Goal: Task Accomplishment & Management: Manage account settings

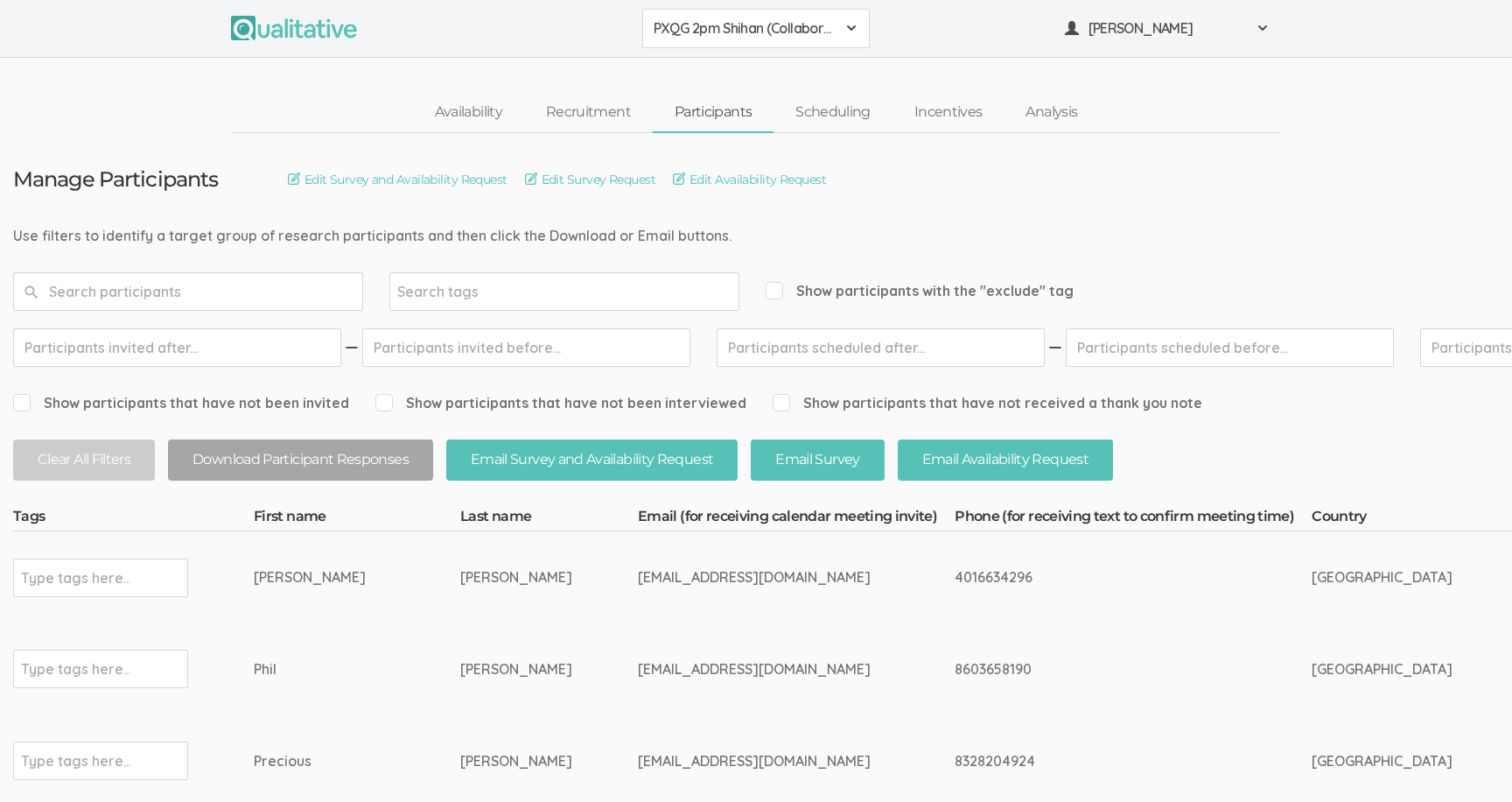
click at [703, 43] on button "PXQG 2pm Shihan (Collaborative)" at bounding box center [756, 29] width 227 height 40
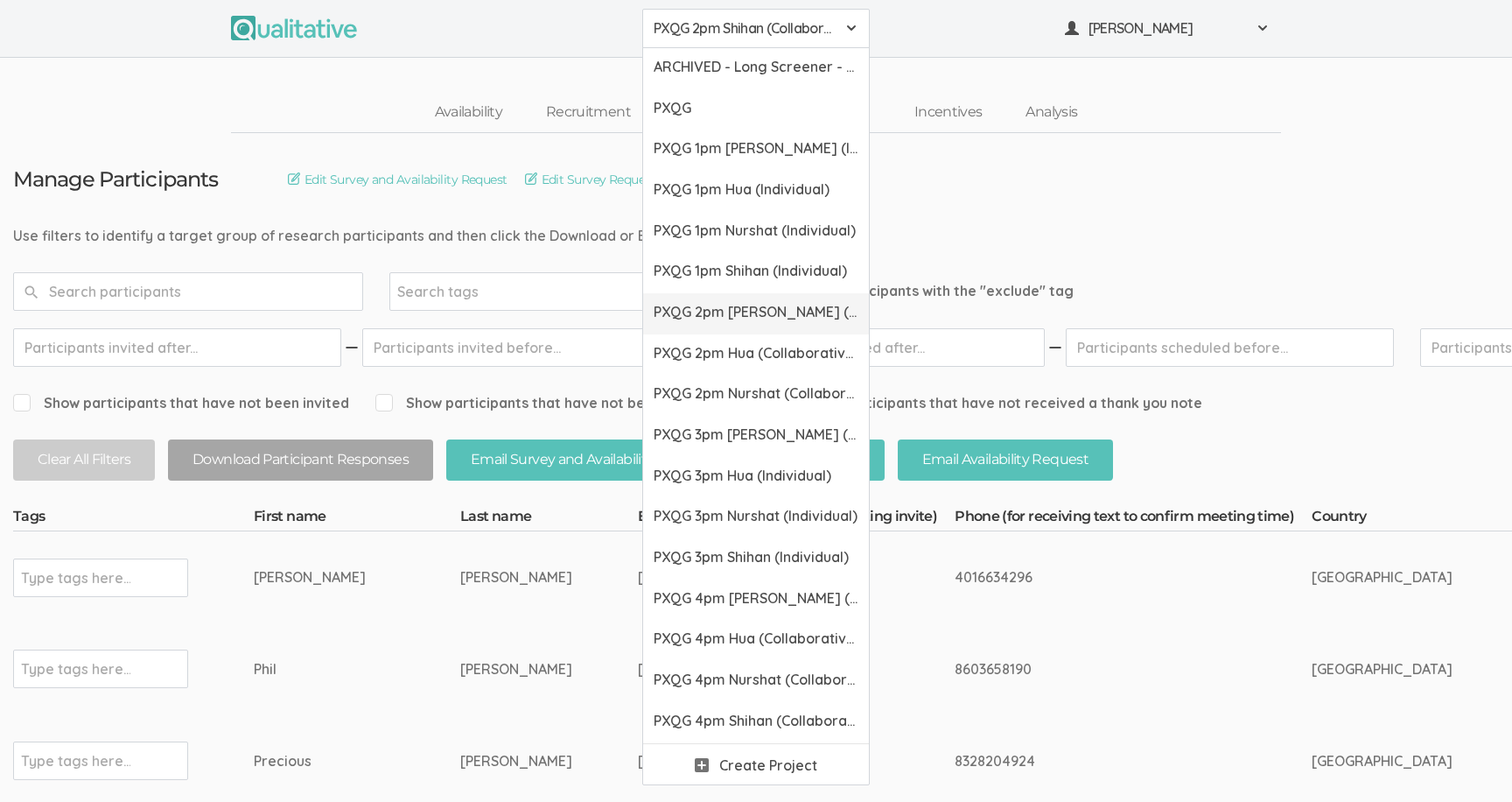
click at [726, 295] on link "PXQG 2pm [PERSON_NAME] (Collaborative)" at bounding box center [756, 314] width 226 height 41
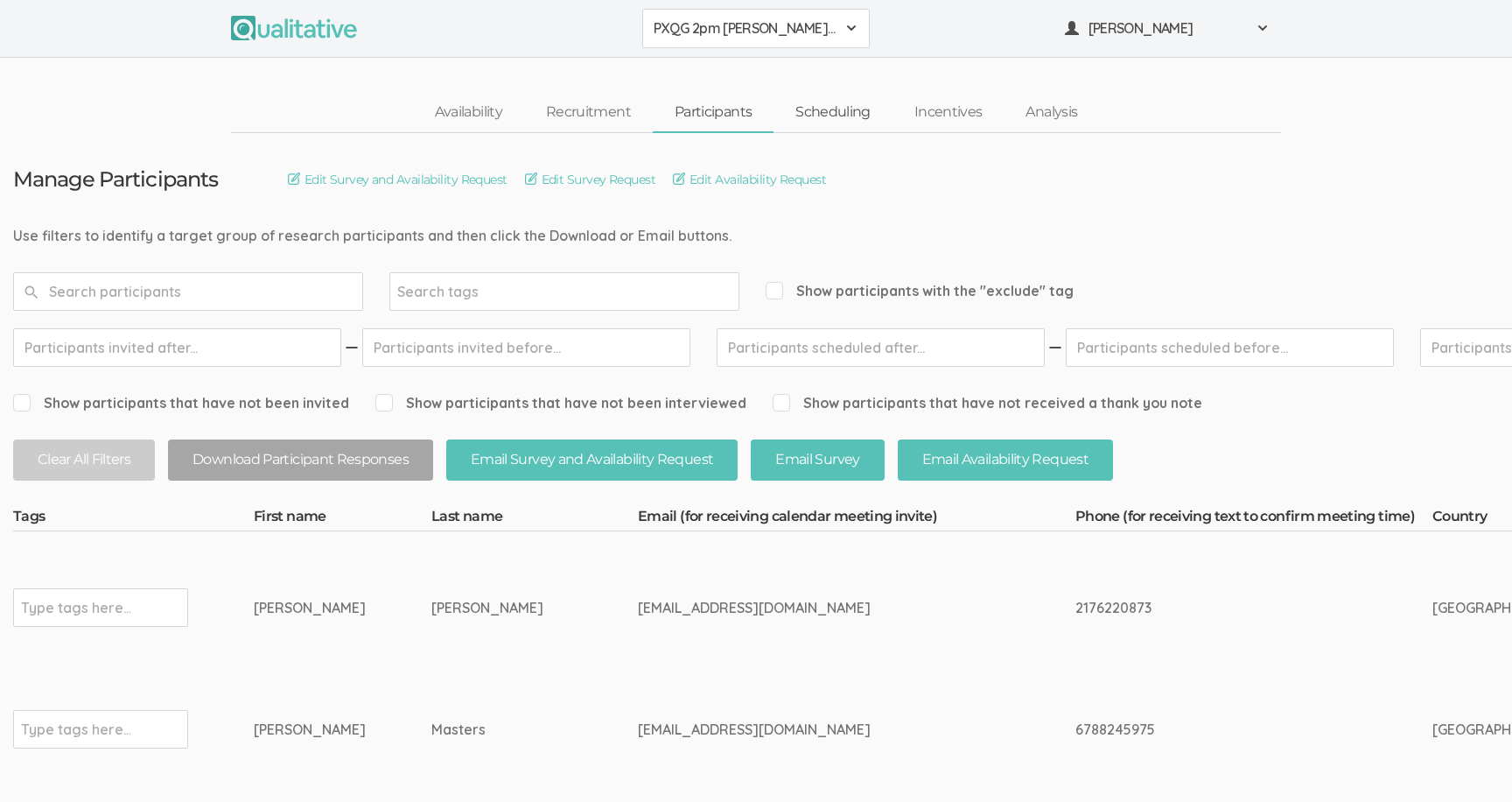
click at [807, 110] on link "Scheduling" at bounding box center [833, 113] width 119 height 38
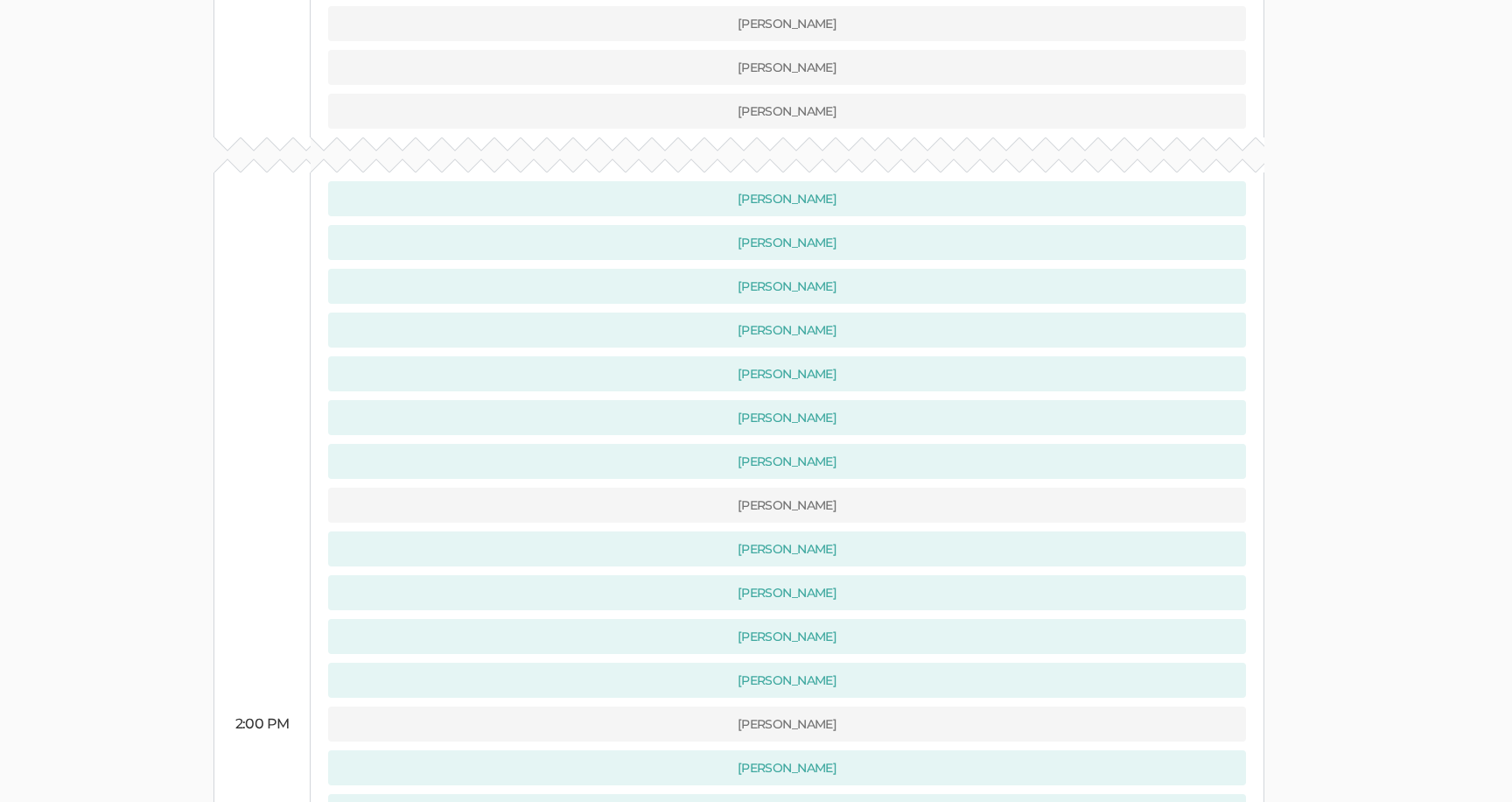
scroll to position [818, 0]
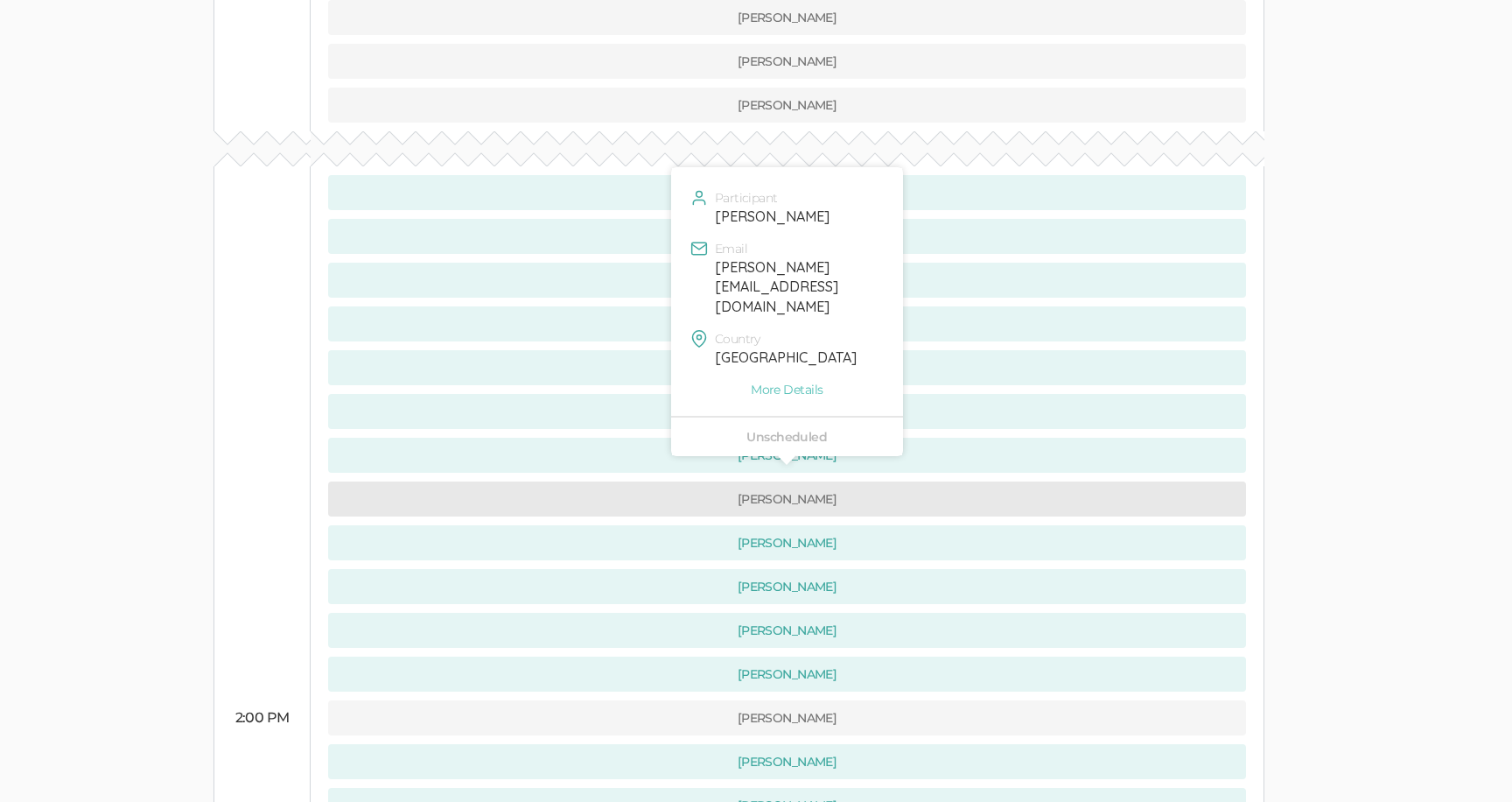
click at [635, 481] on button "[PERSON_NAME]" at bounding box center [786, 498] width 917 height 35
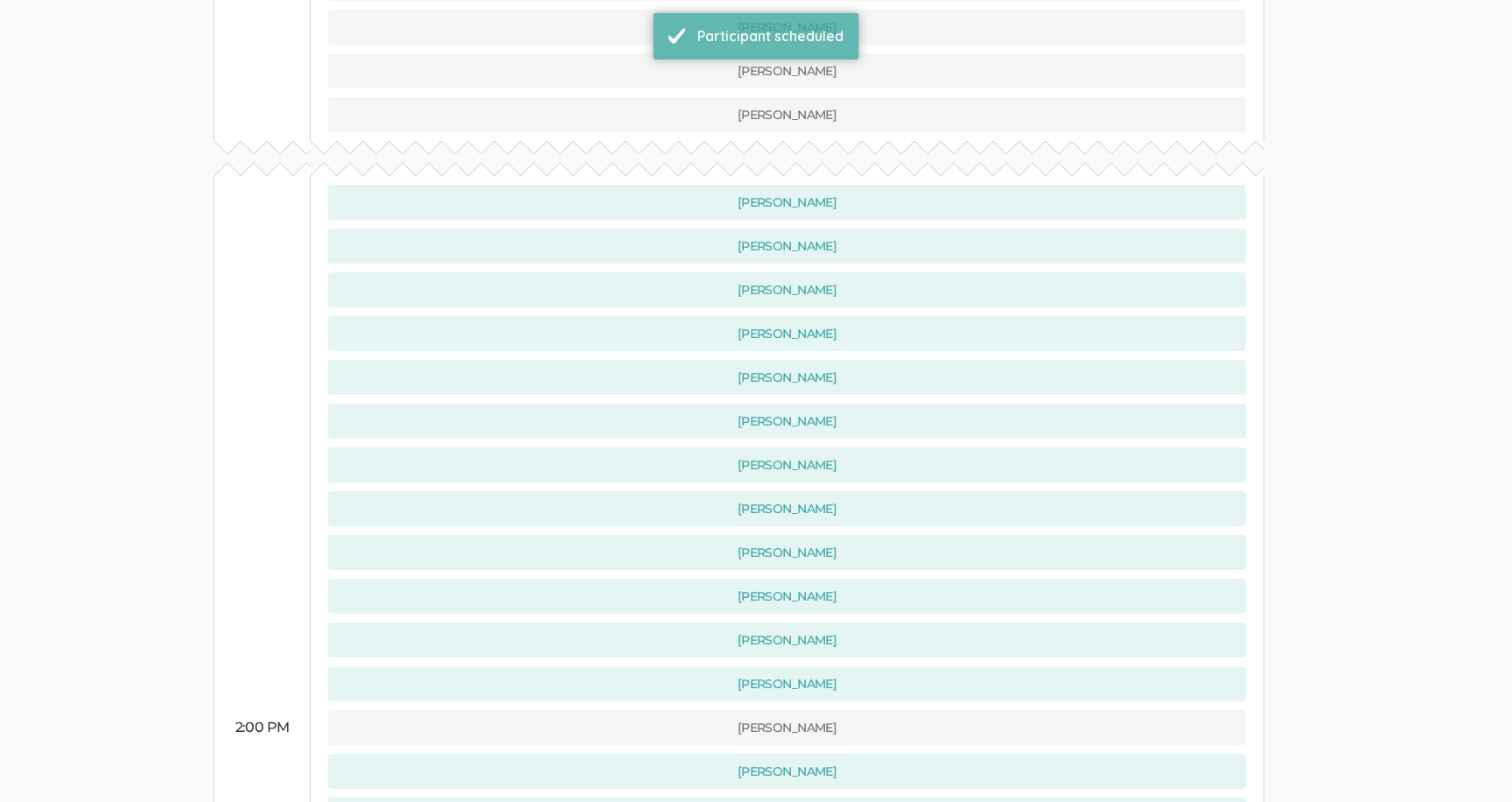
scroll to position [1130, 0]
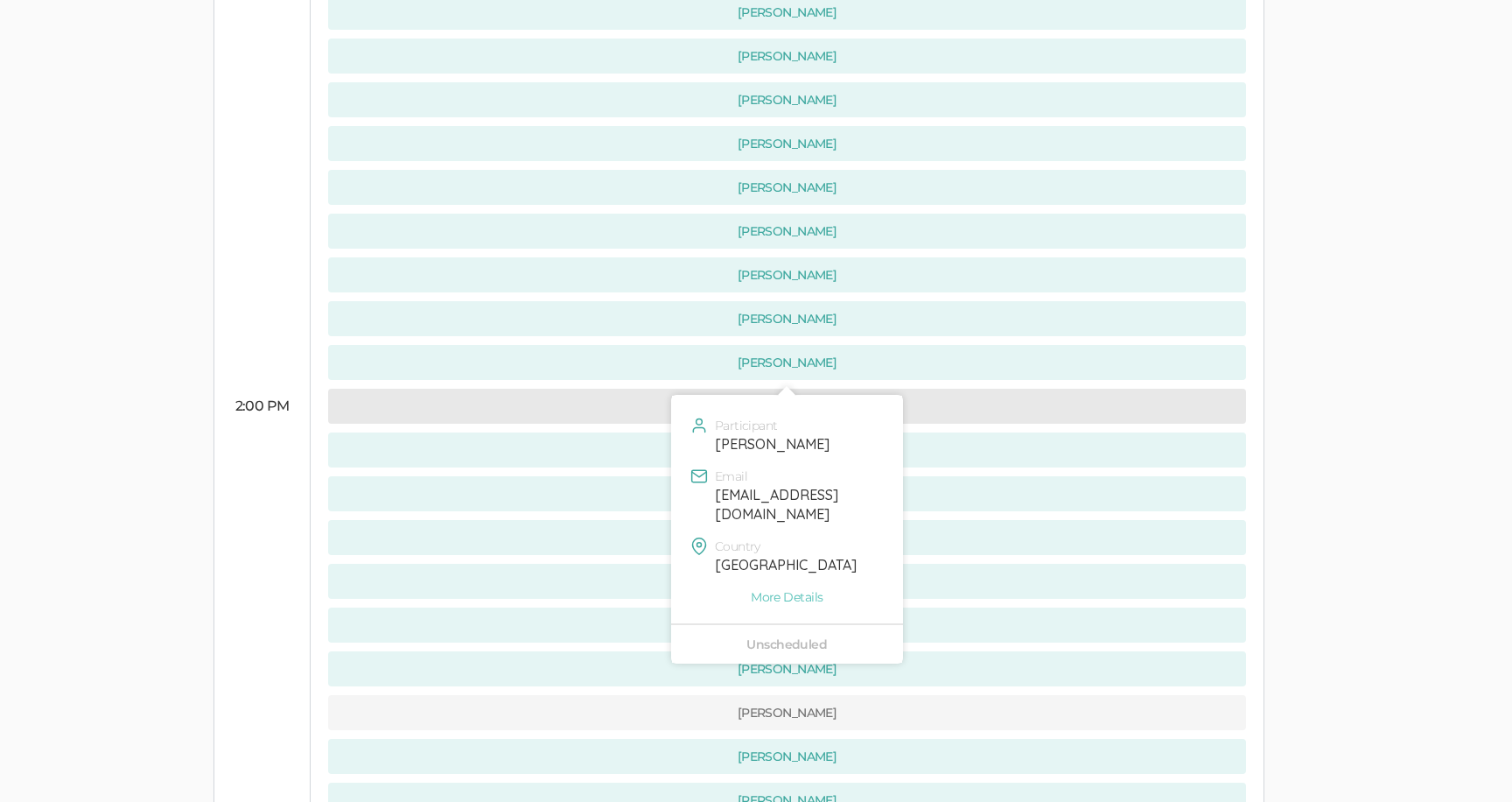
click at [485, 388] on button "[PERSON_NAME]" at bounding box center [786, 405] width 917 height 35
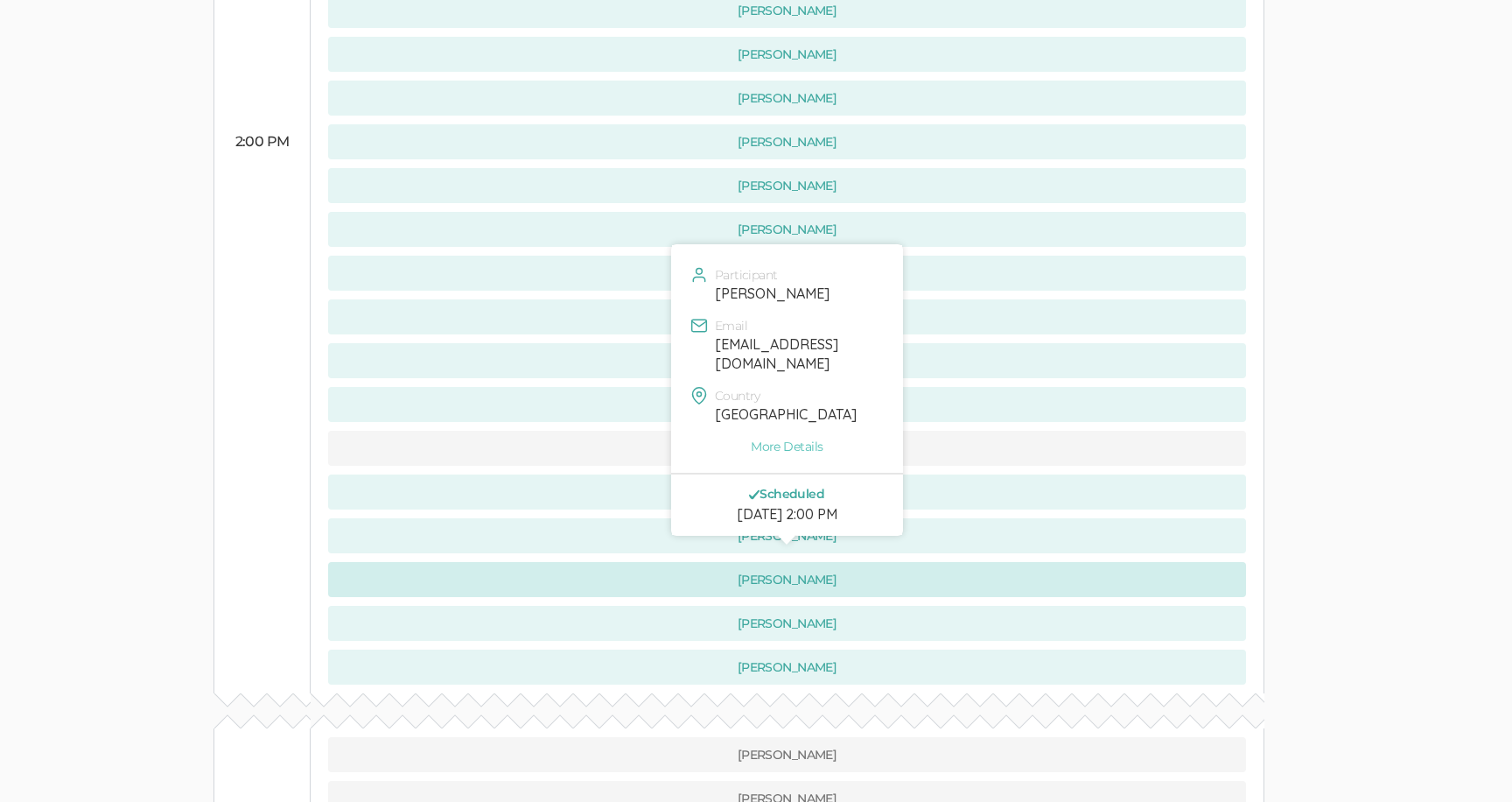
scroll to position [1379, 0]
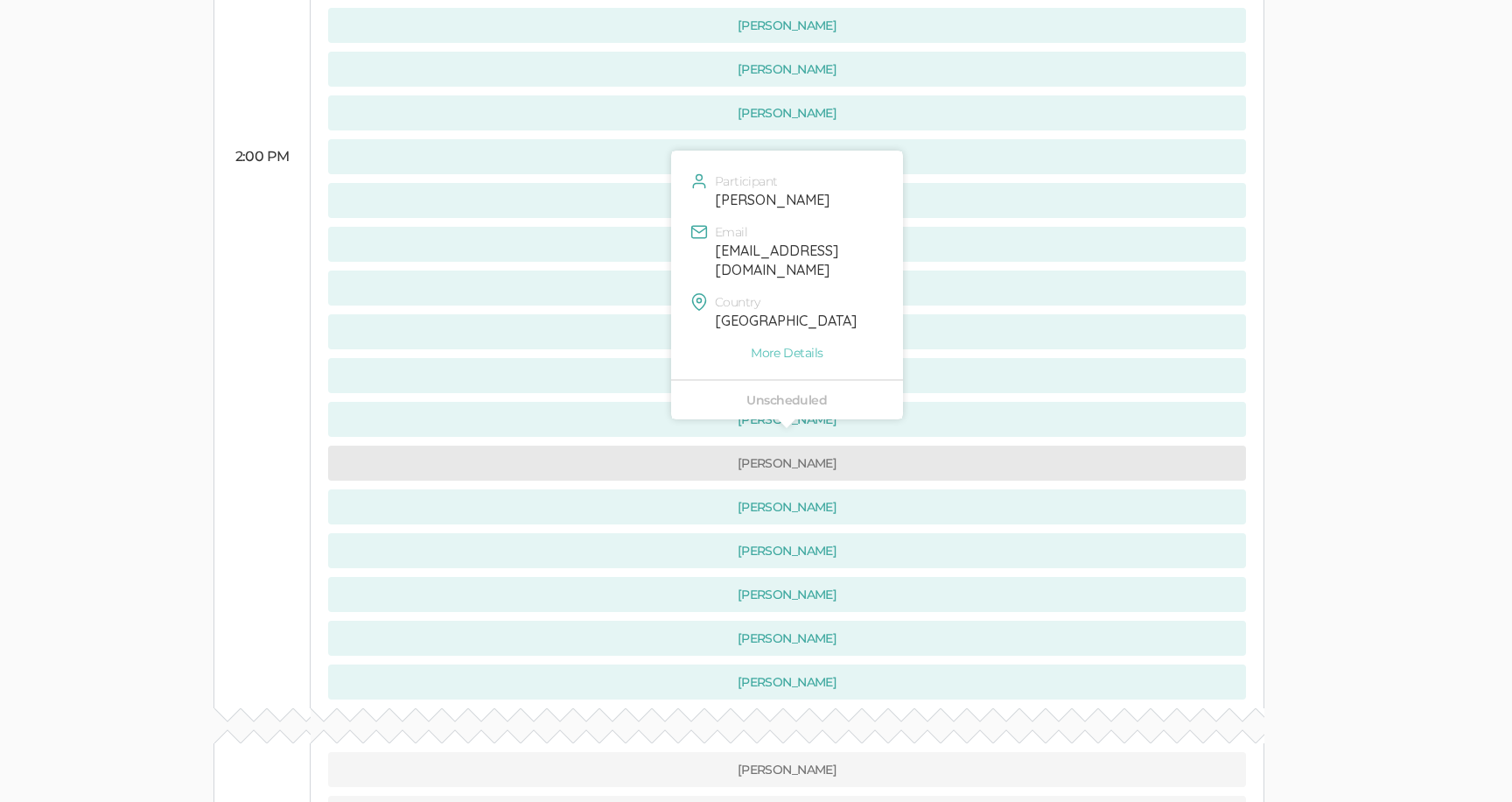
click at [587, 445] on button "[PERSON_NAME]" at bounding box center [786, 462] width 917 height 35
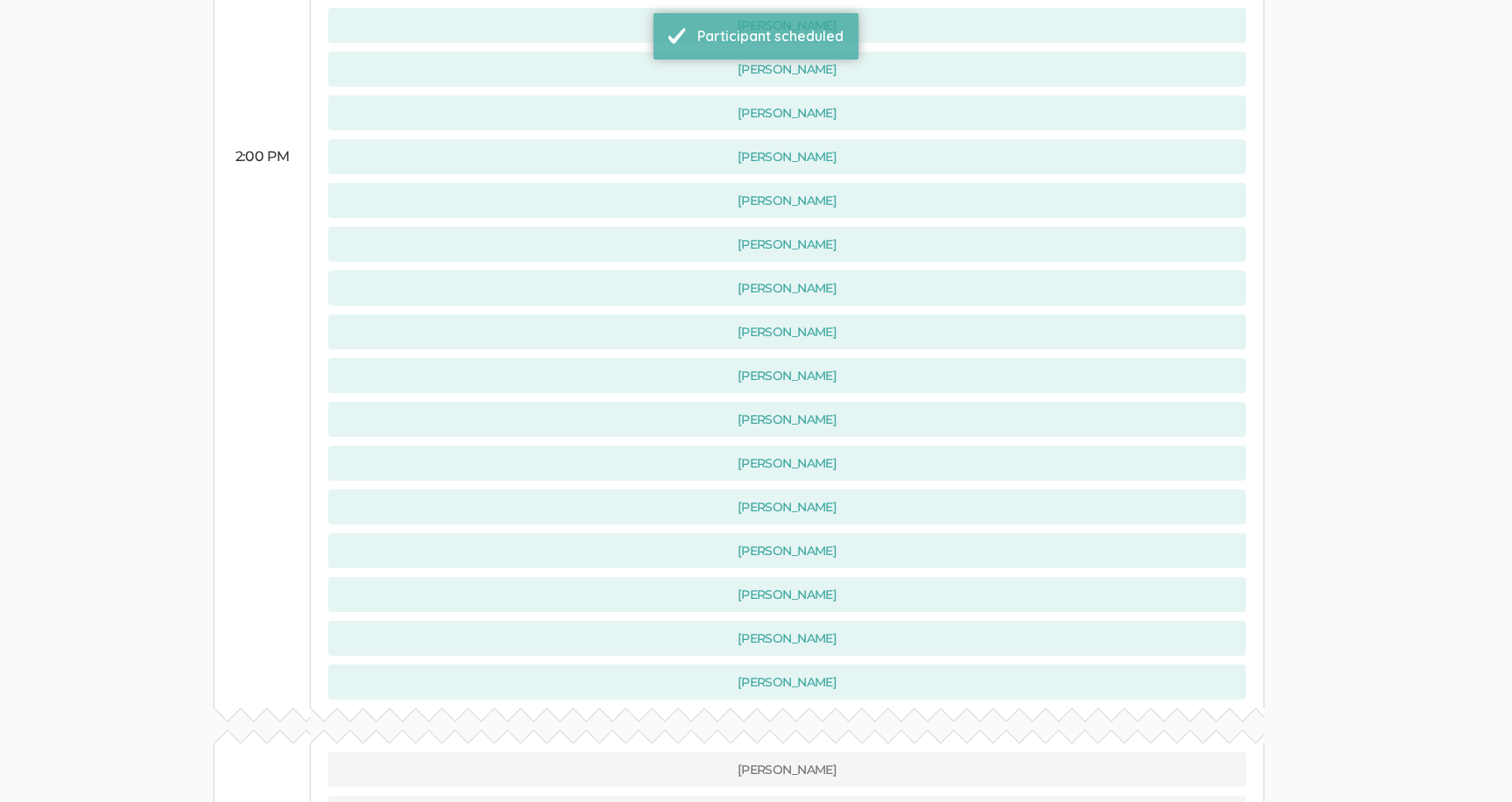
scroll to position [0, 0]
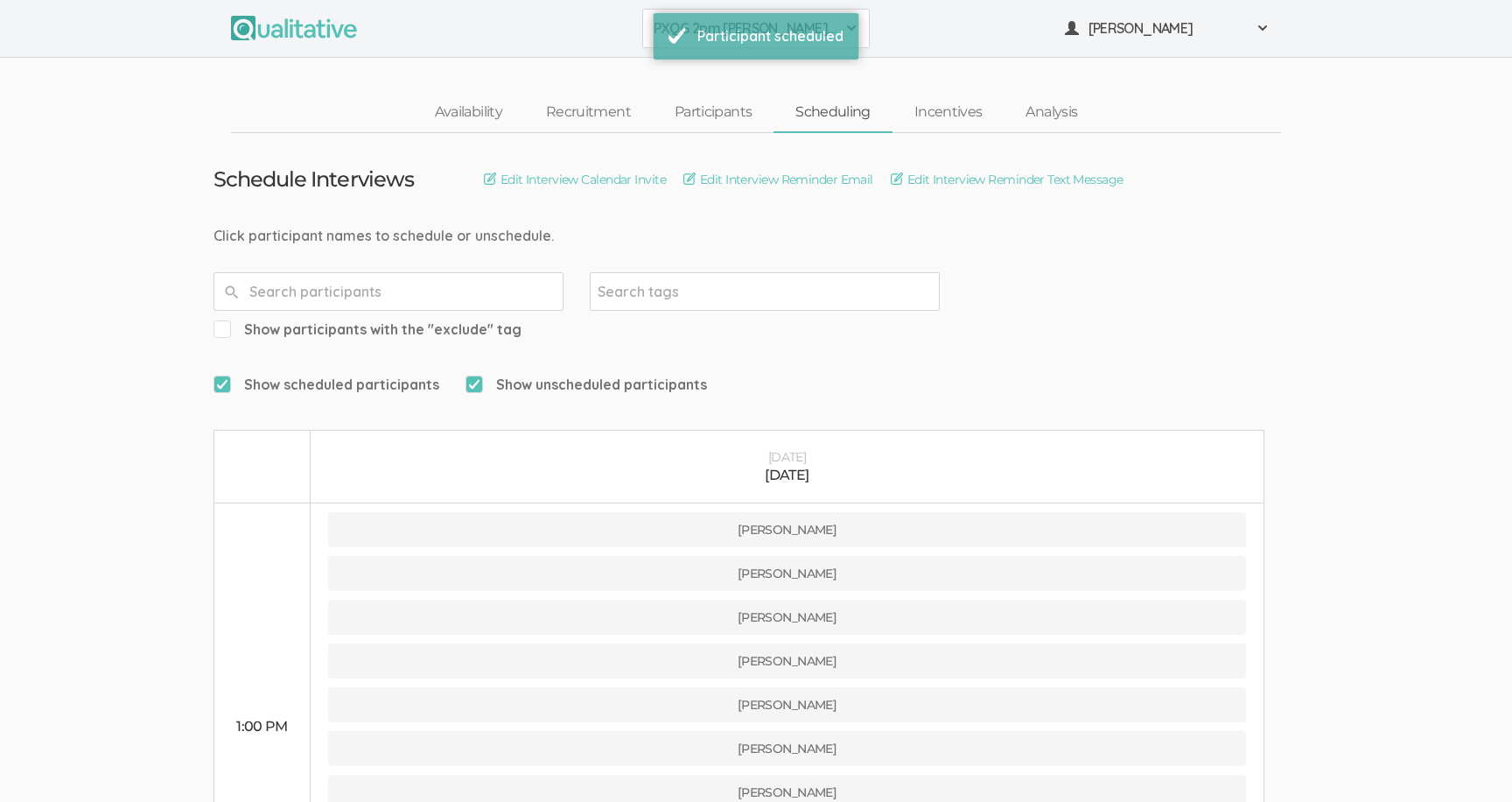
click at [649, 31] on button "PXQG 2pm [PERSON_NAME] (Collaborative)" at bounding box center [756, 29] width 227 height 40
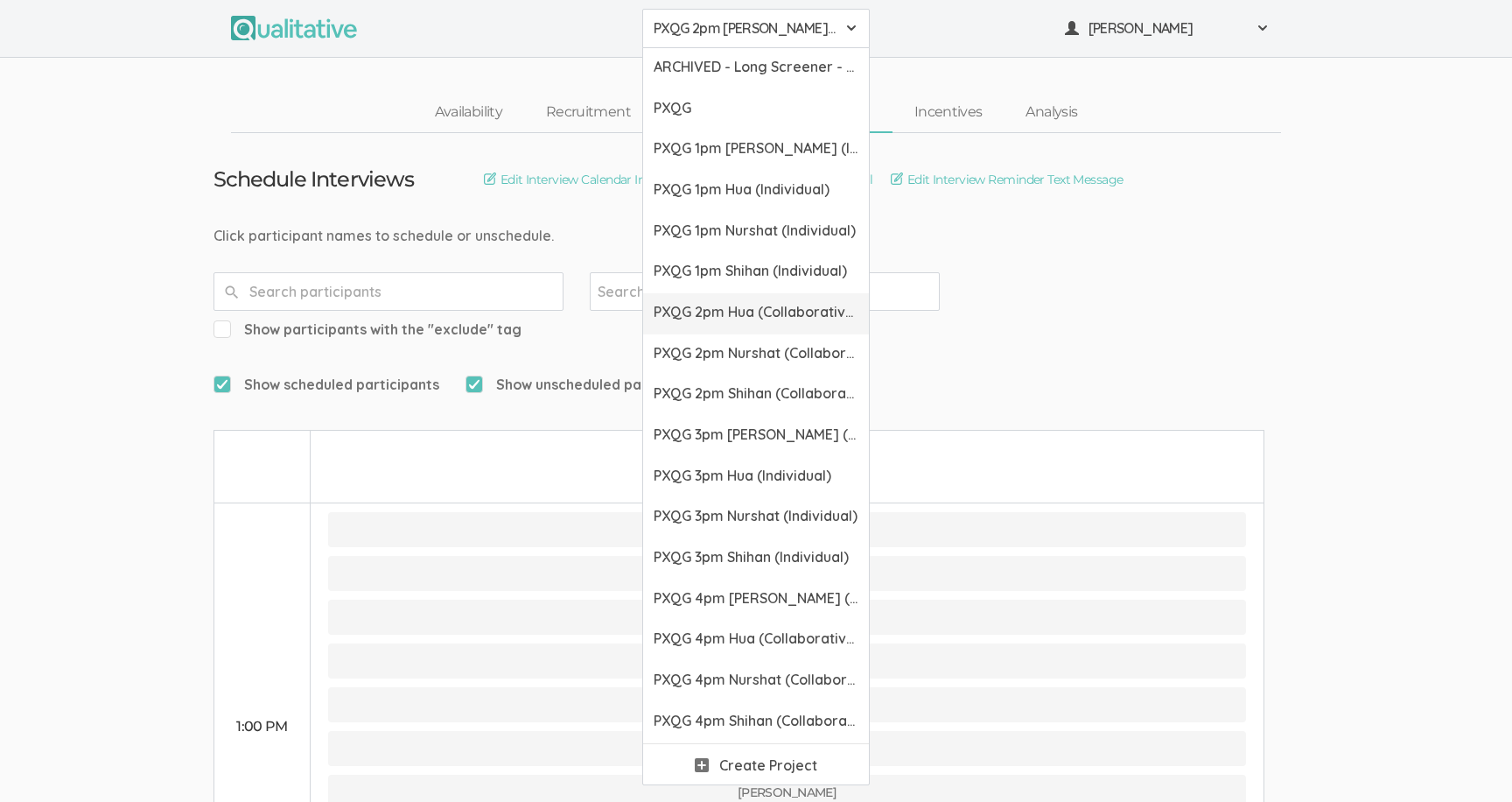
click at [700, 314] on span "PXQG 2pm Hua (Collaborative)" at bounding box center [756, 312] width 204 height 20
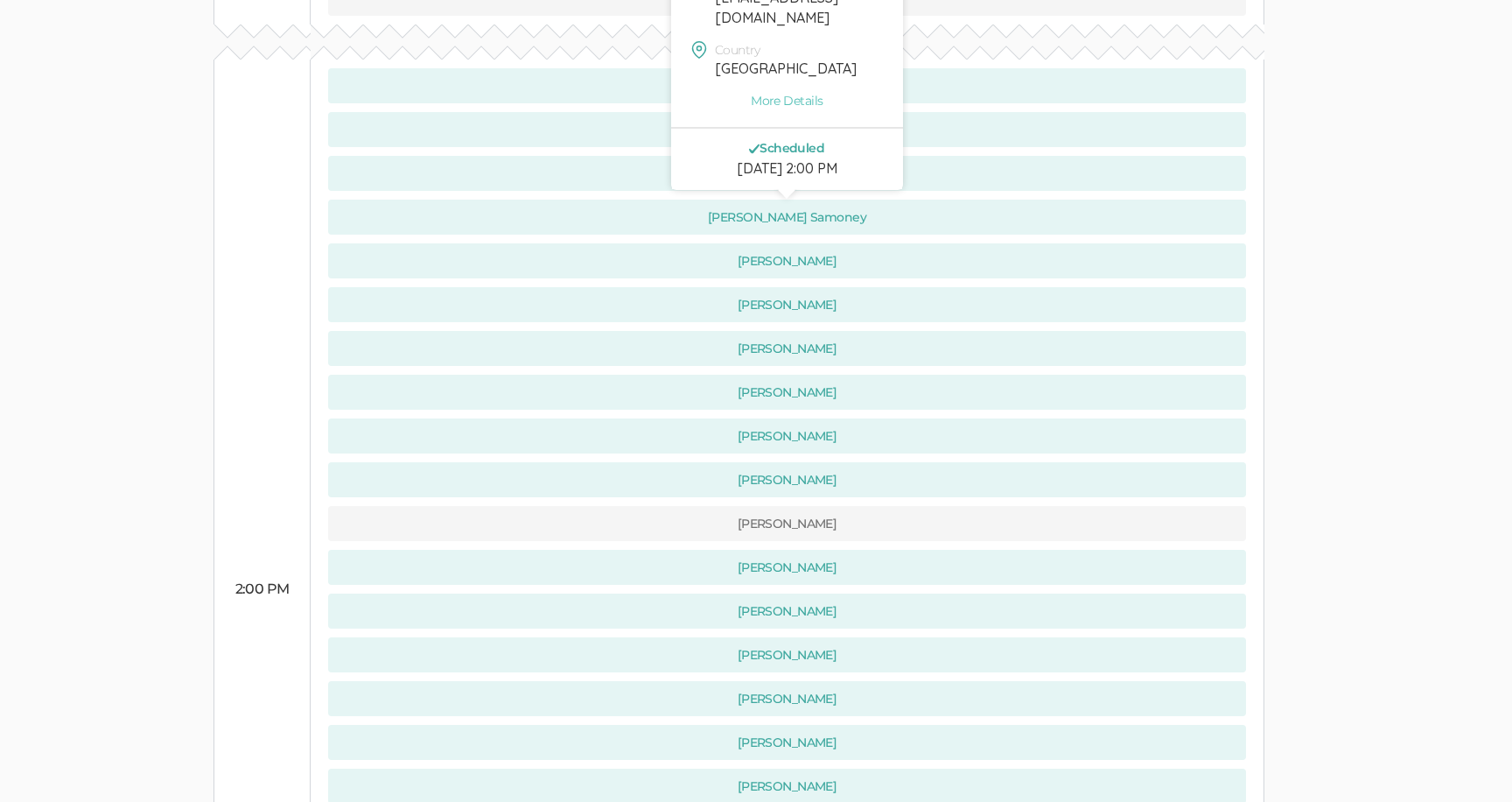
scroll to position [779, 0]
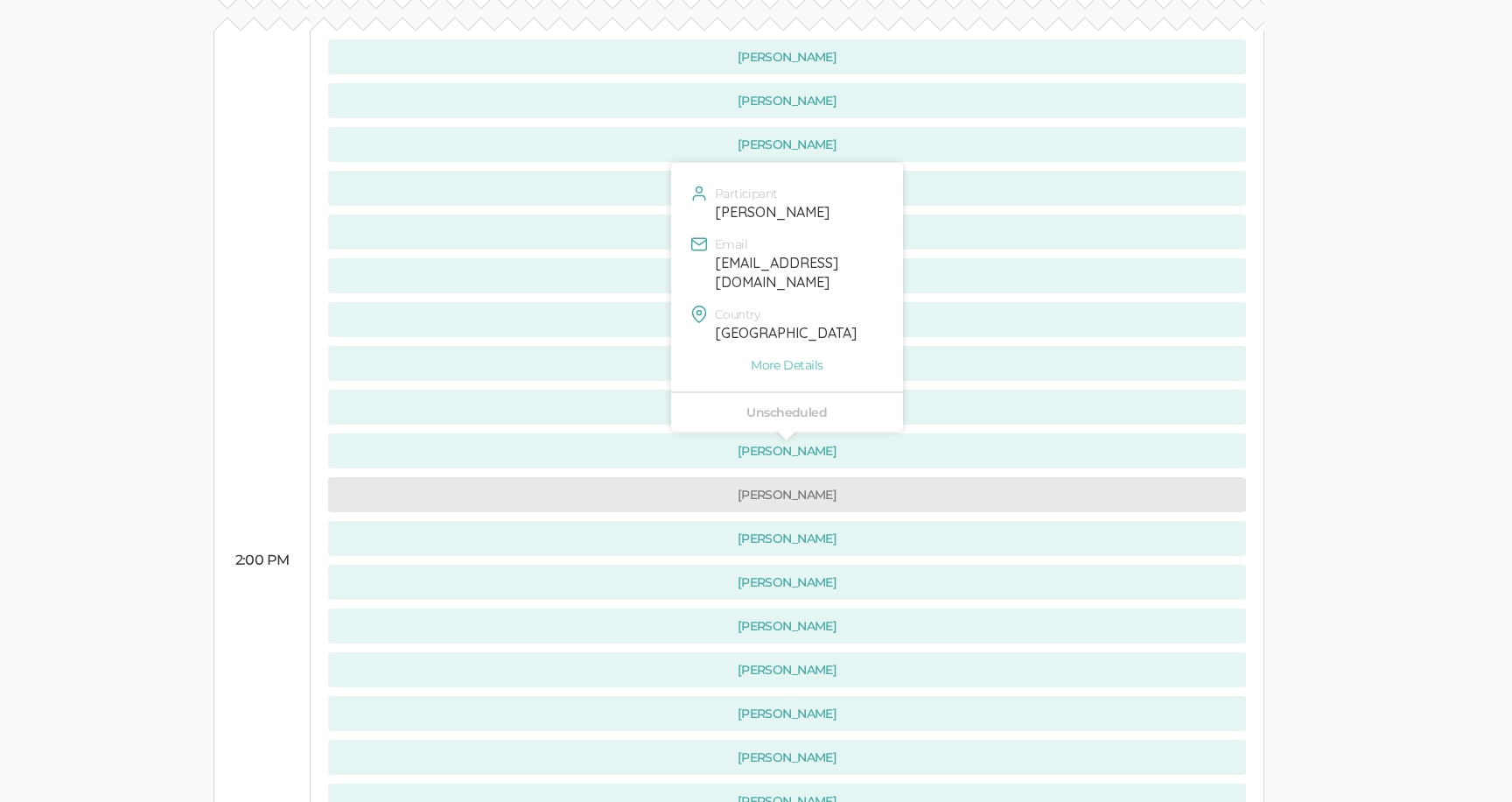
click at [687, 477] on button "[PERSON_NAME]" at bounding box center [786, 494] width 917 height 35
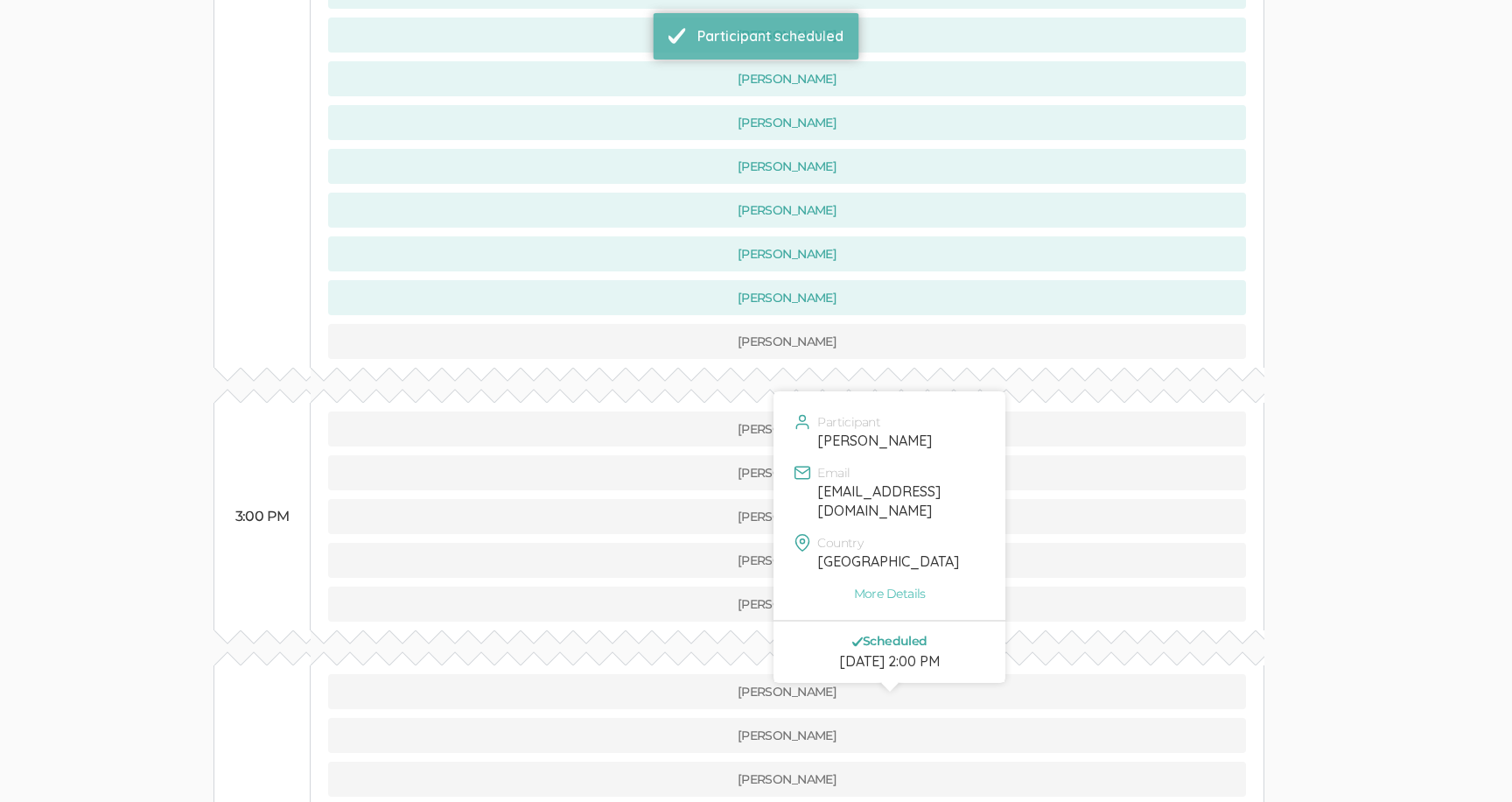
scroll to position [1508, 0]
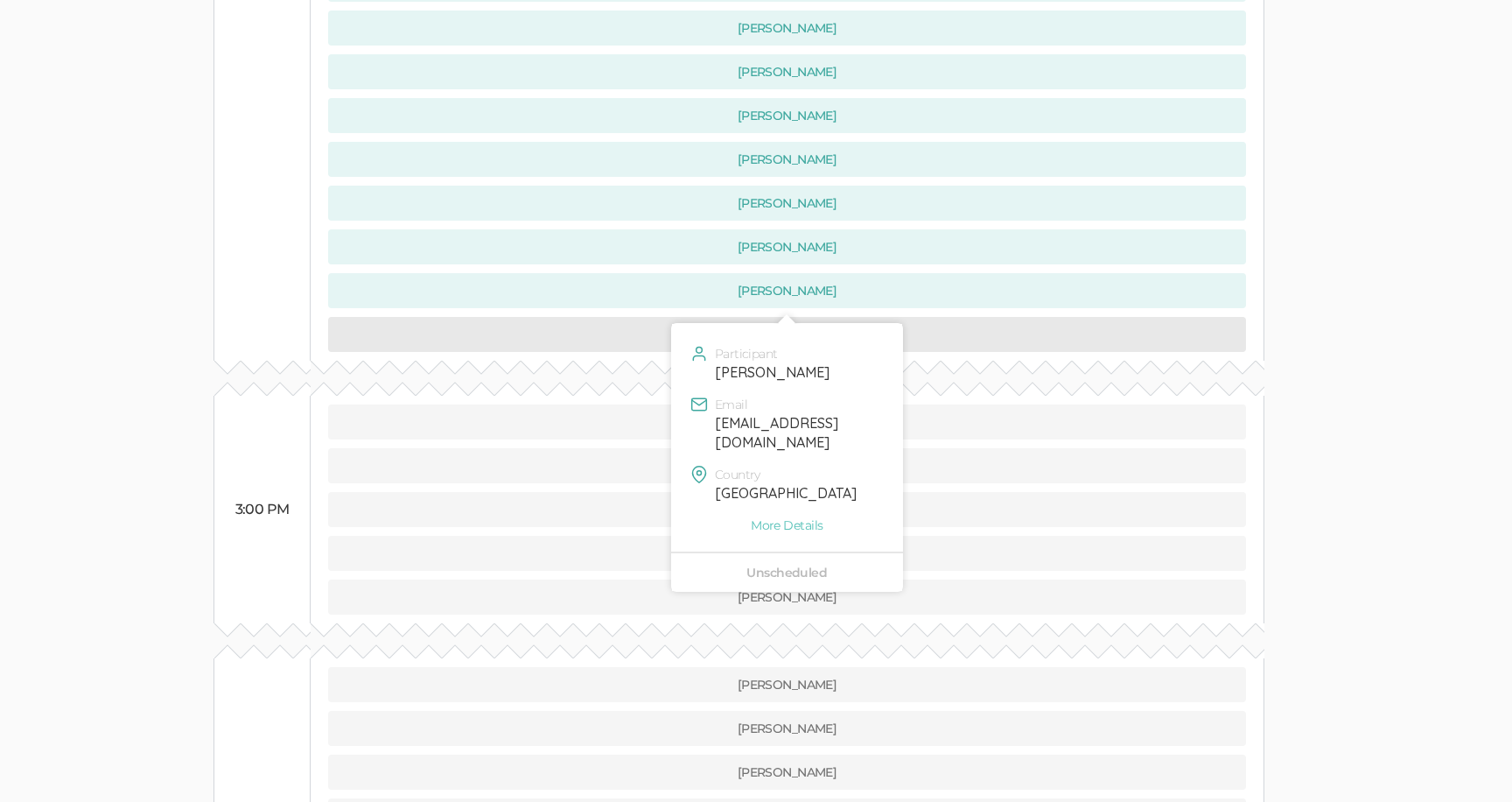
click at [580, 317] on button "[PERSON_NAME]" at bounding box center [786, 334] width 917 height 35
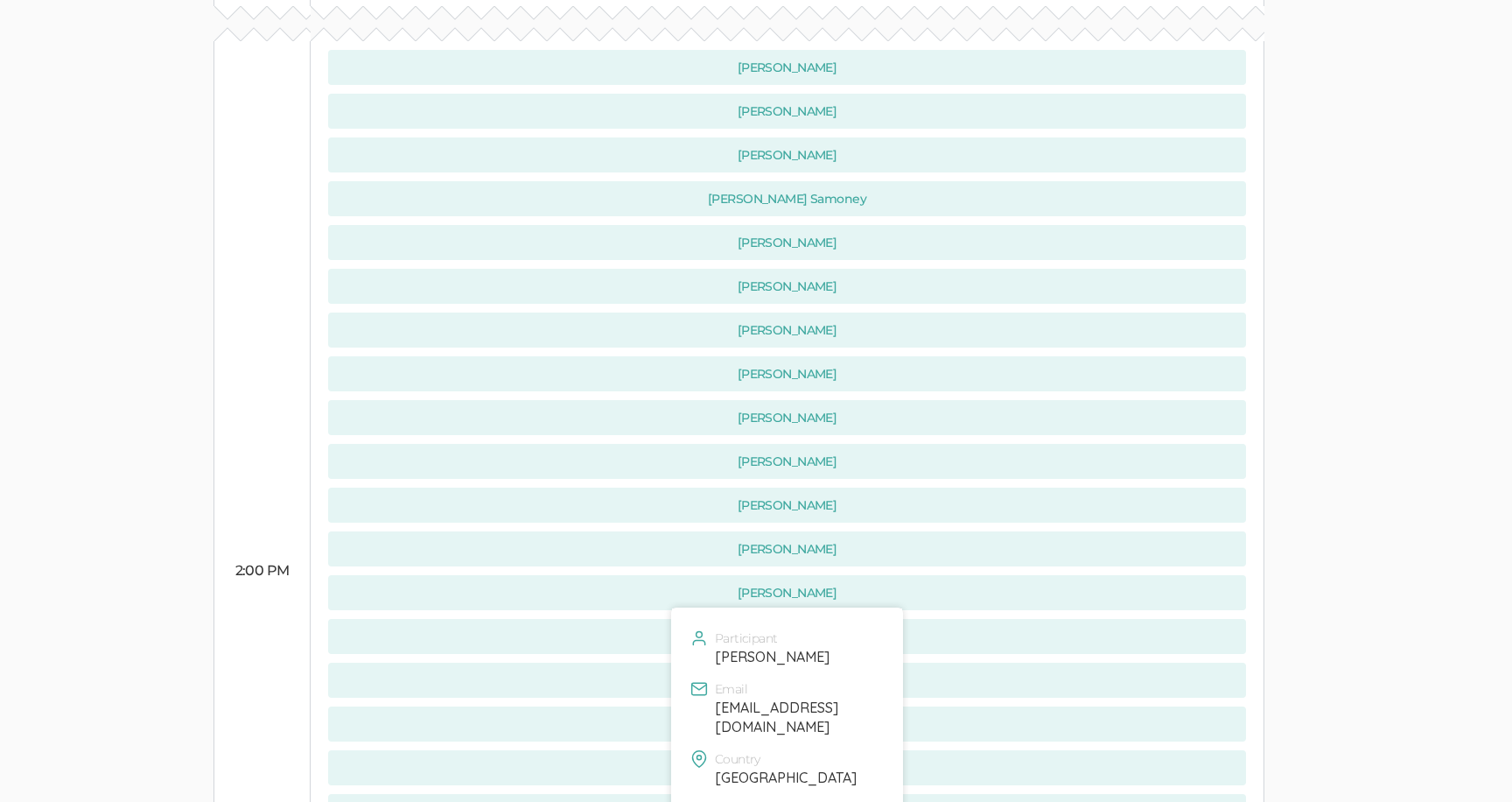
scroll to position [0, 0]
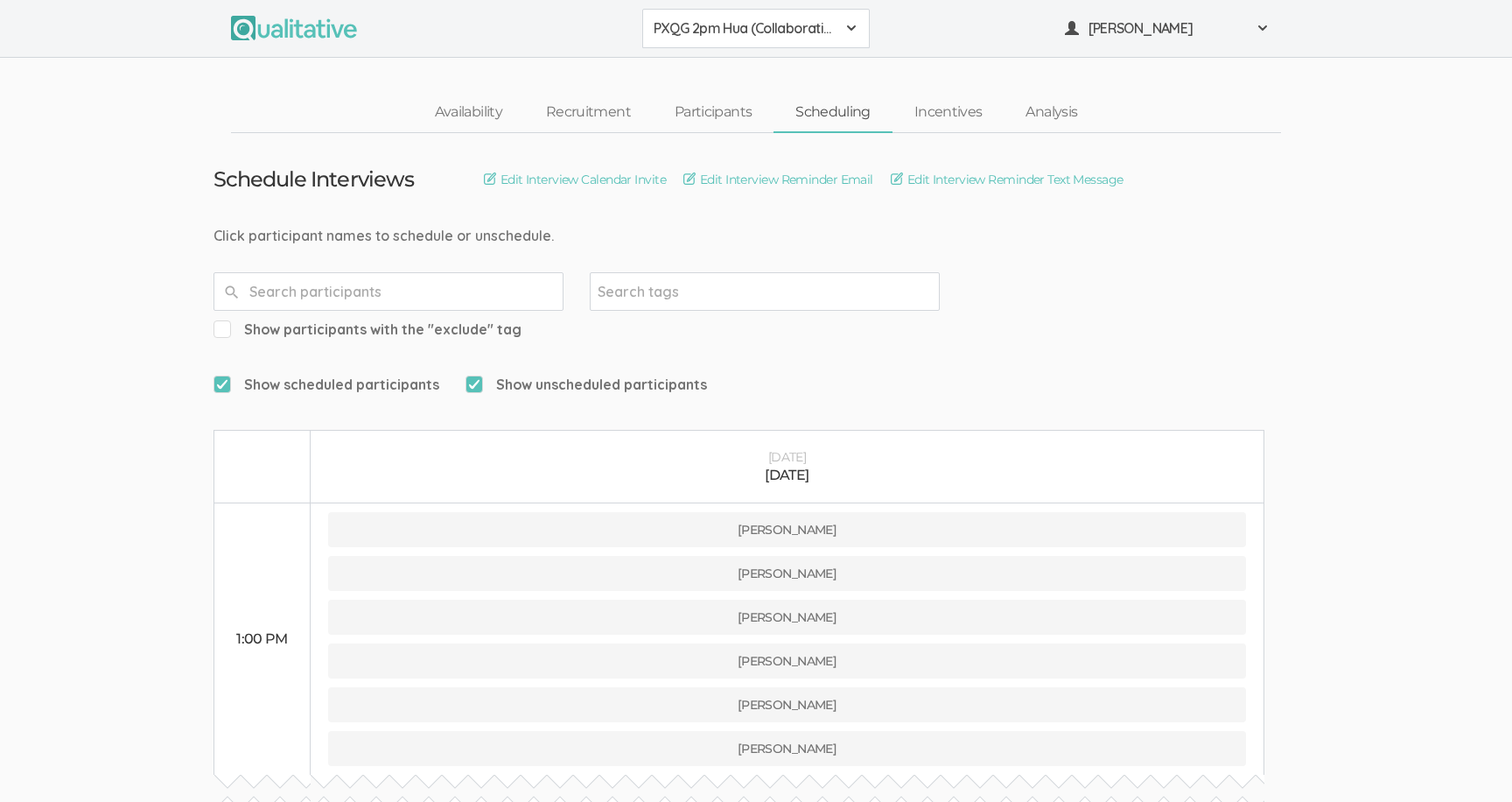
click at [685, 27] on span "PXQG 2pm Hua (Collaborative)" at bounding box center [745, 29] width 182 height 20
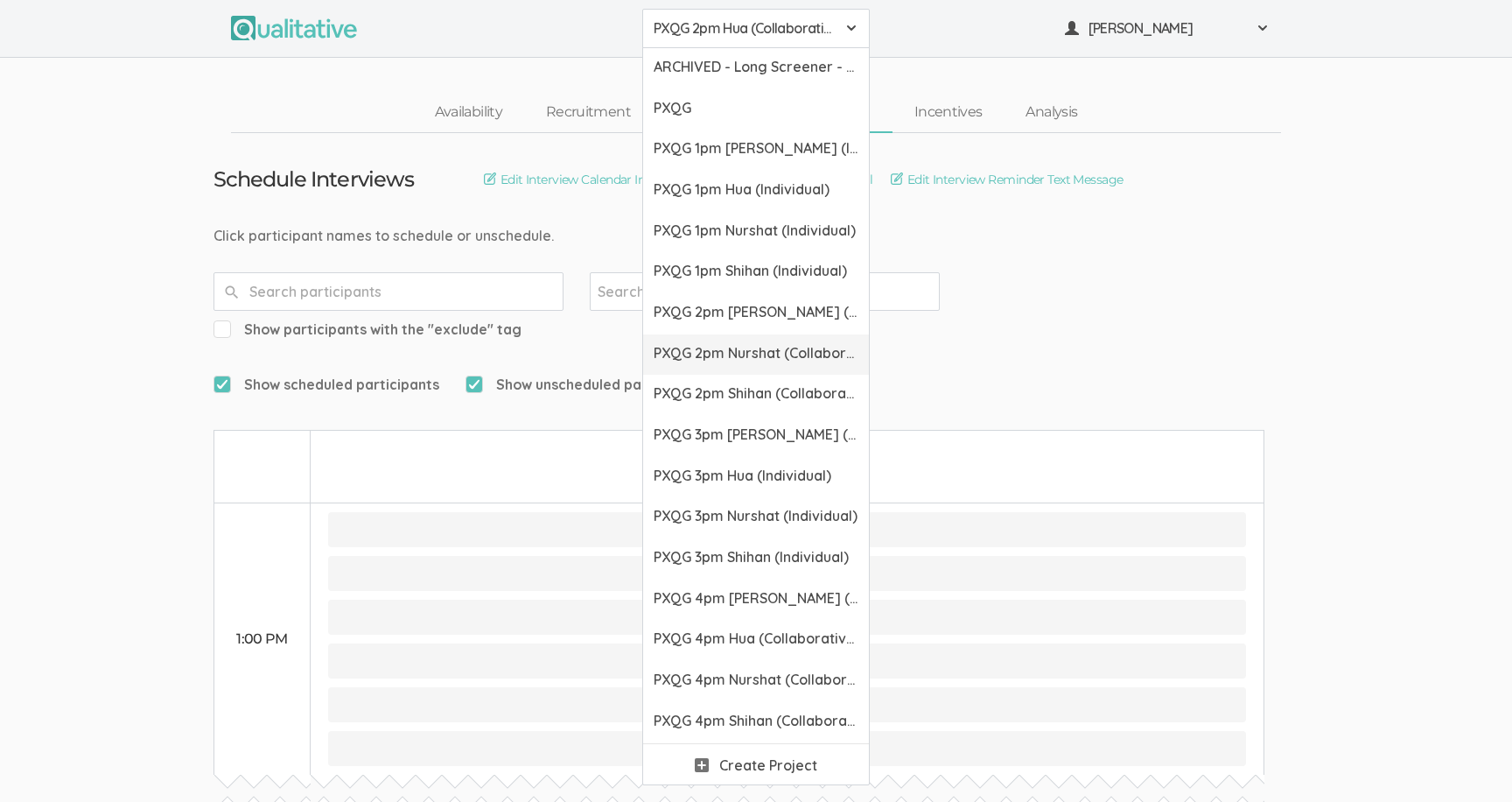
click at [725, 369] on link "PXQG 2pm Nurshat (Collaborative)" at bounding box center [756, 355] width 226 height 41
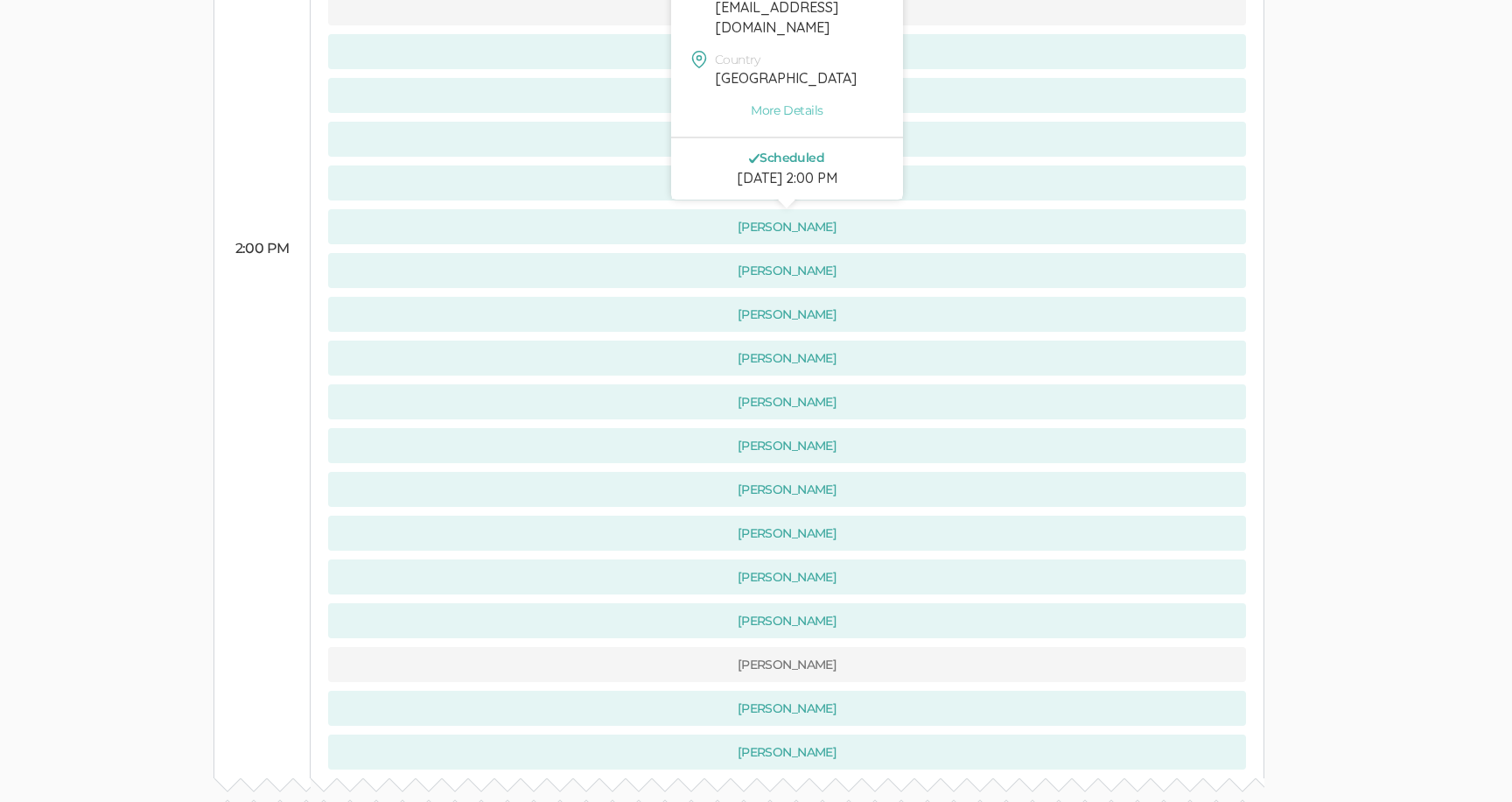
scroll to position [966, 0]
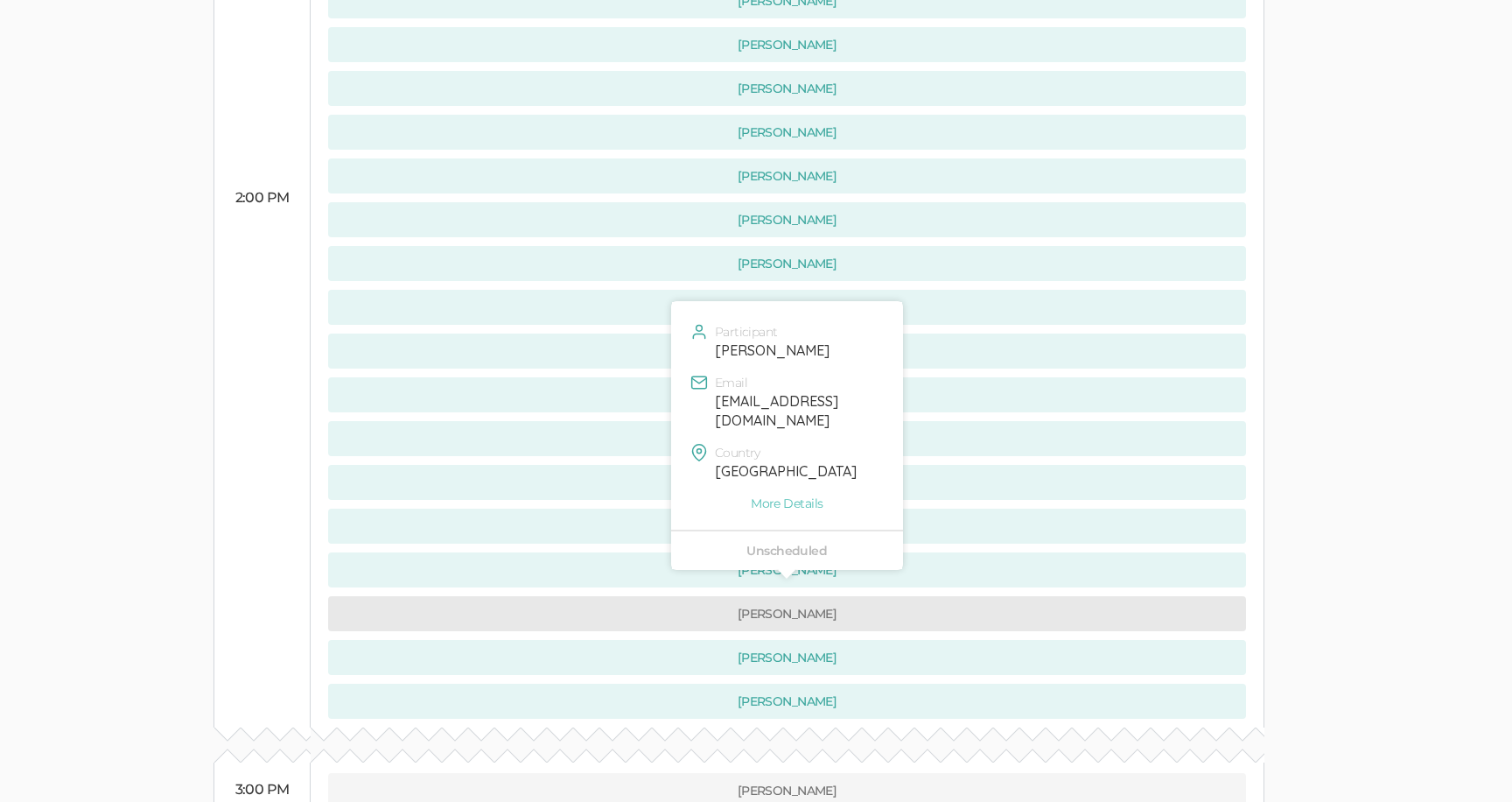
click at [527, 596] on button "[PERSON_NAME]" at bounding box center [786, 612] width 917 height 35
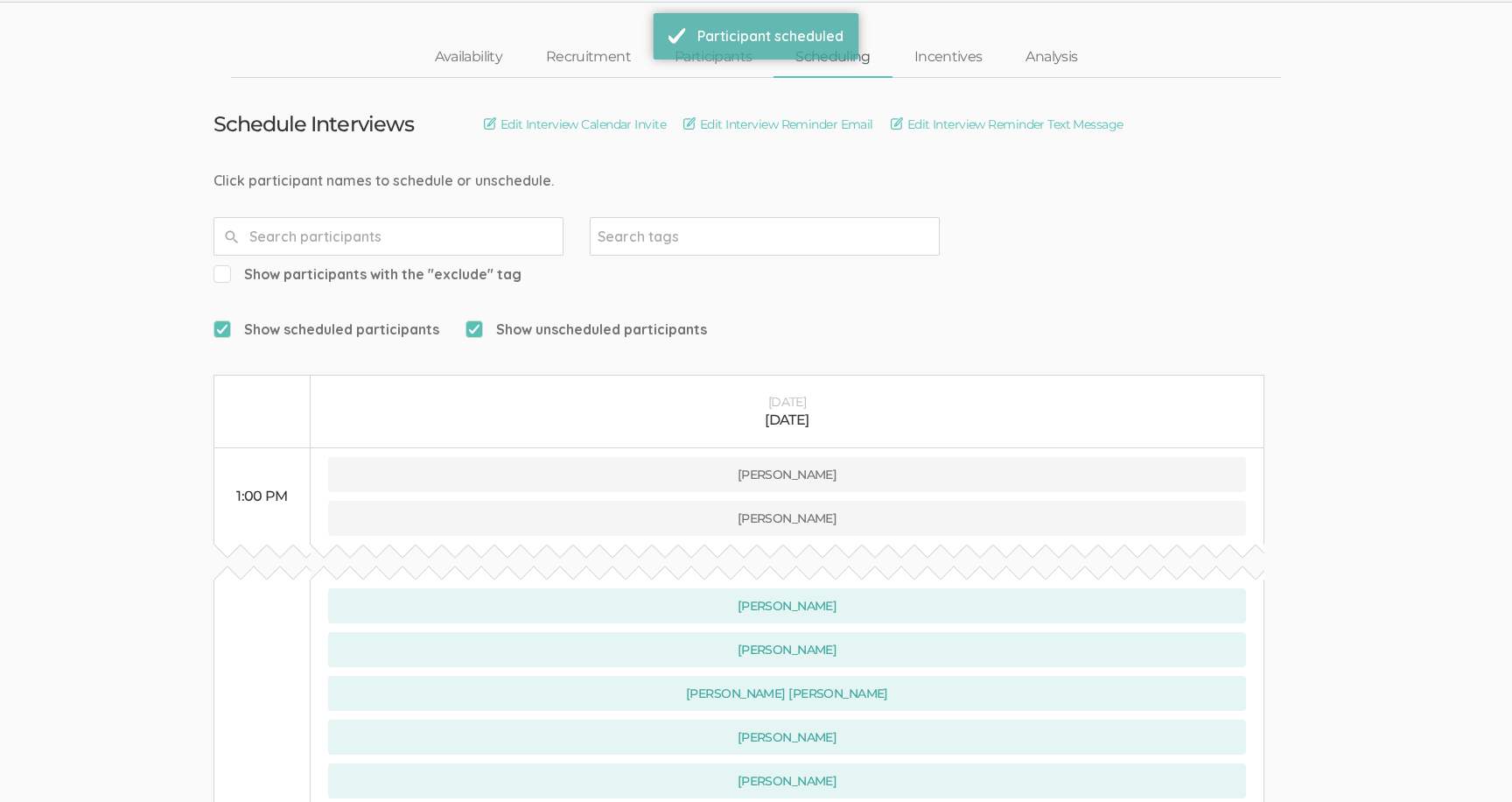
scroll to position [0, 0]
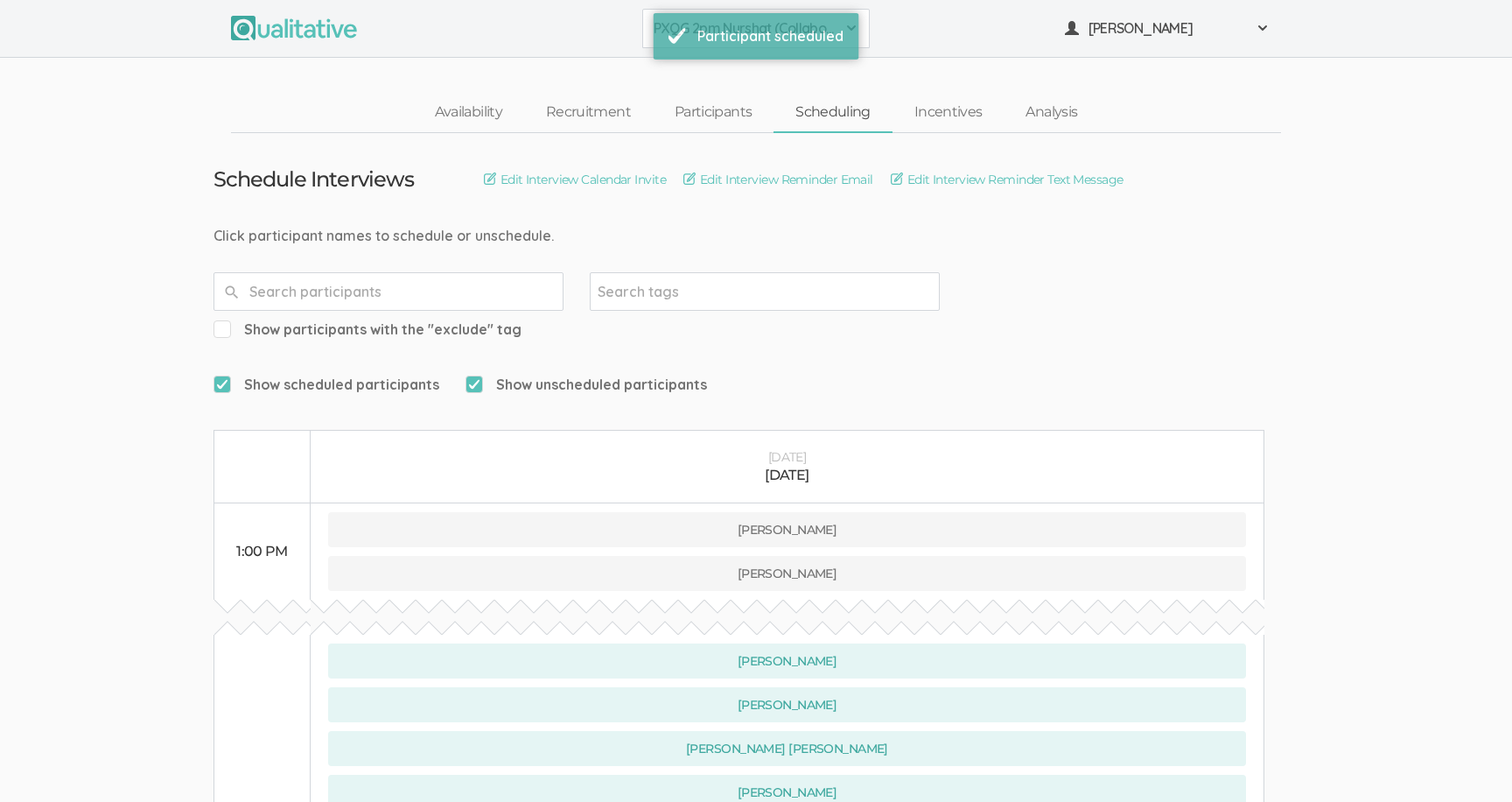
click at [652, 35] on button "PXQG 2pm Nurshat (Collaborative)" at bounding box center [756, 29] width 227 height 40
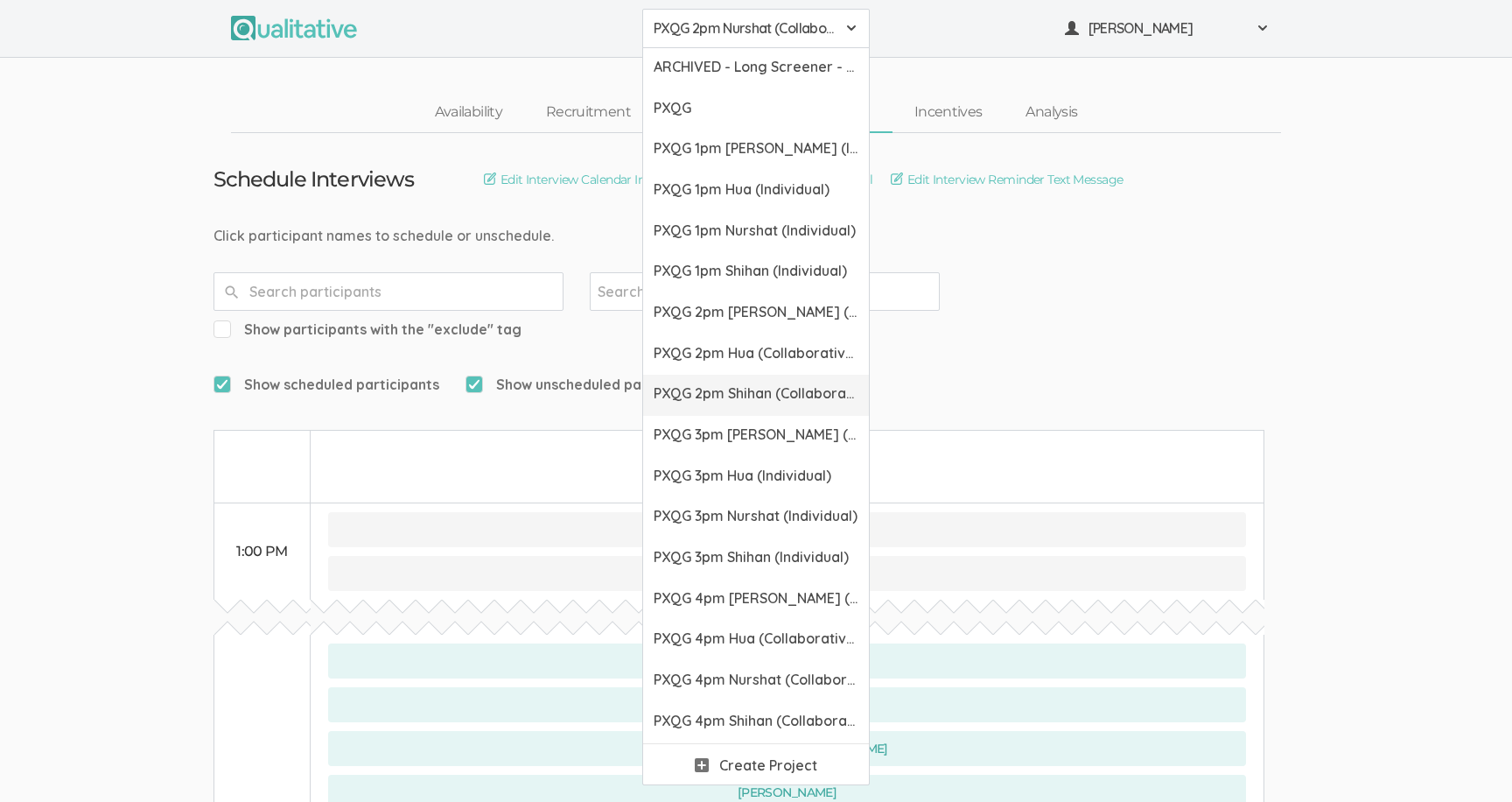
click at [675, 394] on span "PXQG 2pm Shihan (Collaborative)" at bounding box center [756, 393] width 204 height 20
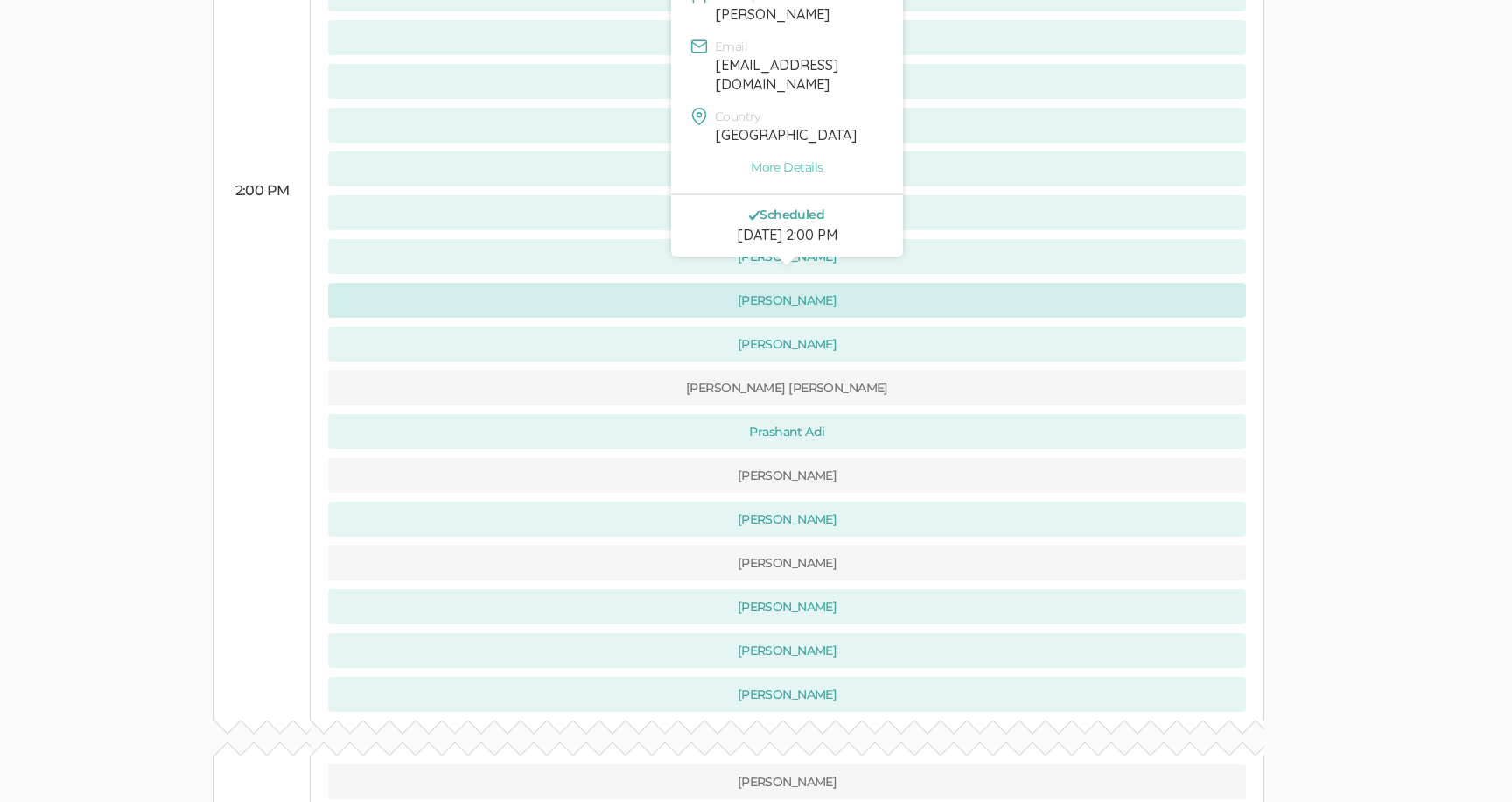
scroll to position [1025, 0]
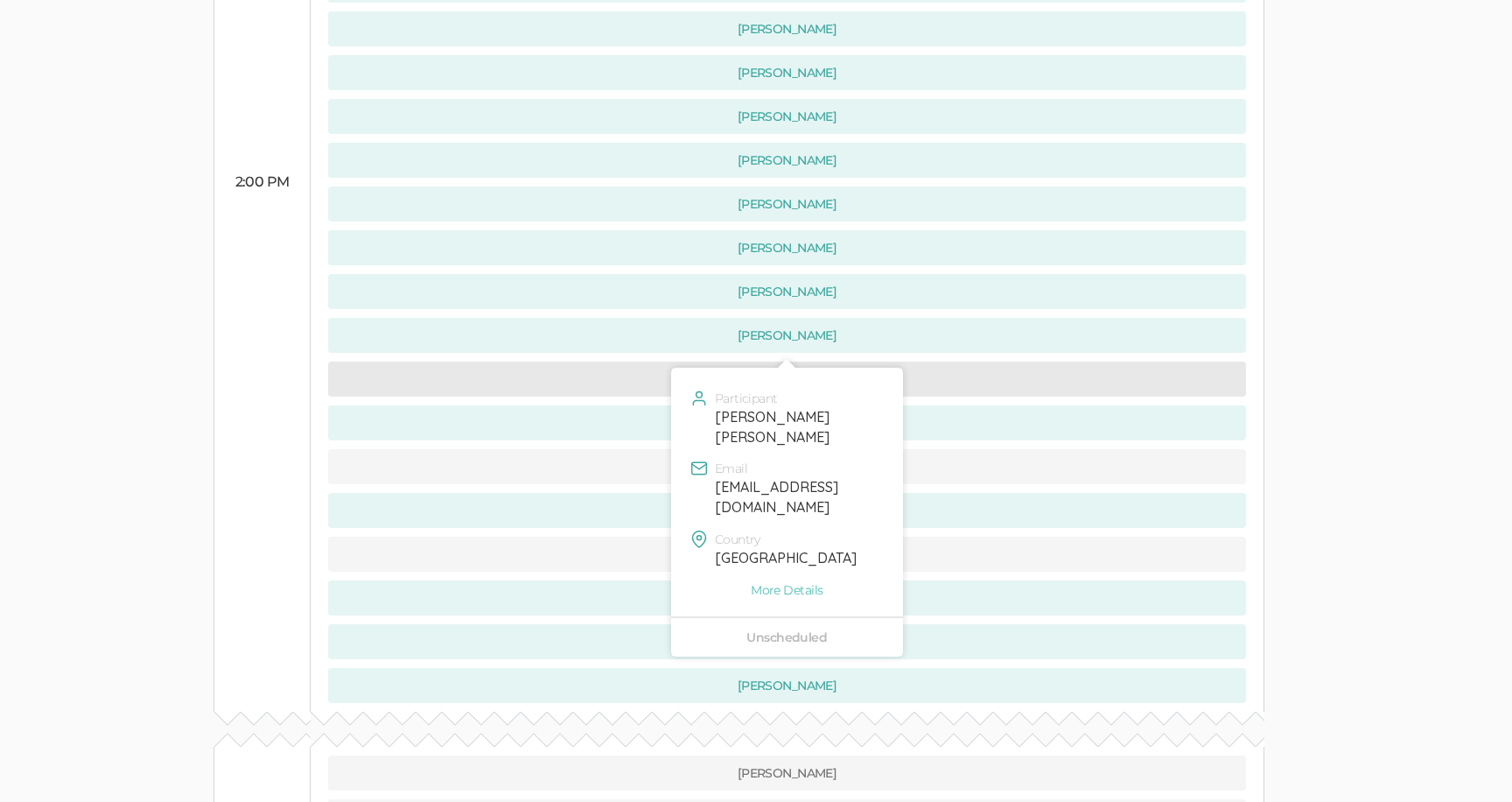
click at [491, 361] on button "[PERSON_NAME] [PERSON_NAME]" at bounding box center [786, 378] width 917 height 35
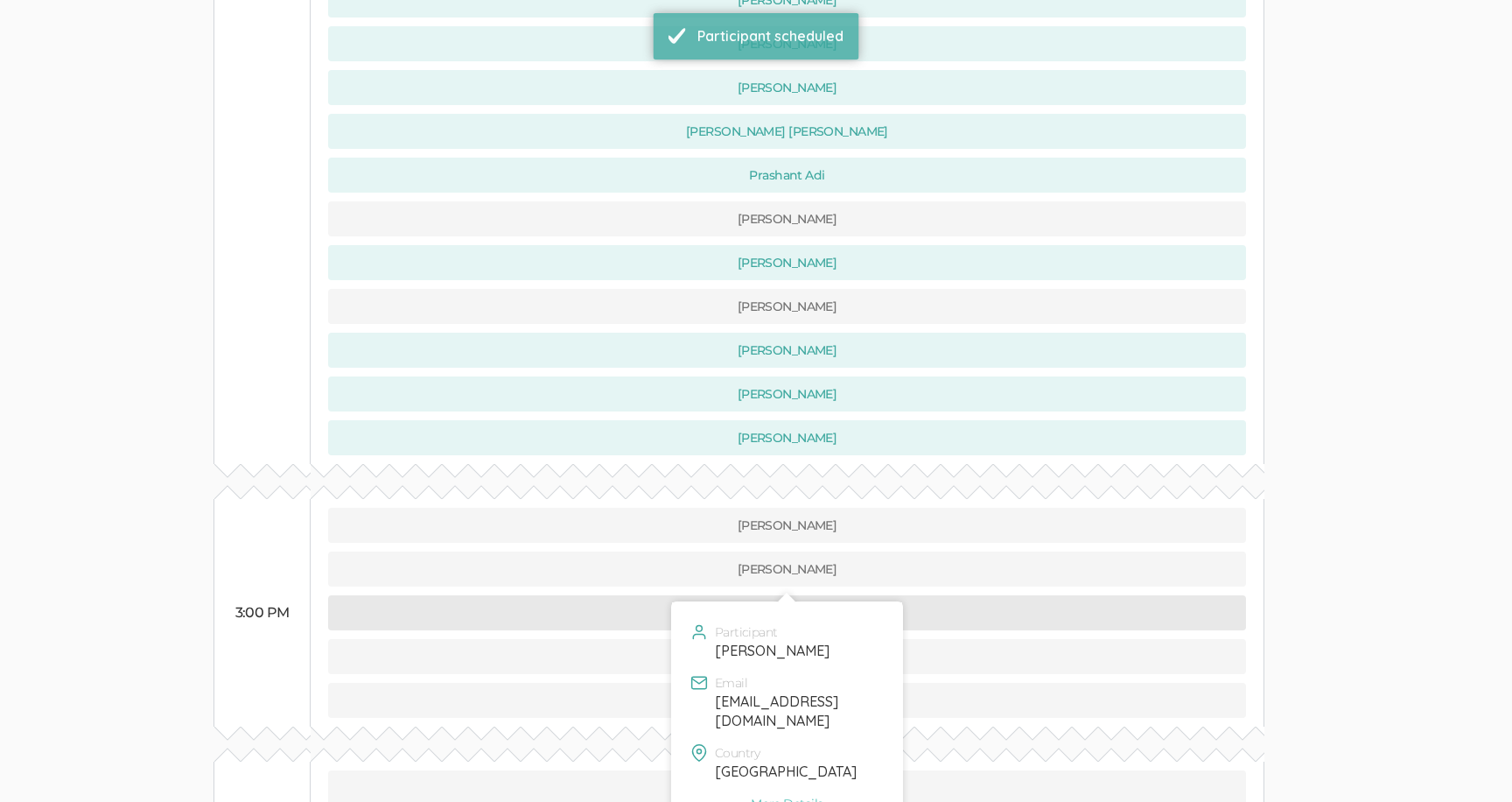
scroll to position [1253, 0]
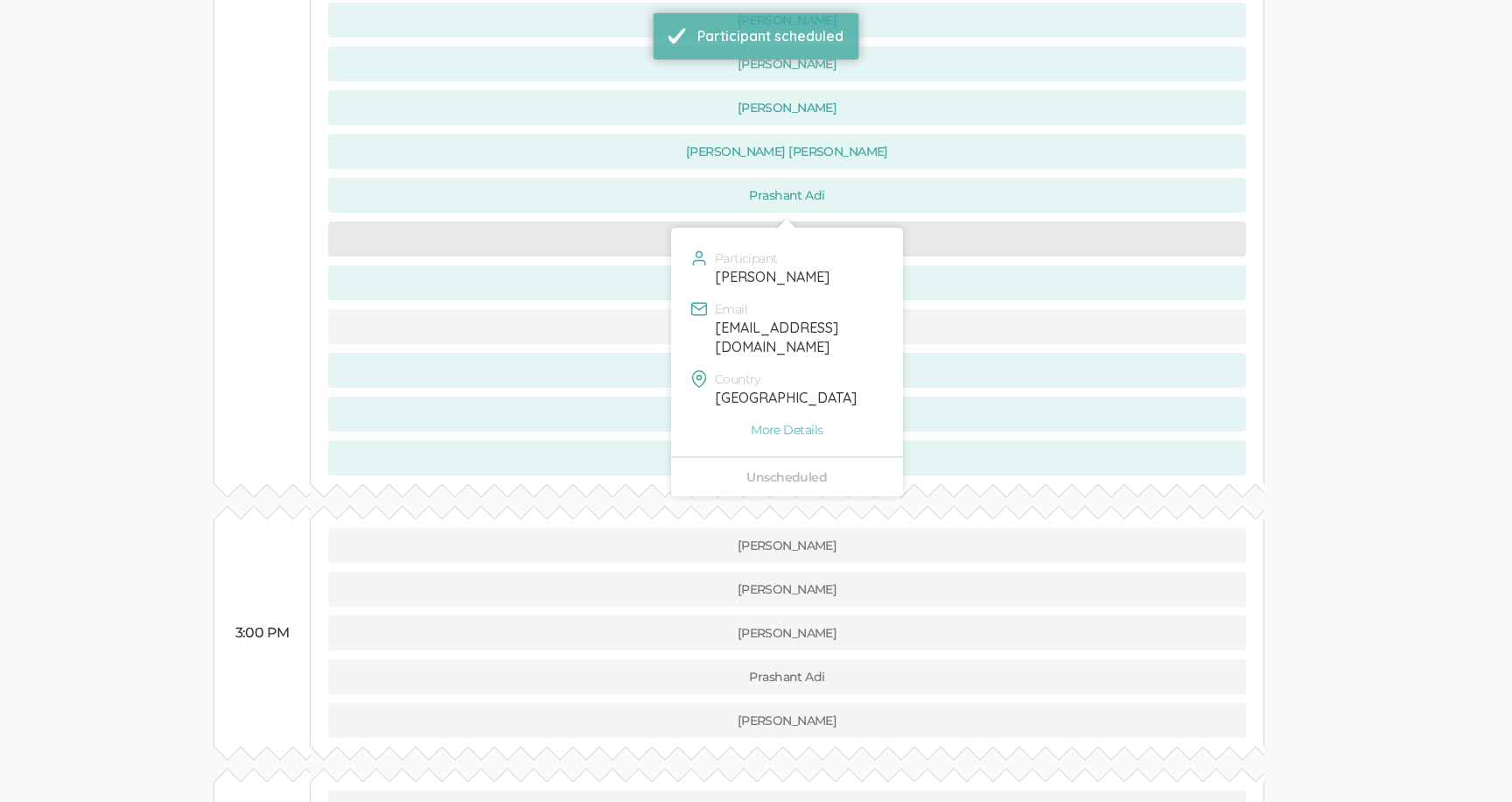
click at [533, 221] on button "[PERSON_NAME]" at bounding box center [786, 238] width 917 height 35
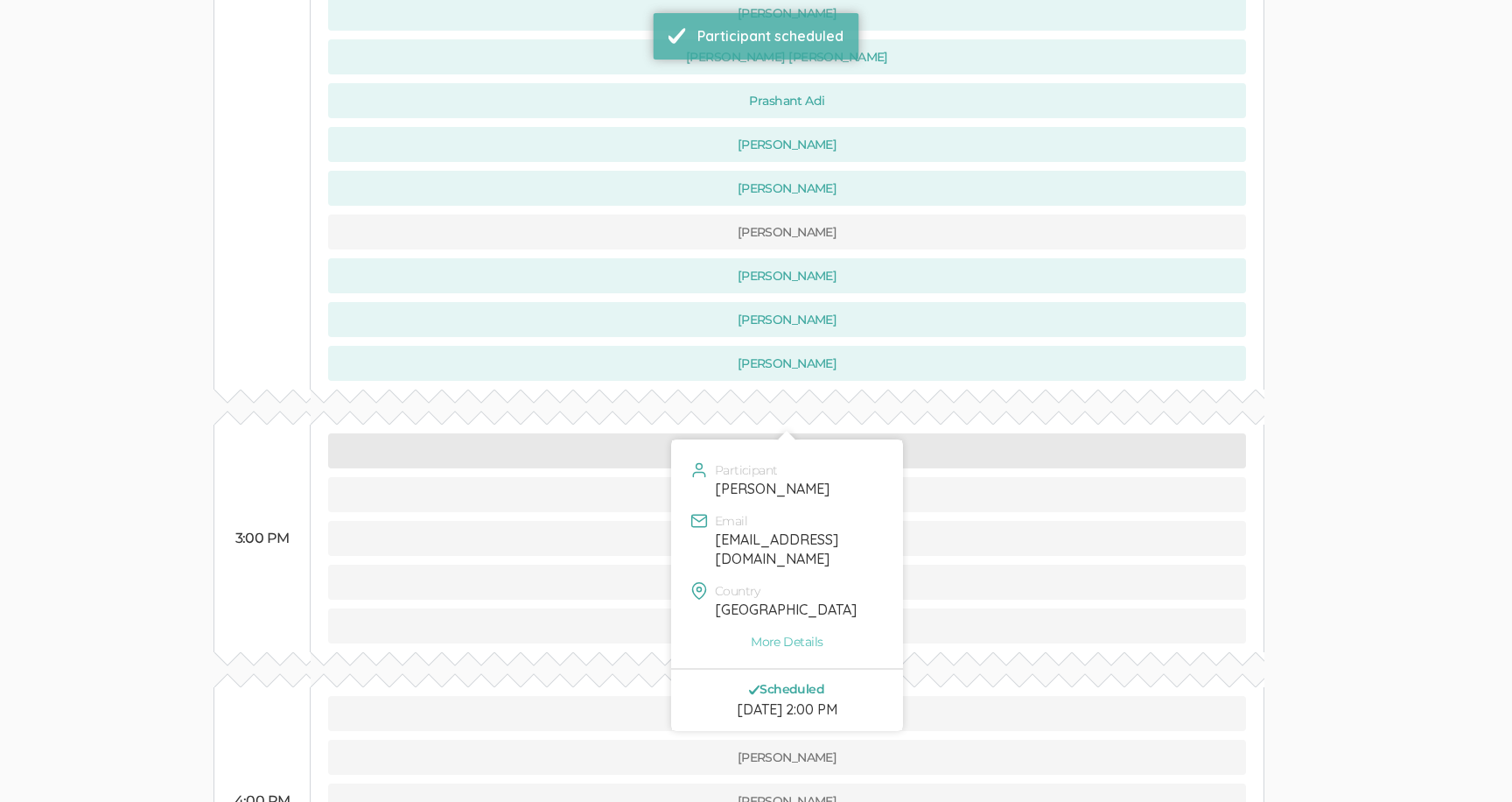
scroll to position [1235, 0]
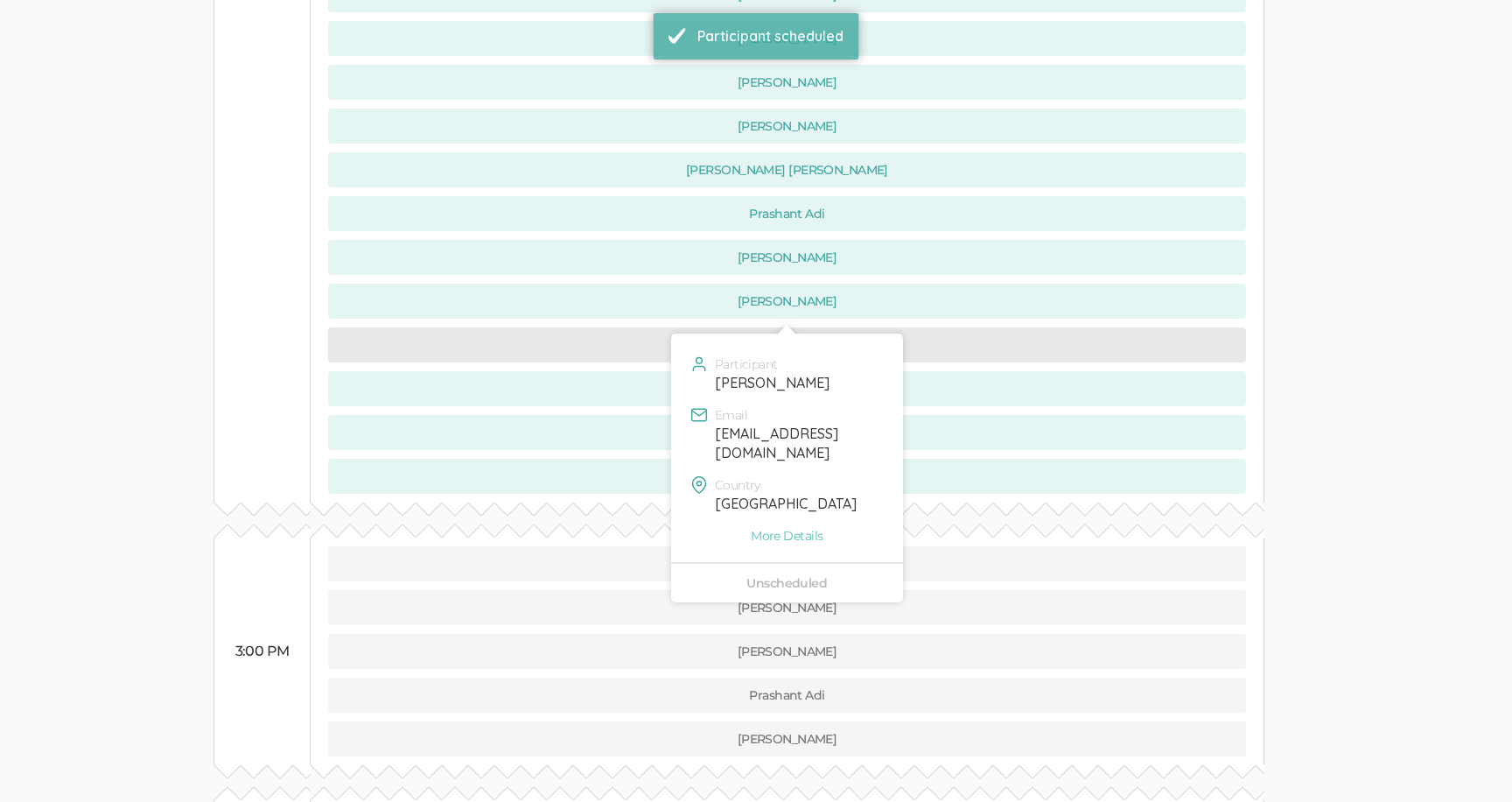
click at [567, 327] on button "[PERSON_NAME]" at bounding box center [786, 344] width 917 height 35
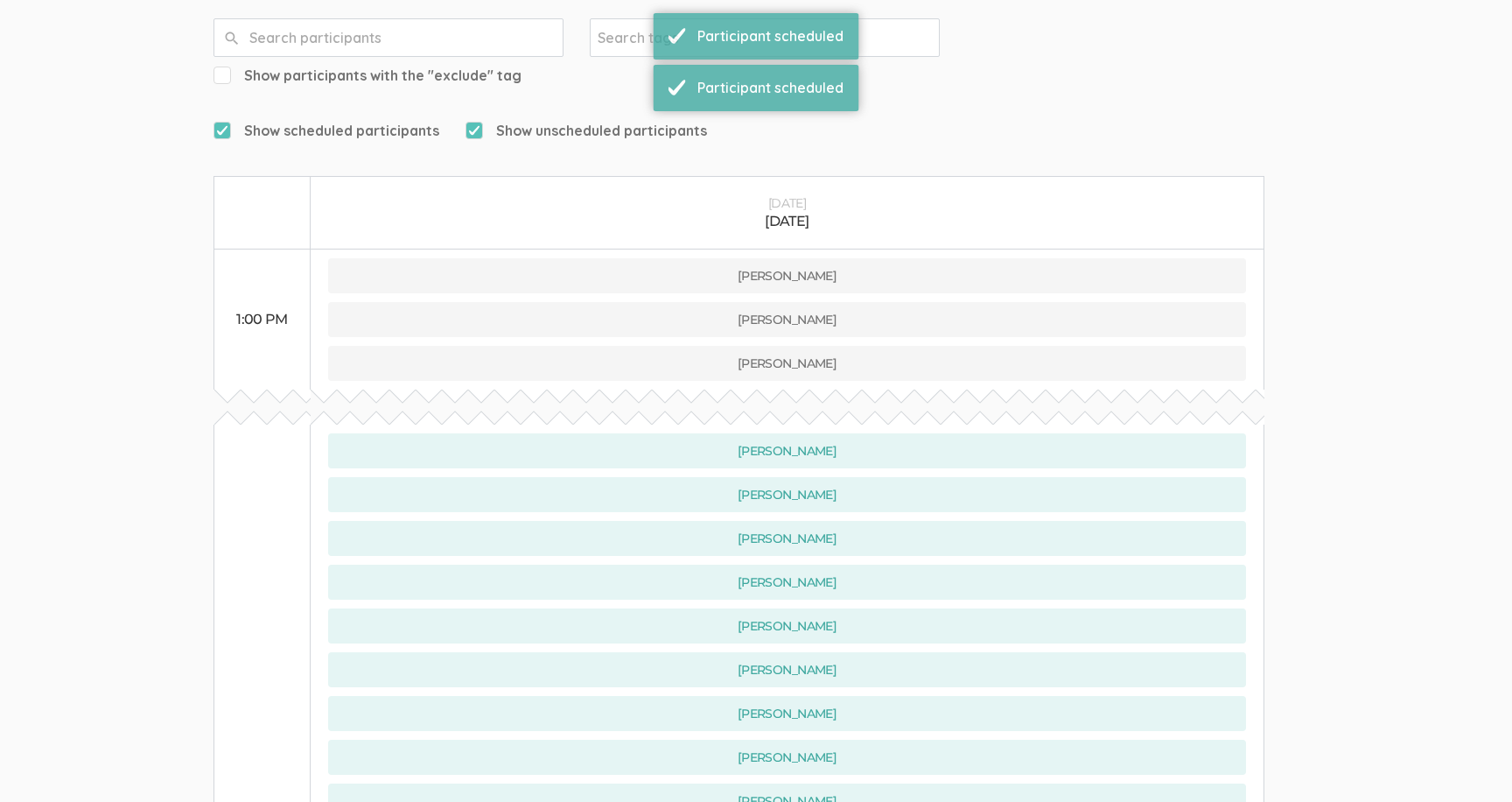
scroll to position [0, 0]
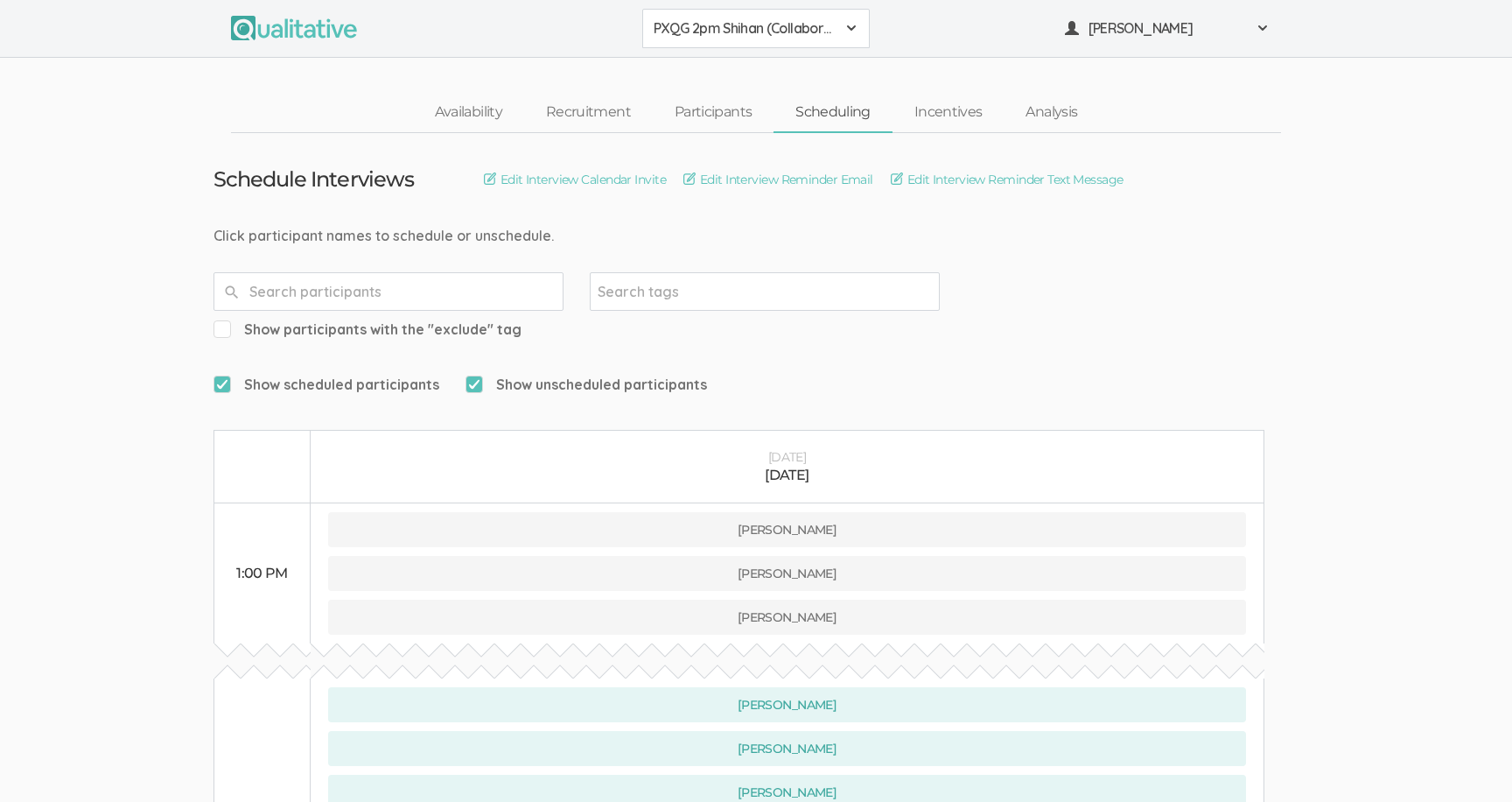
click at [702, 38] on span "PXQG 2pm Shihan (Collaborative)" at bounding box center [745, 29] width 182 height 20
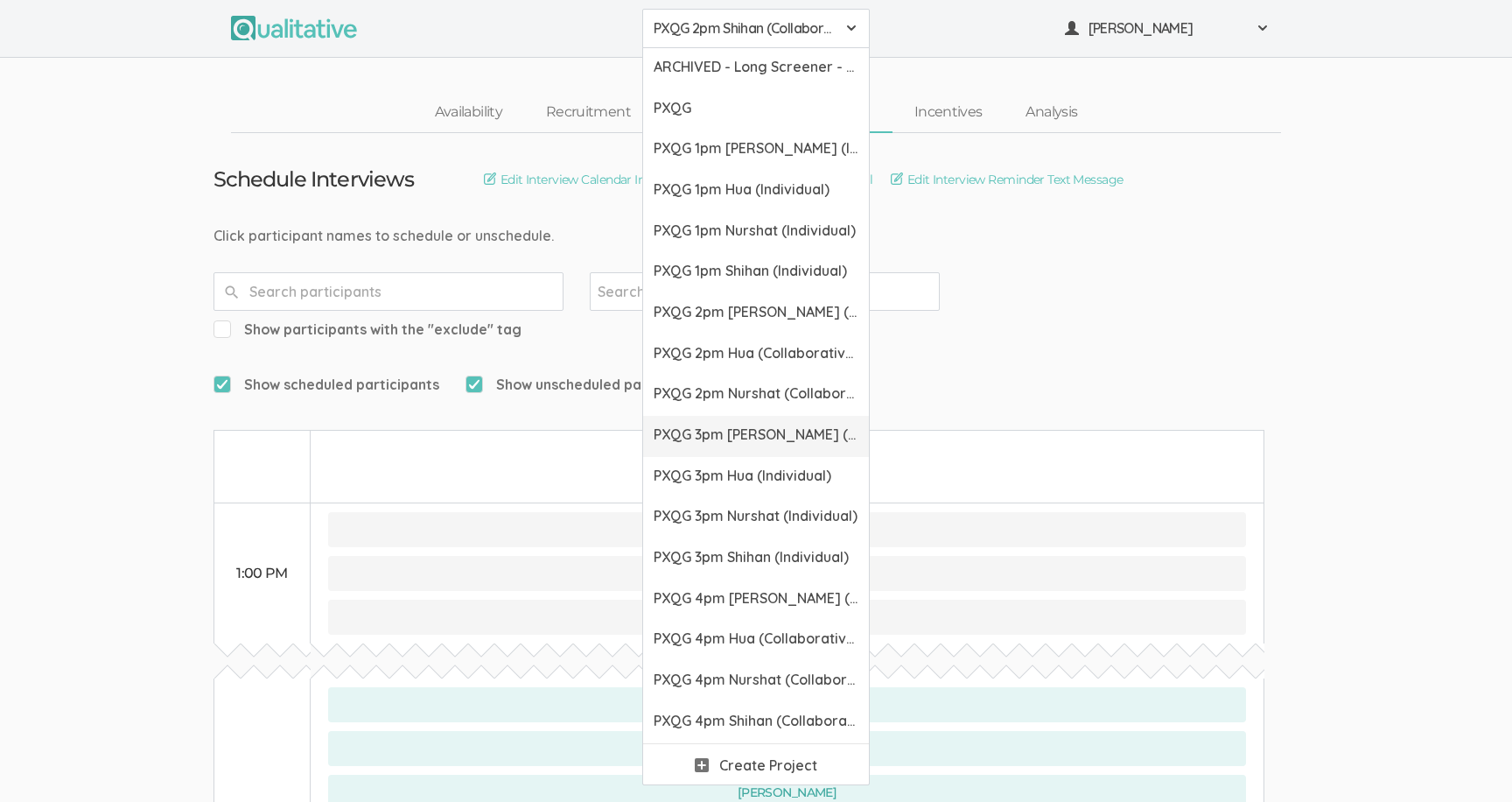
click at [684, 442] on span "PXQG 3pm [PERSON_NAME] (Individual)" at bounding box center [756, 435] width 204 height 20
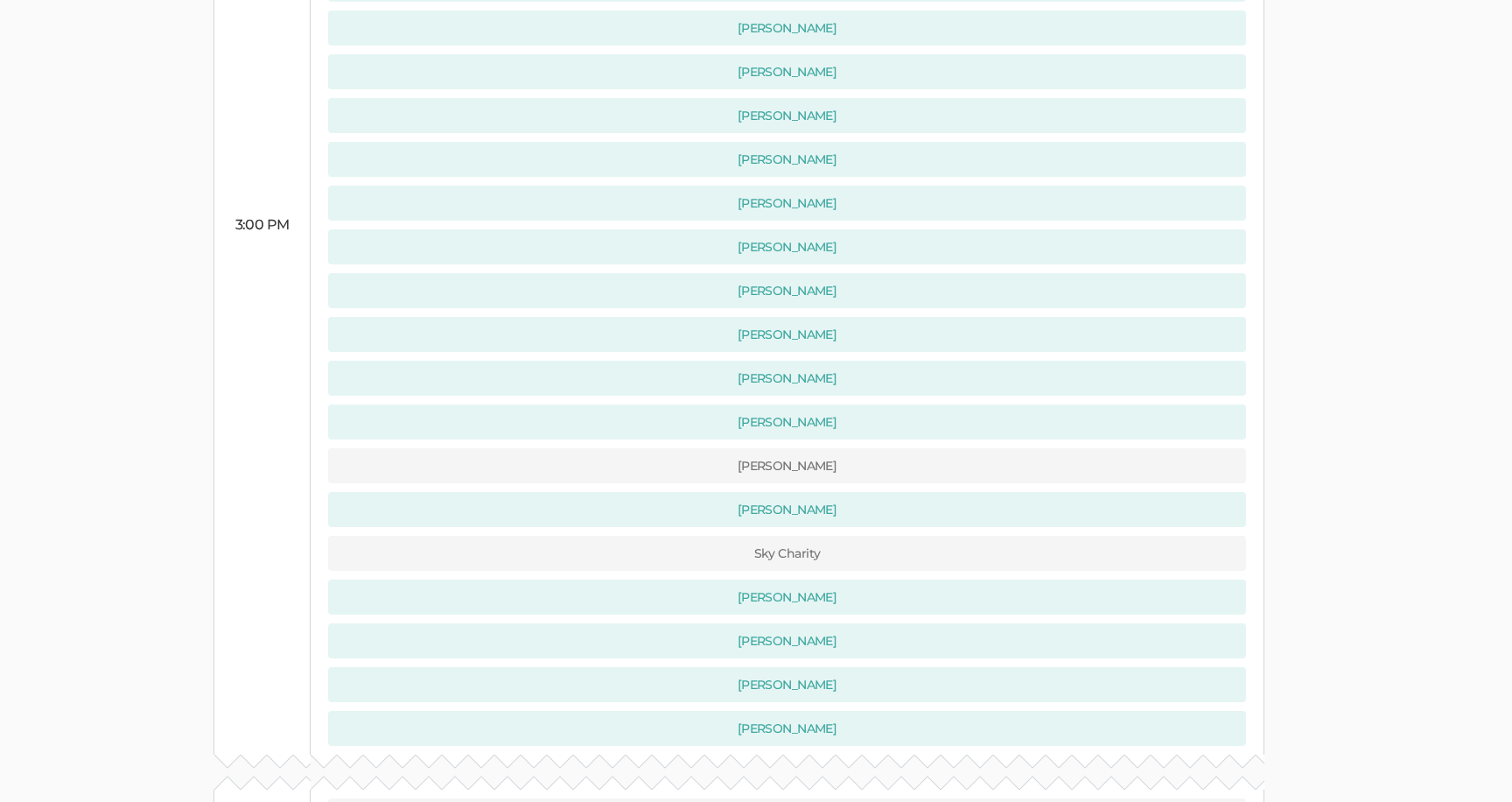
scroll to position [1403, 0]
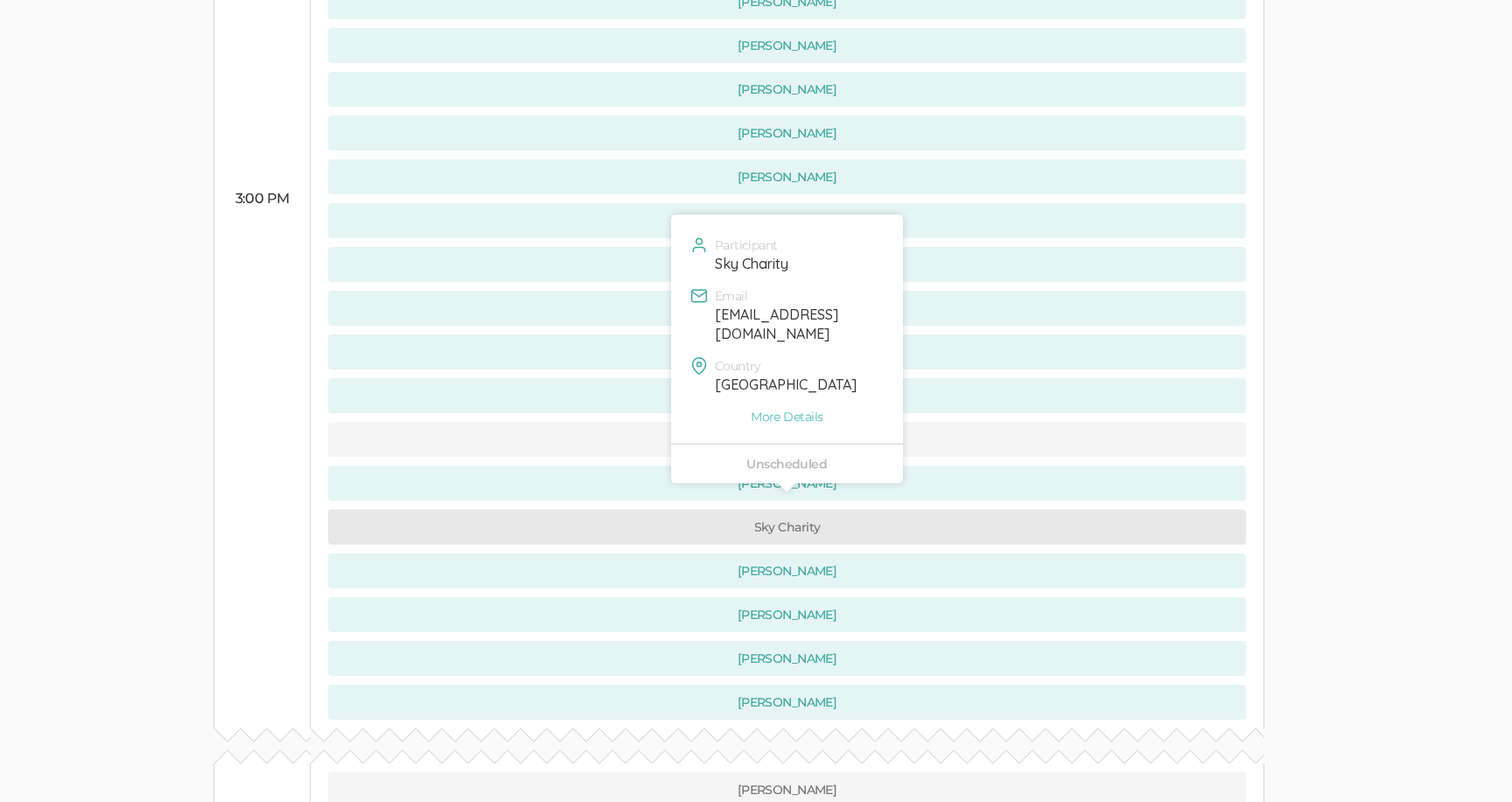
click at [429, 510] on button "Sky Charity" at bounding box center [786, 526] width 917 height 35
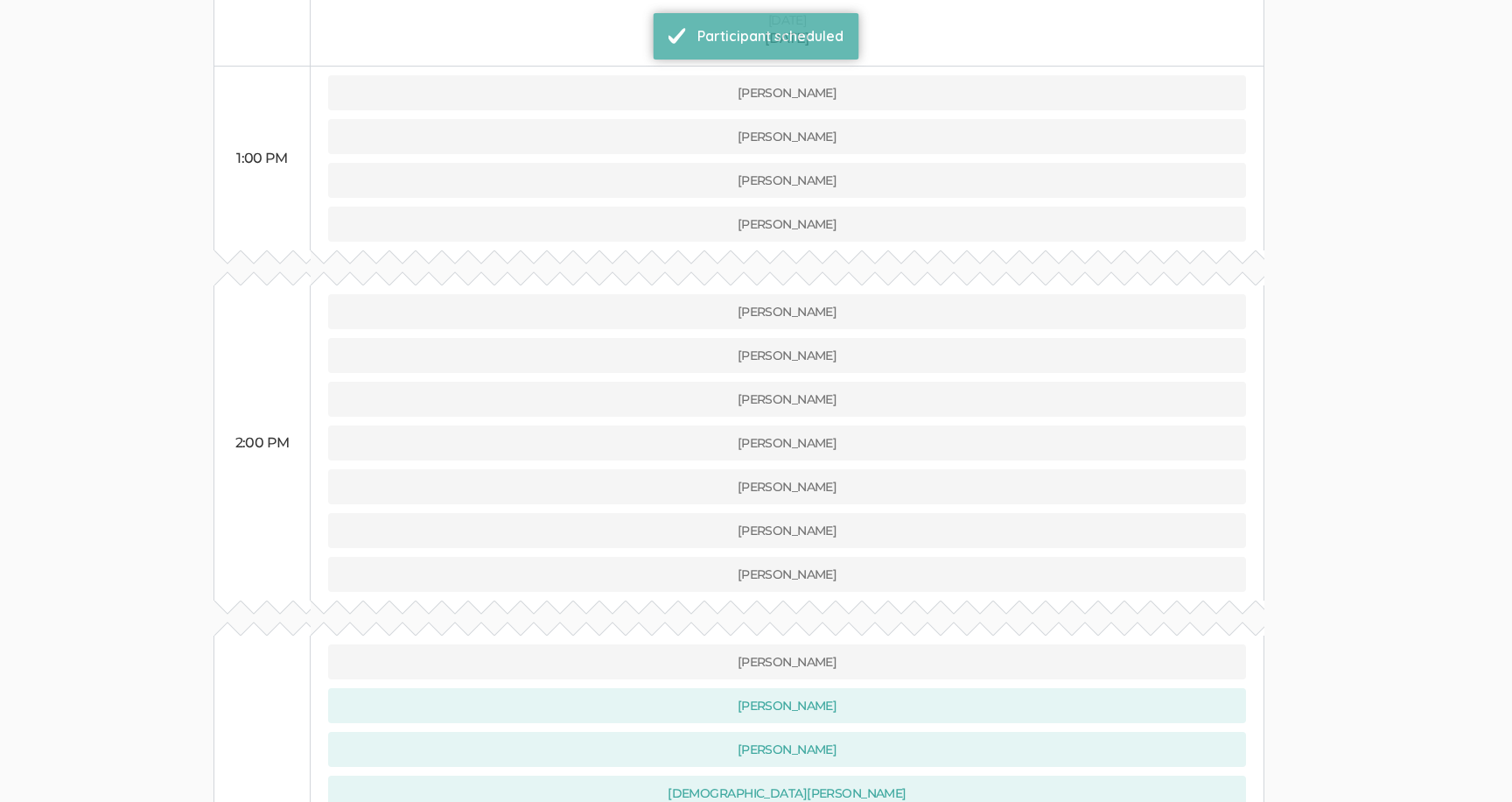
scroll to position [510, 0]
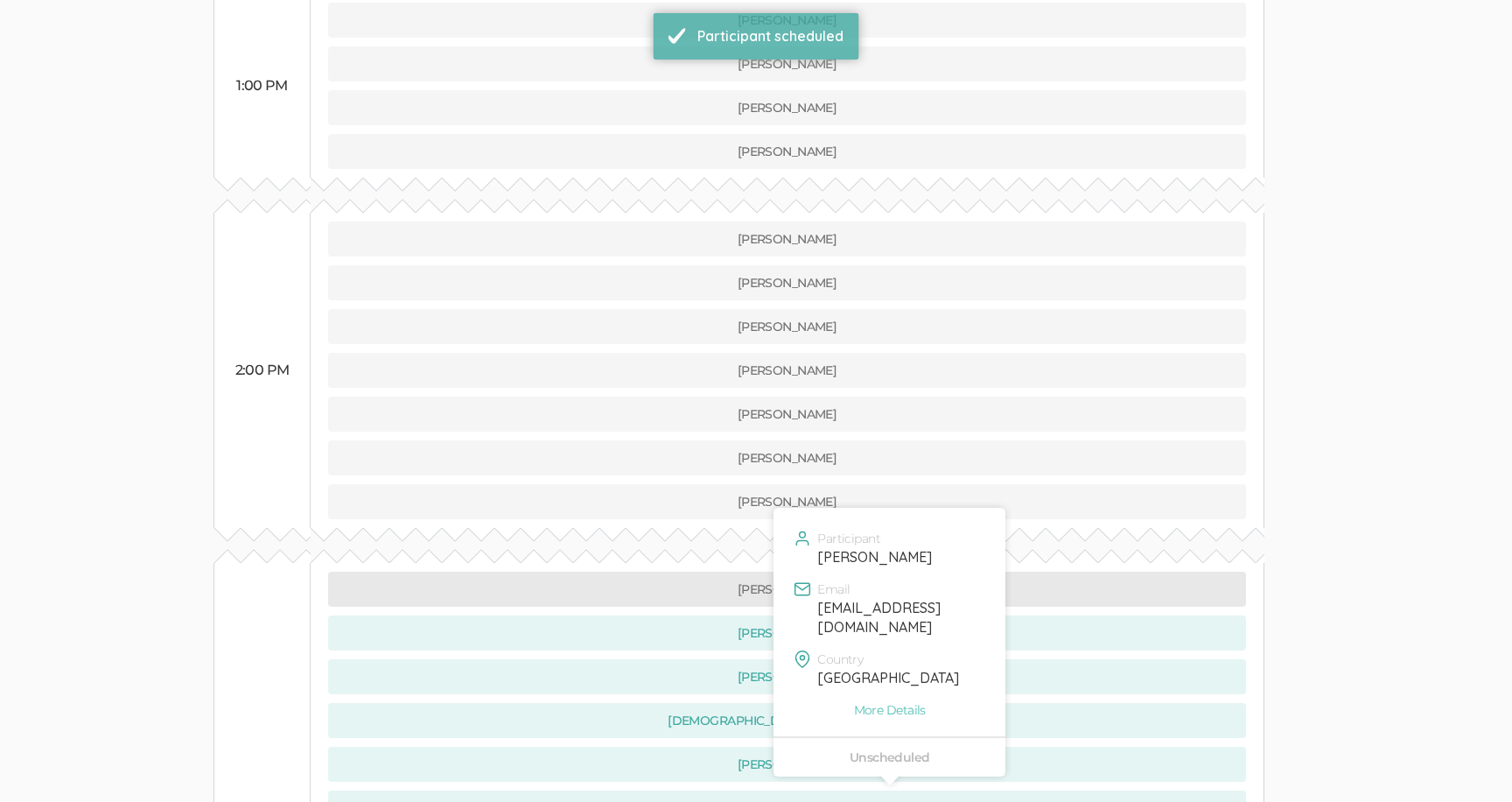
click at [443, 572] on button "[PERSON_NAME]" at bounding box center [786, 589] width 917 height 35
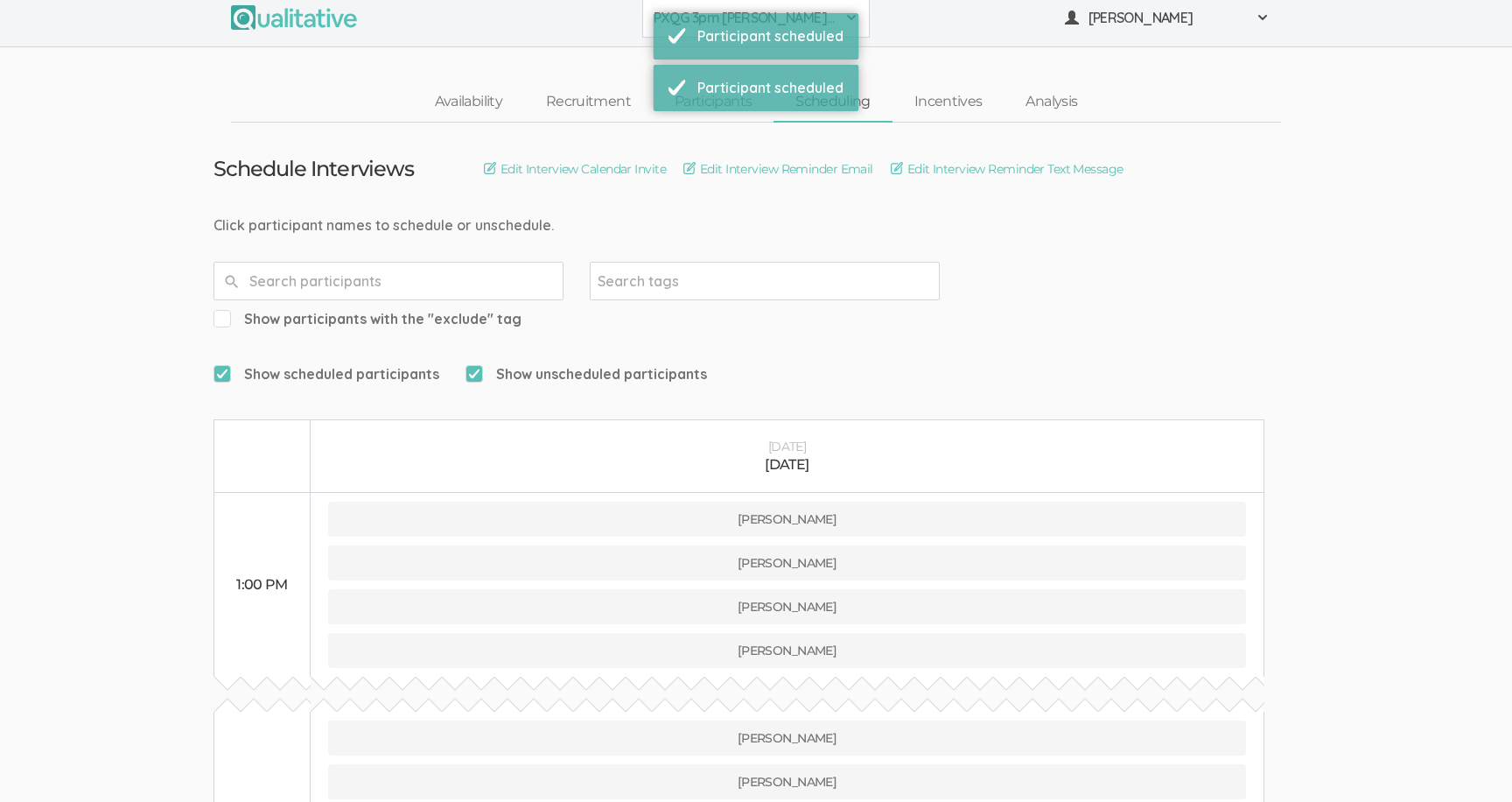
scroll to position [0, 0]
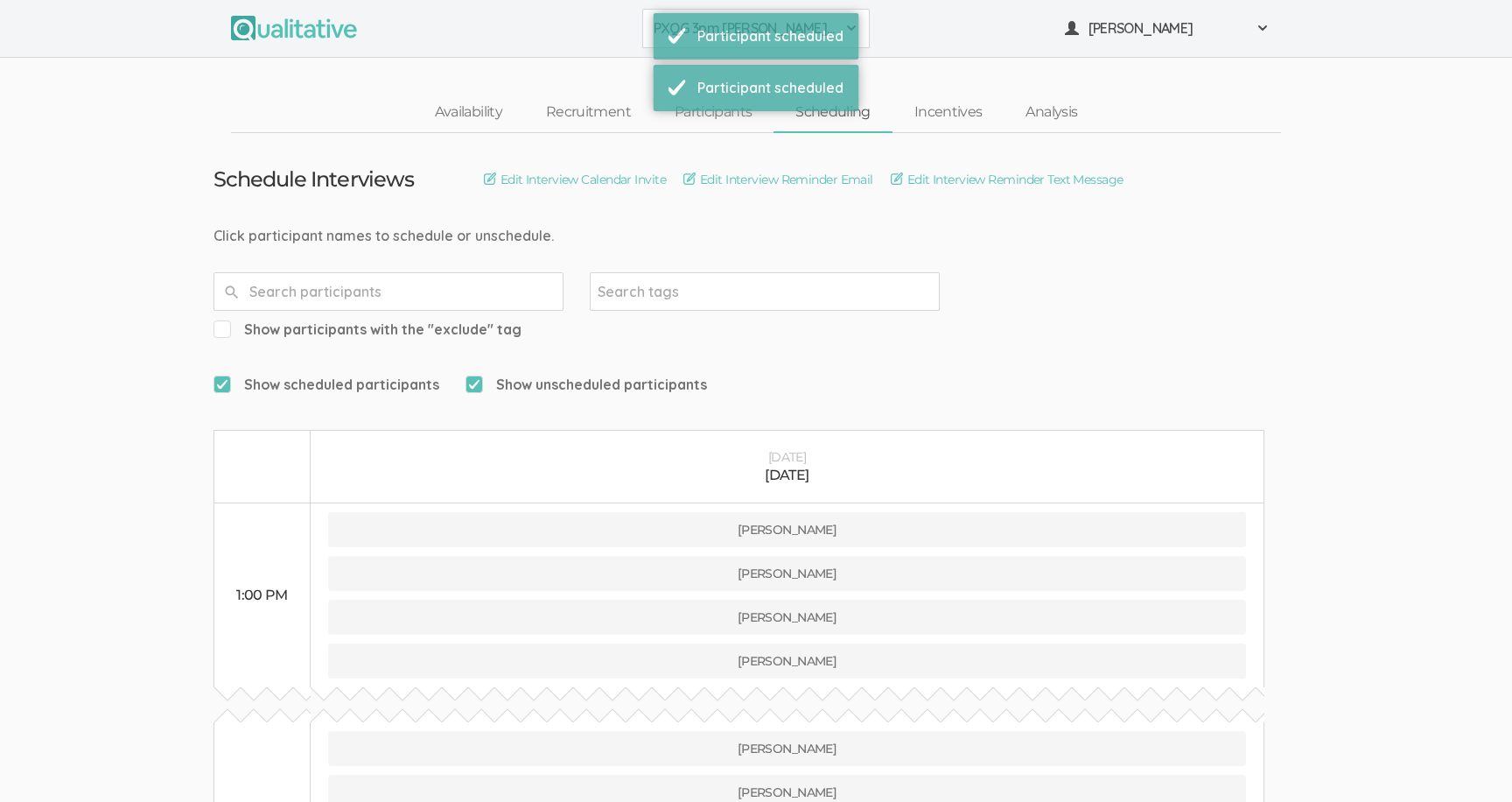
click at [652, 27] on button "PXQG 3pm [PERSON_NAME] (Individual)" at bounding box center [756, 29] width 227 height 40
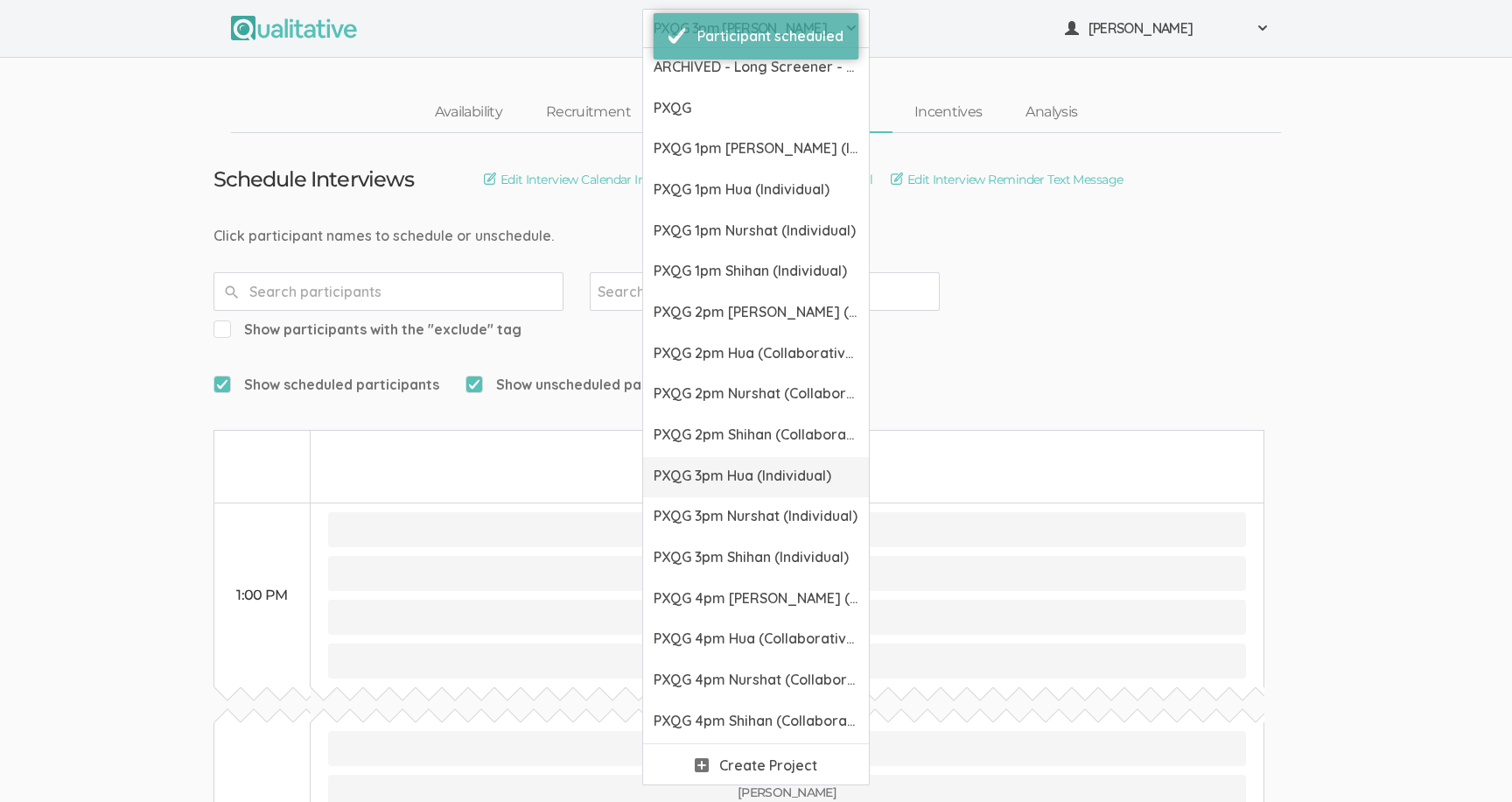
click at [695, 481] on span "PXQG 3pm Hua (Individual)" at bounding box center [756, 475] width 204 height 20
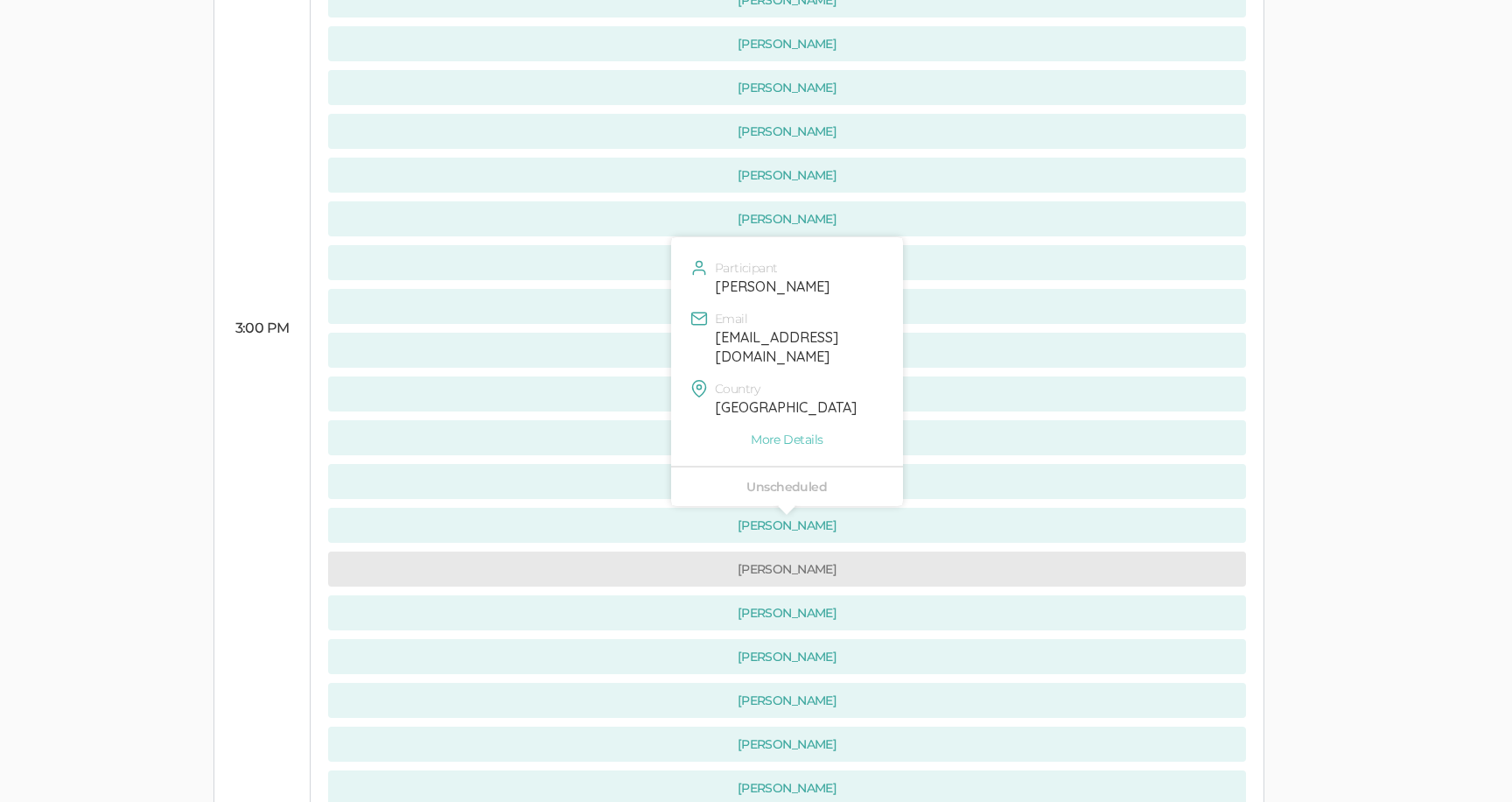
scroll to position [1644, 0]
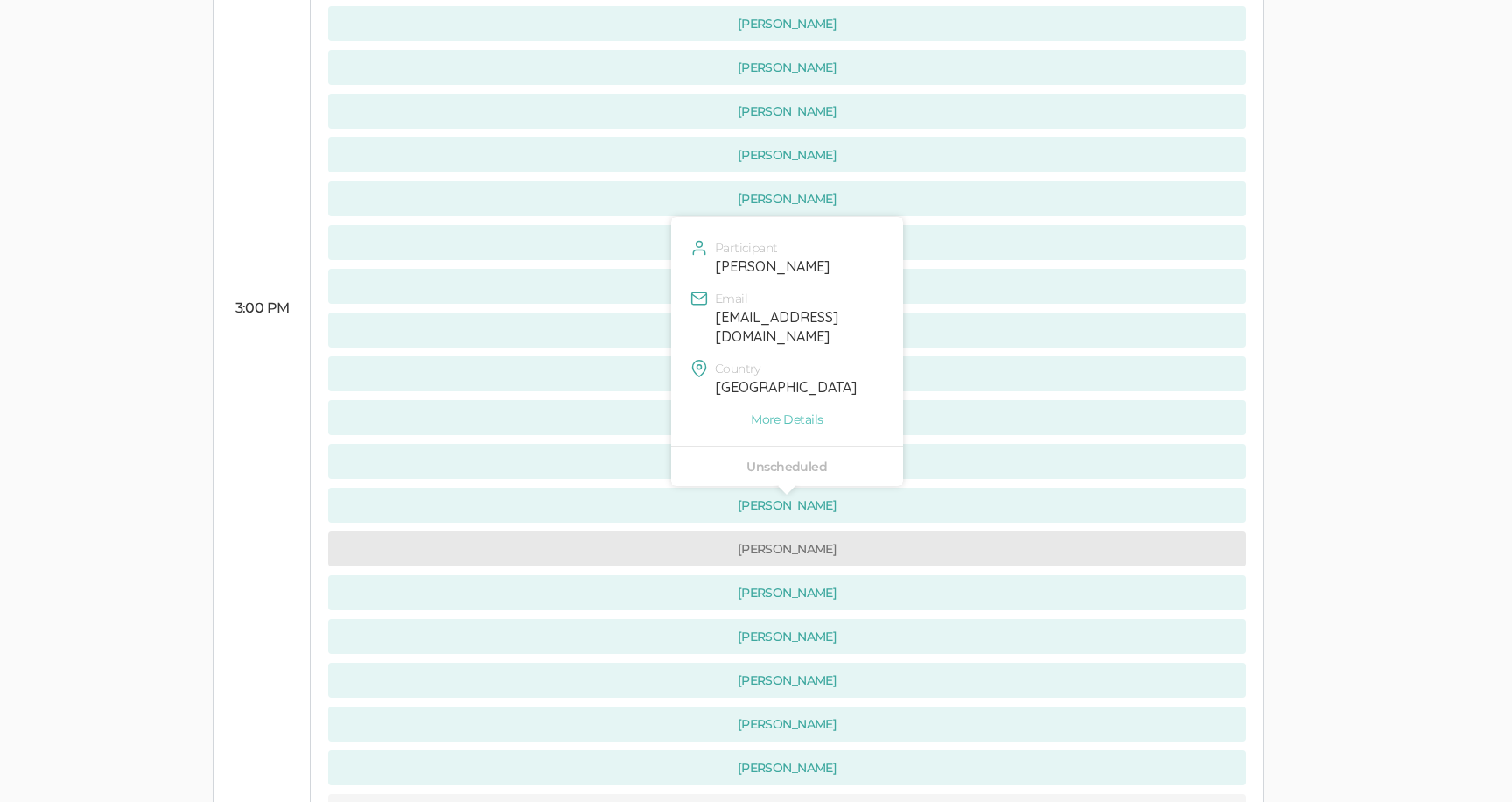
click at [446, 531] on button "[PERSON_NAME]" at bounding box center [786, 548] width 917 height 35
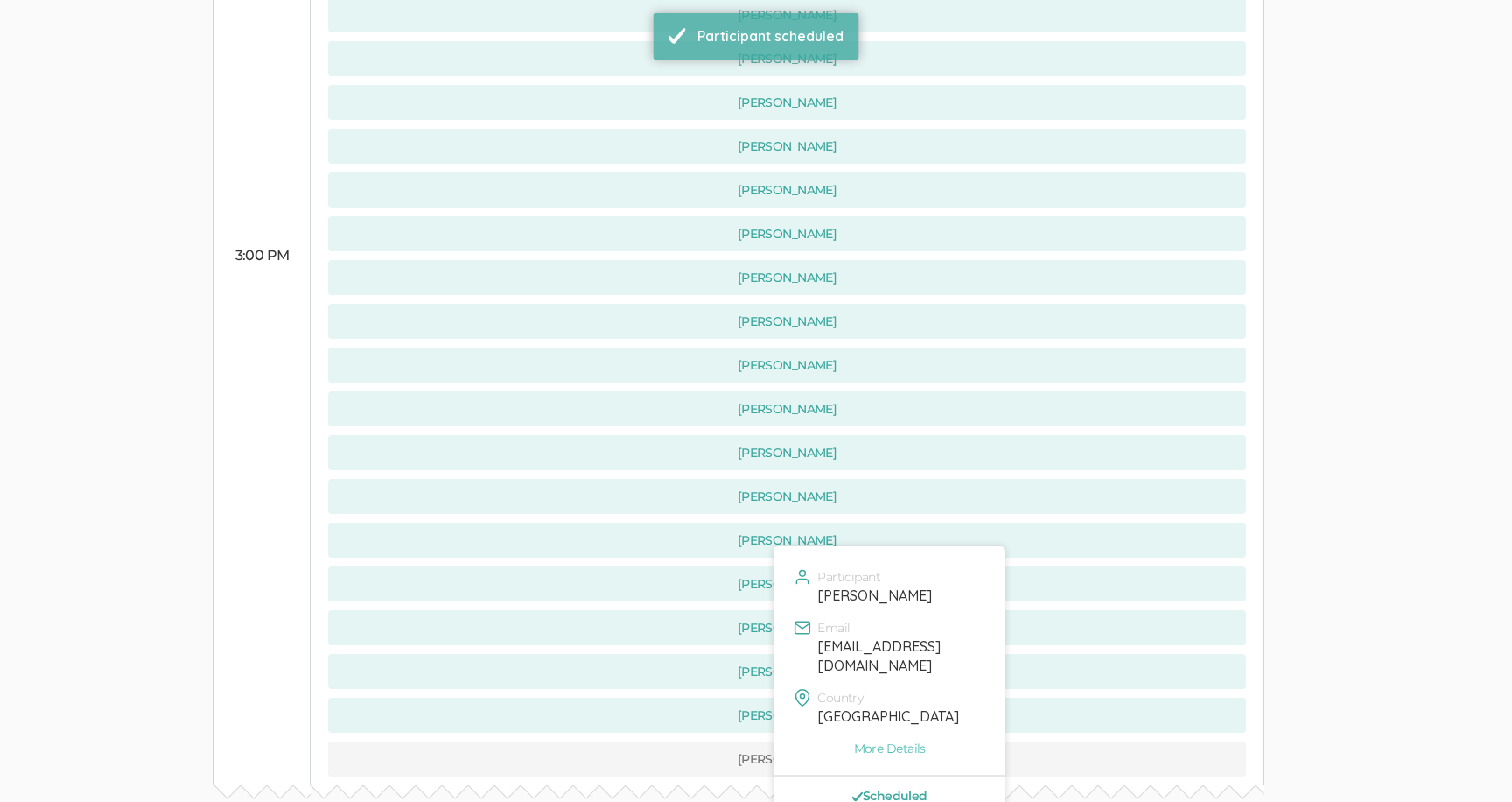
scroll to position [1767, 0]
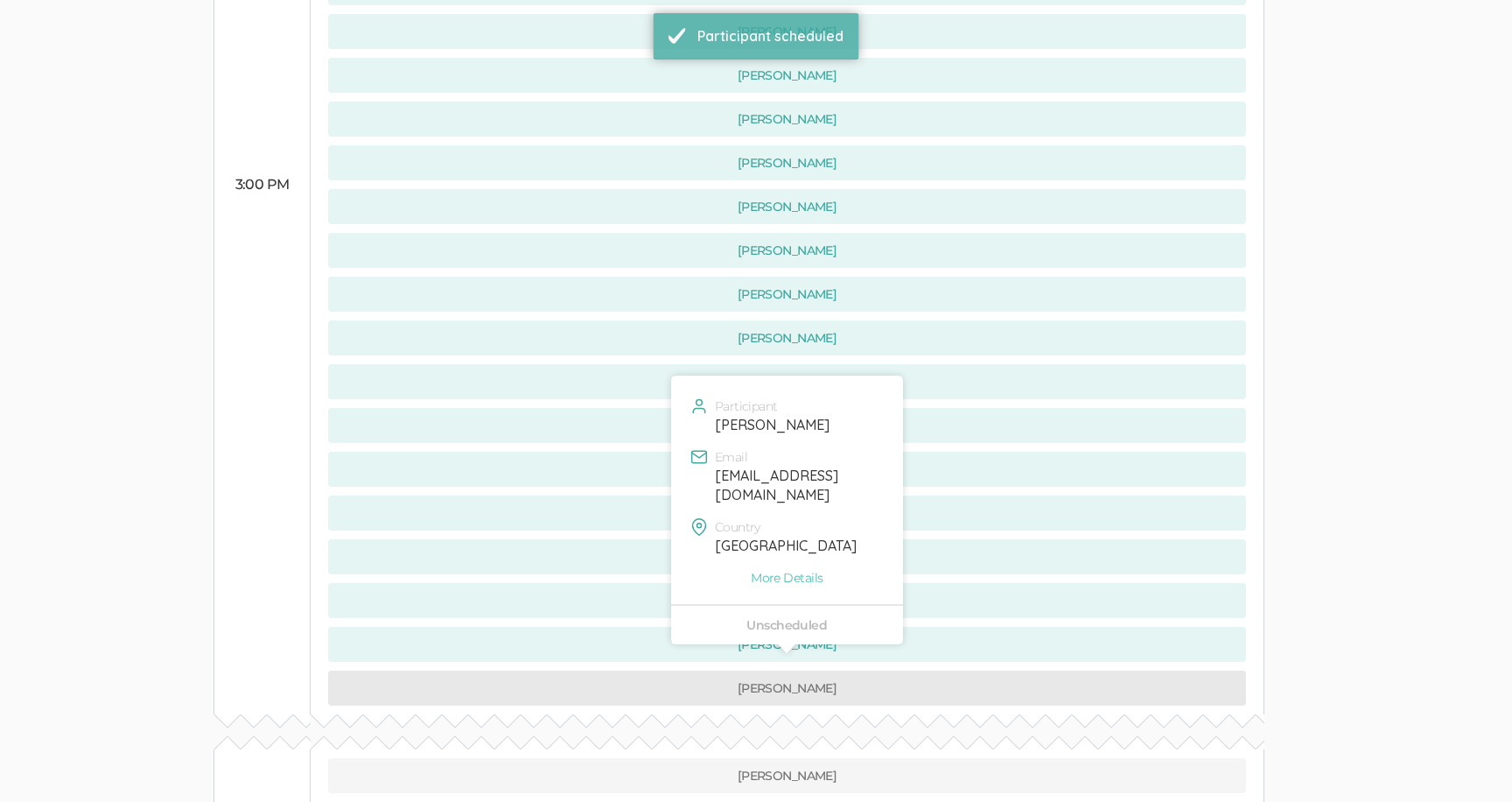
click at [512, 671] on button "[PERSON_NAME]" at bounding box center [786, 687] width 917 height 35
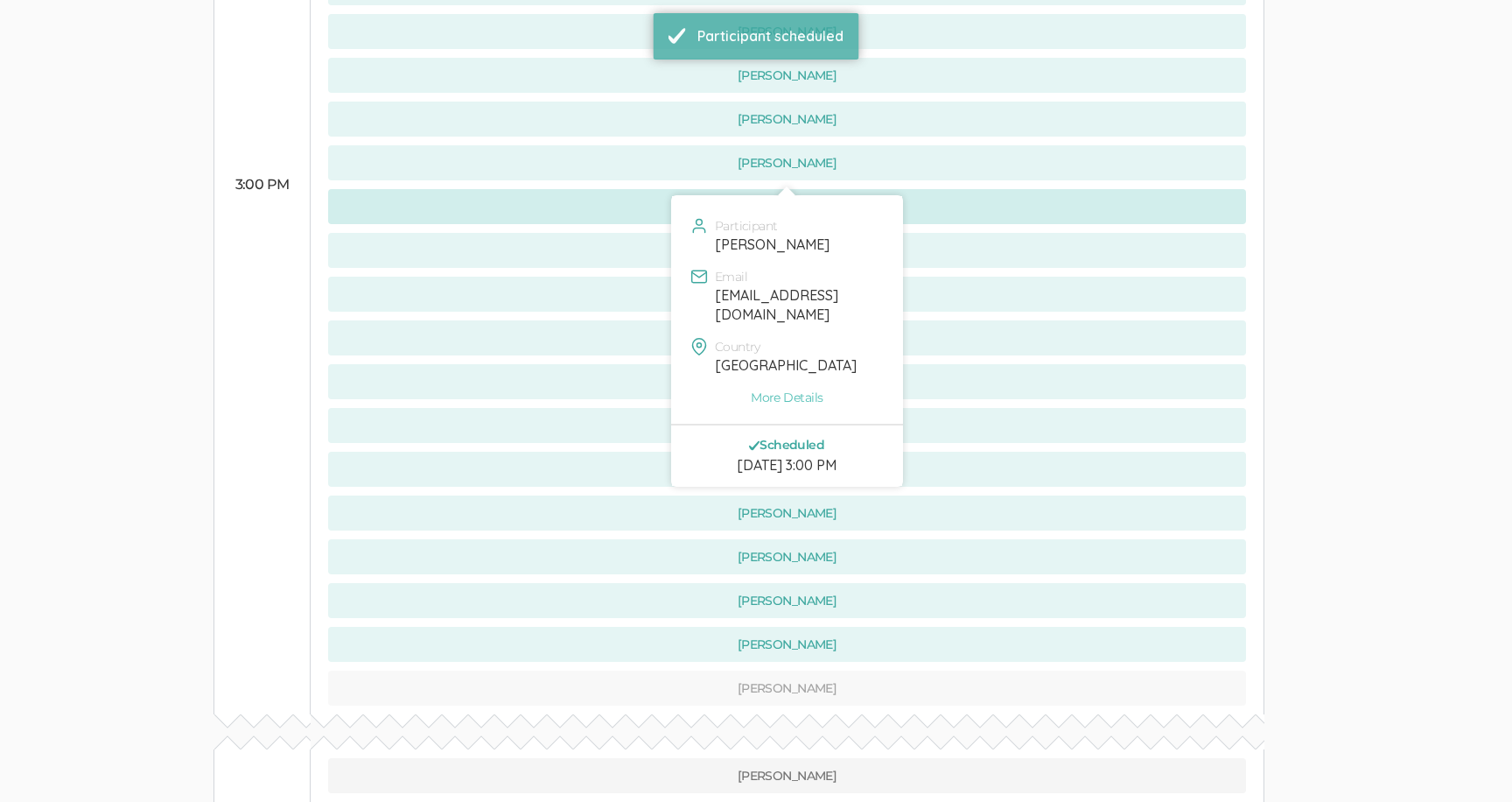
scroll to position [0, 0]
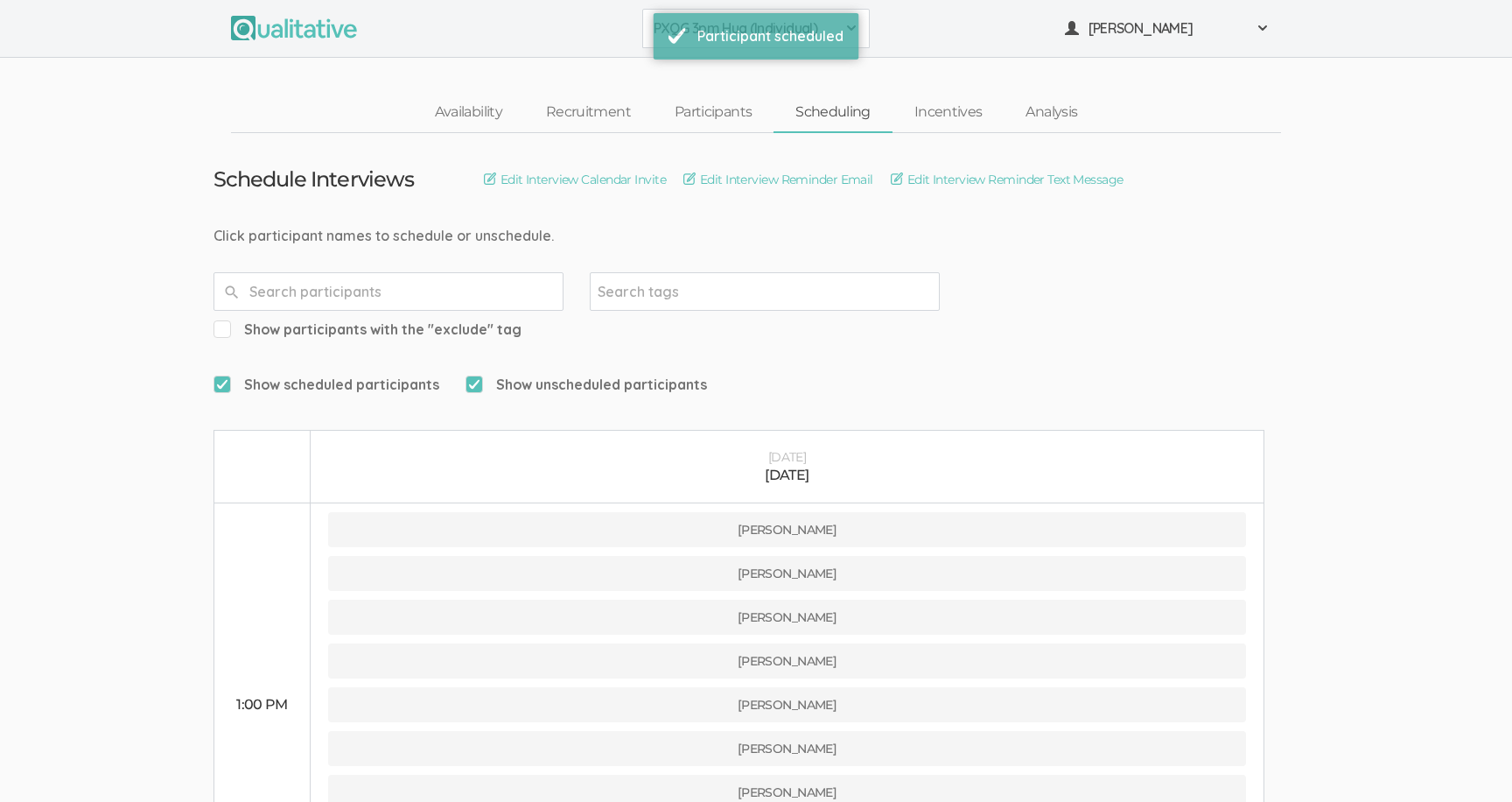
click at [653, 43] on button "PXQG 3pm Hua (Individual)" at bounding box center [756, 29] width 227 height 40
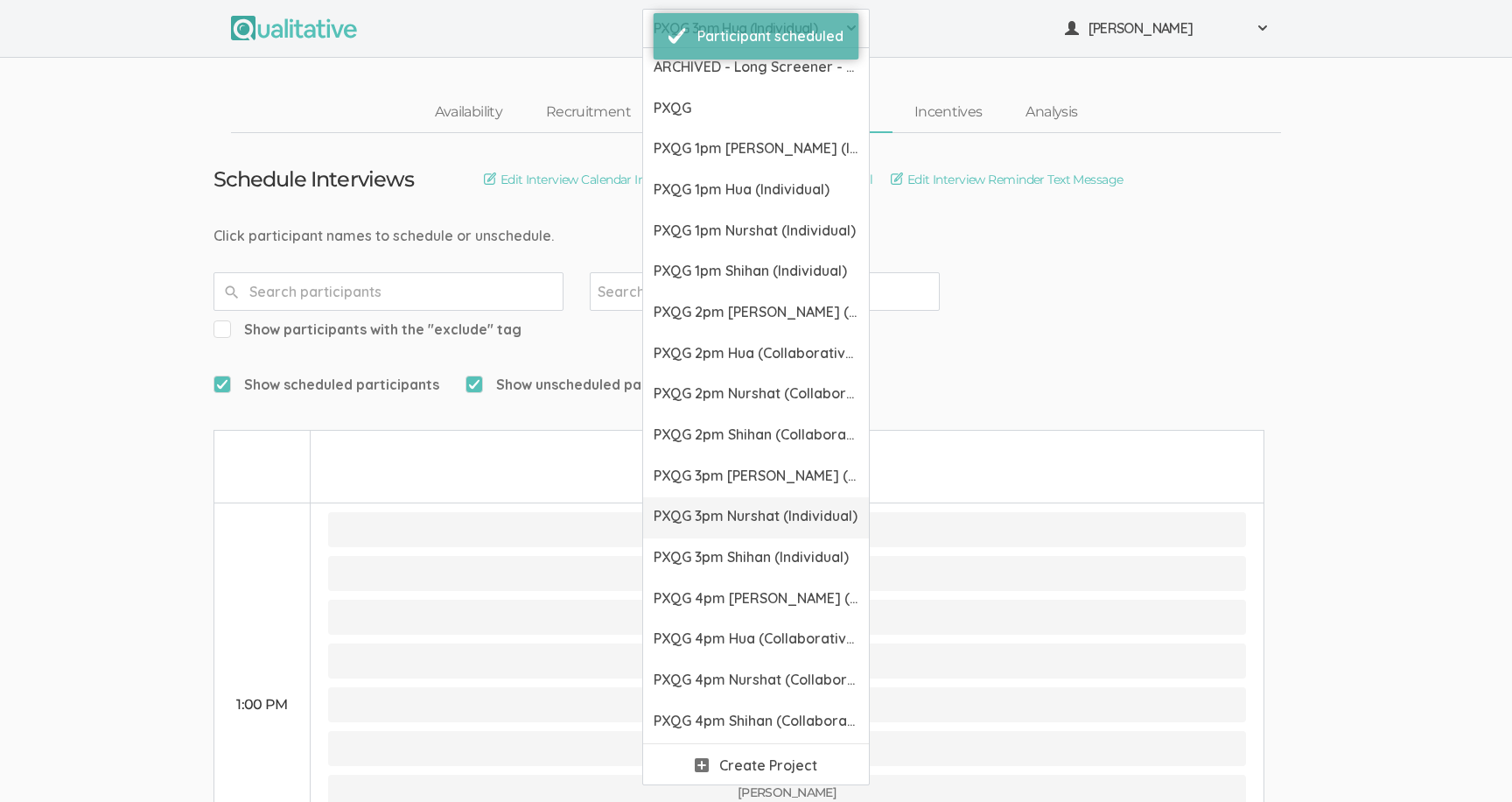
click at [701, 526] on link "PXQG 3pm Nurshat (Individual)" at bounding box center [756, 518] width 226 height 41
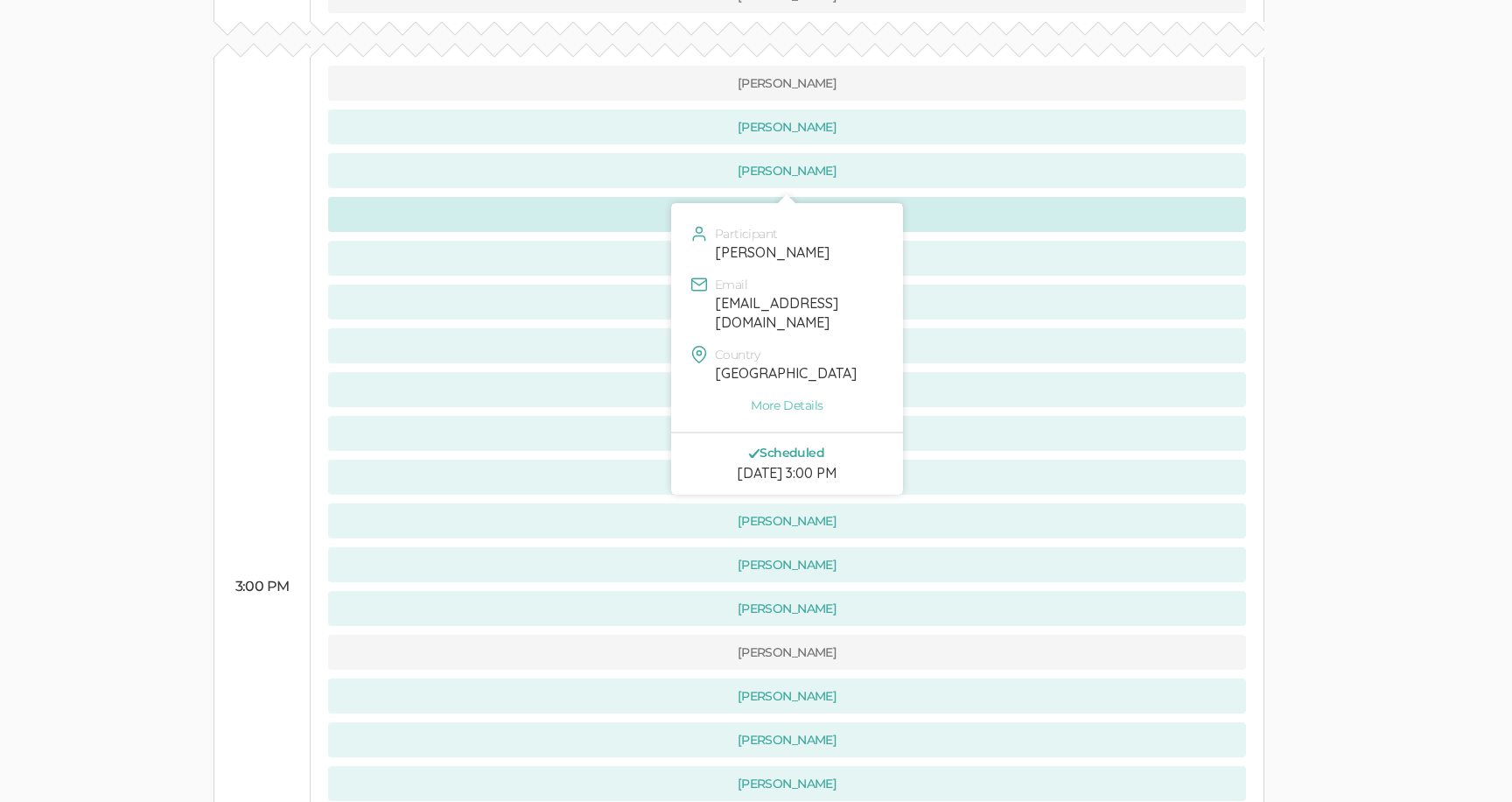
scroll to position [1223, 0]
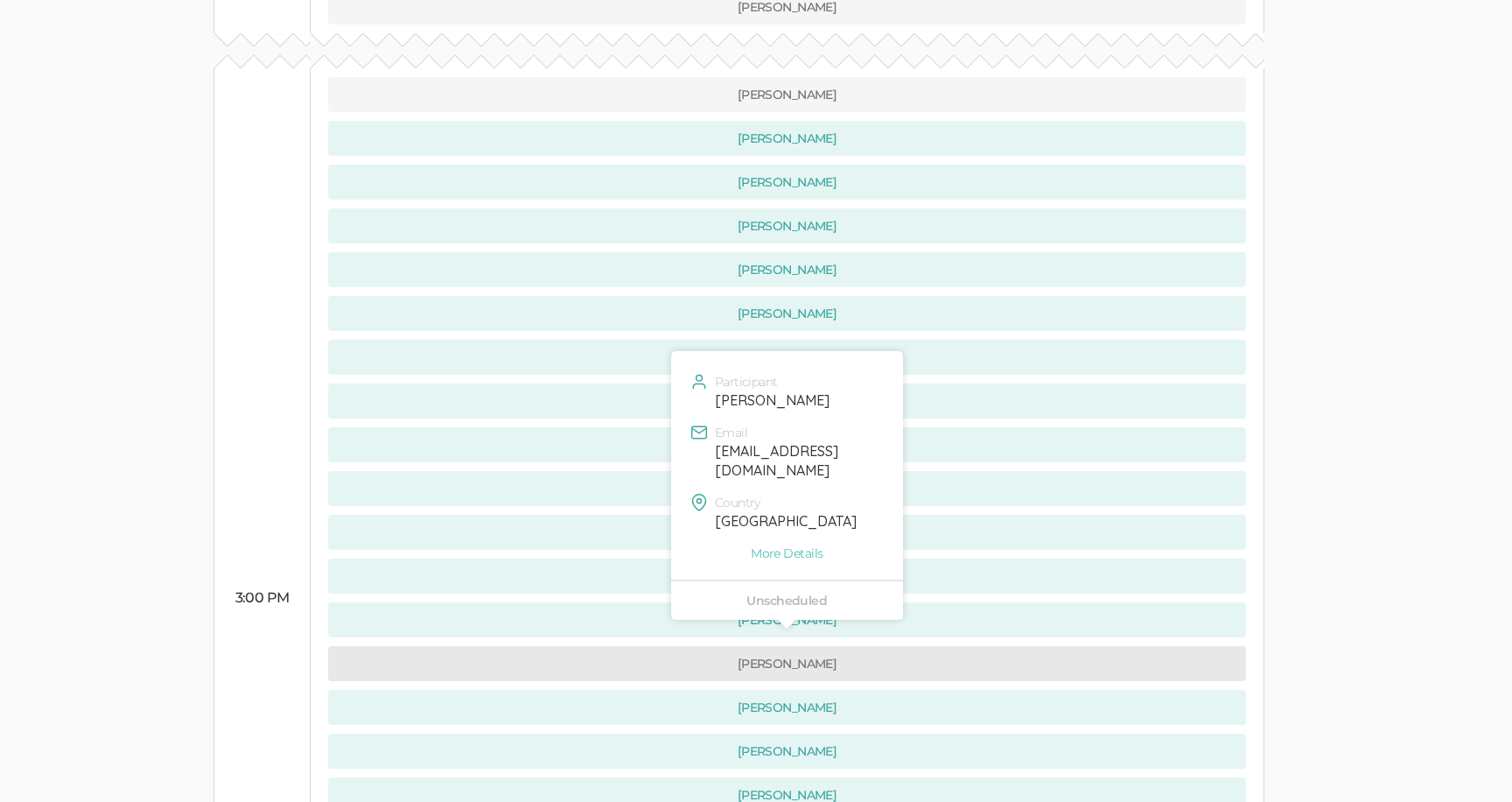
click at [408, 646] on button "[PERSON_NAME]" at bounding box center [786, 663] width 917 height 35
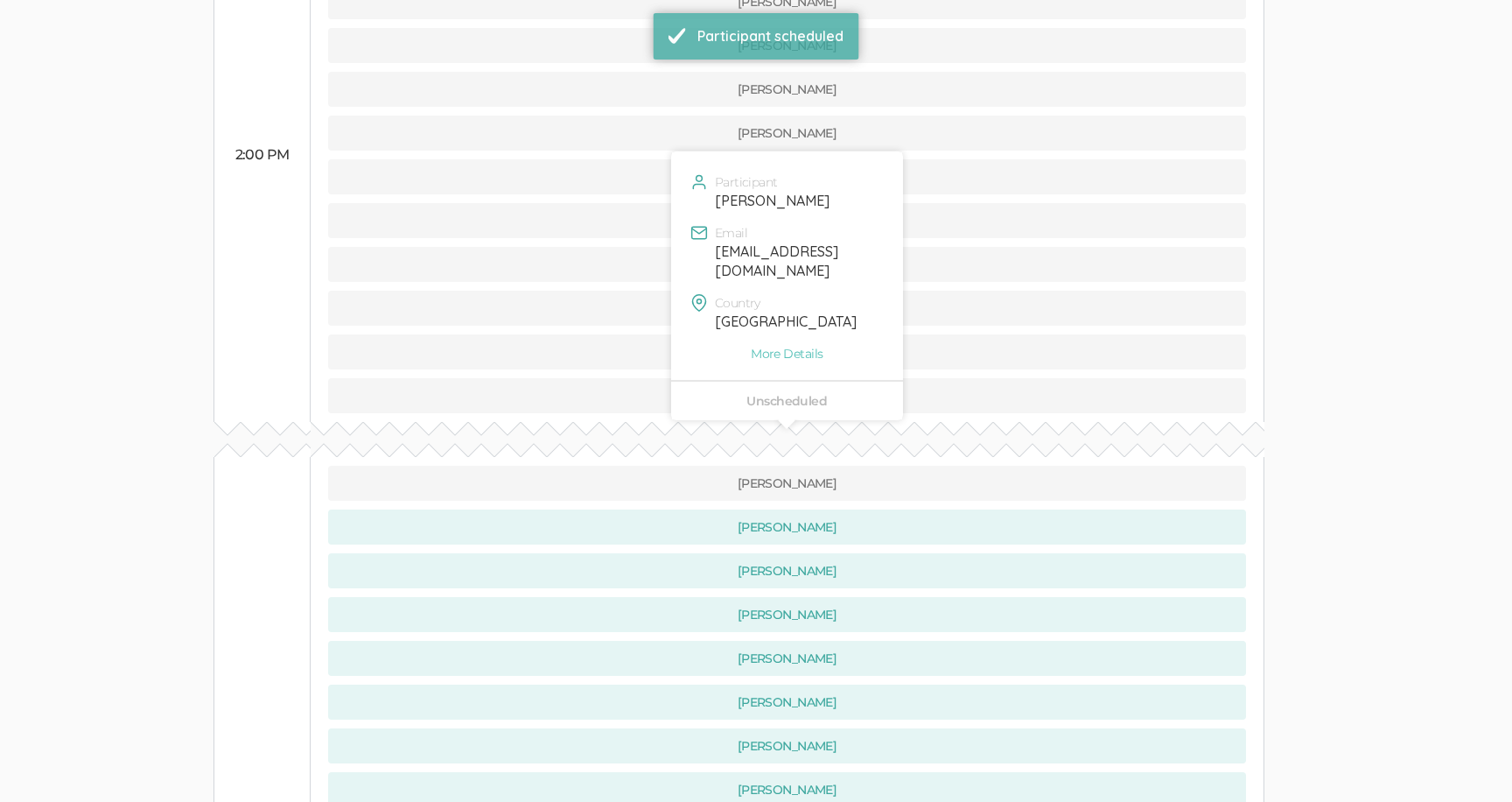
scroll to position [869, 0]
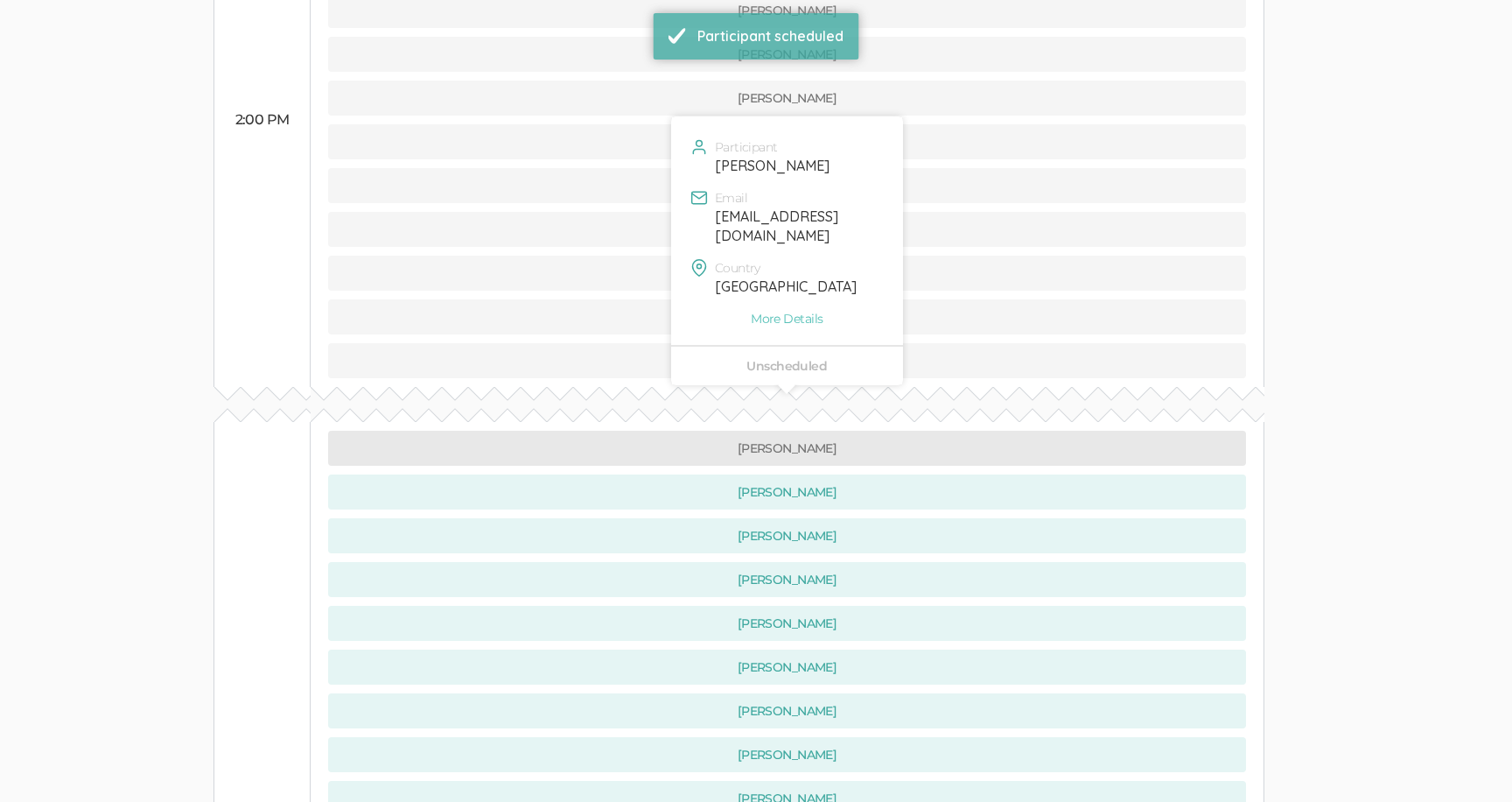
click at [518, 431] on button "[PERSON_NAME]" at bounding box center [786, 447] width 917 height 35
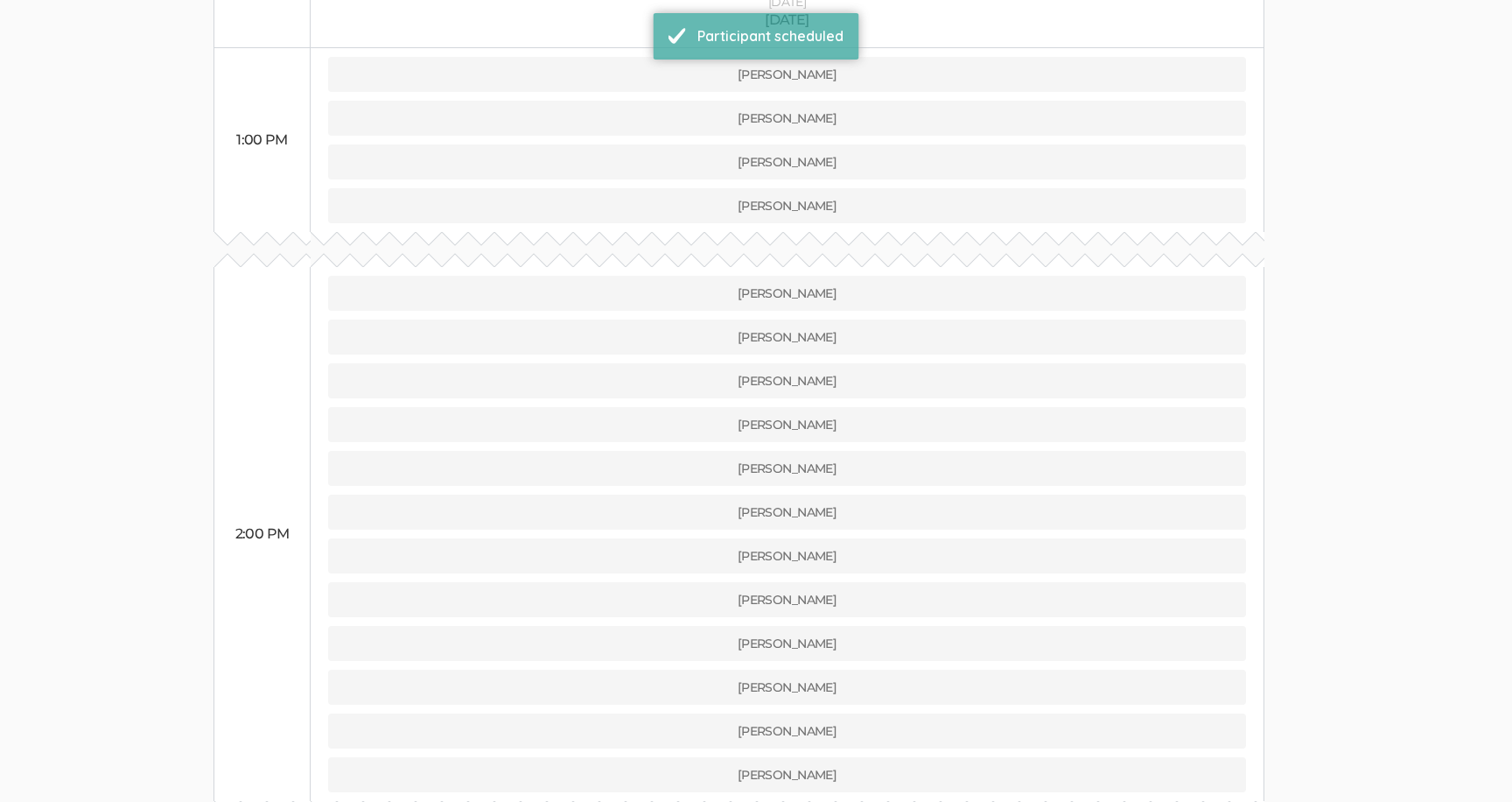
scroll to position [0, 0]
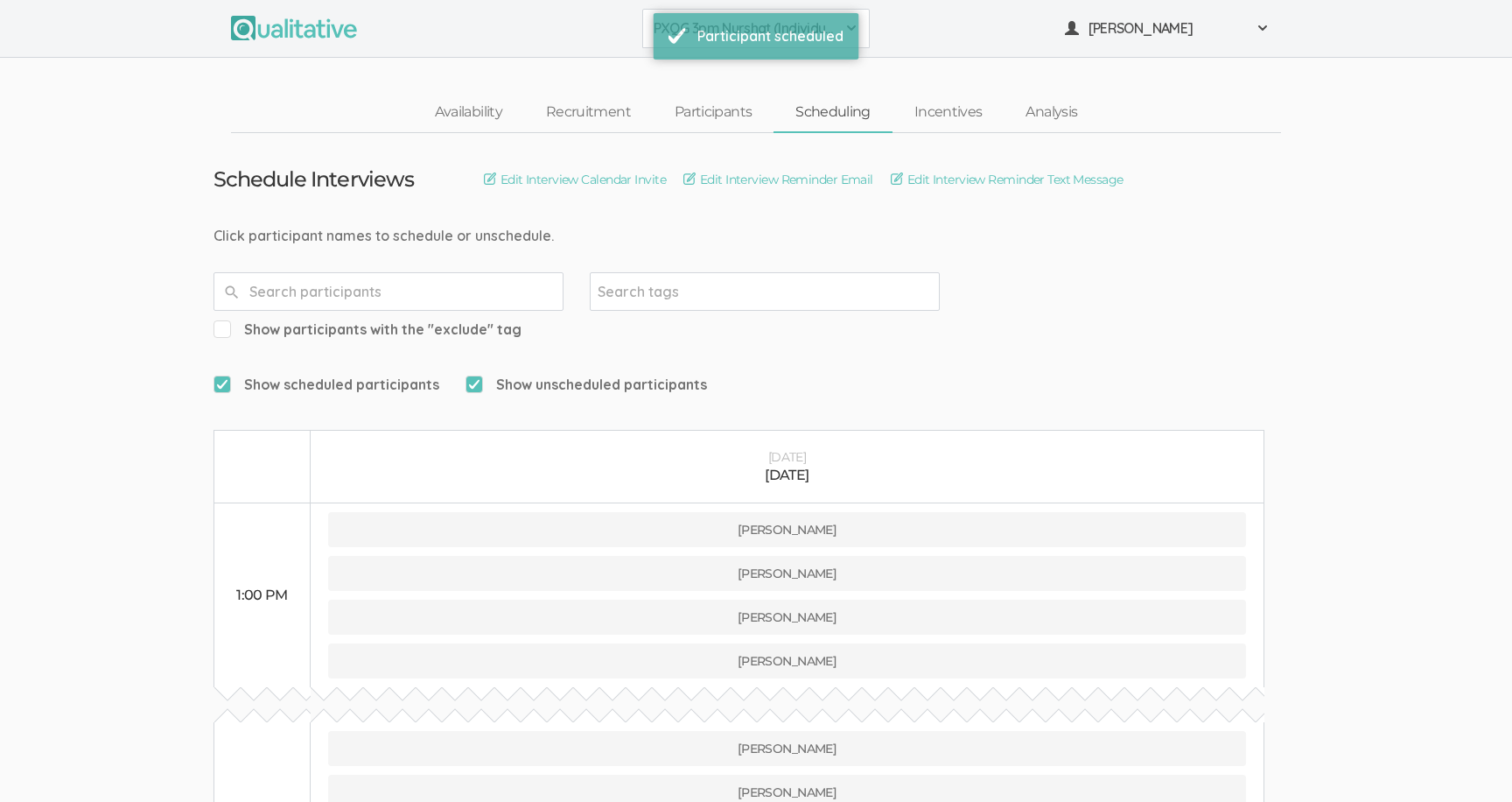
click at [648, 28] on button "PXQG 3pm Nurshat (Individual)" at bounding box center [756, 29] width 227 height 40
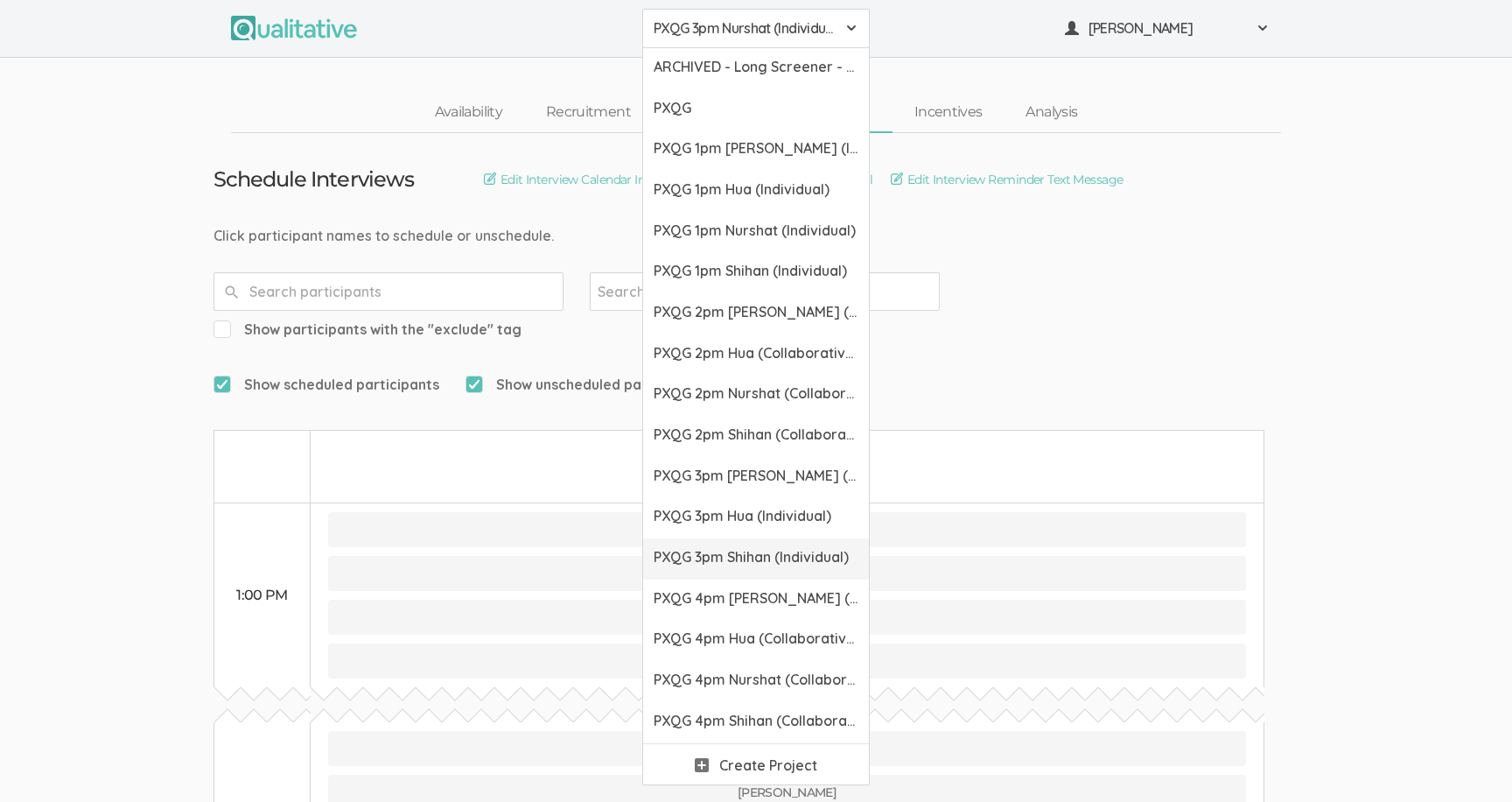
click at [685, 555] on span "PXQG 3pm Shihan (Individual)" at bounding box center [756, 557] width 204 height 20
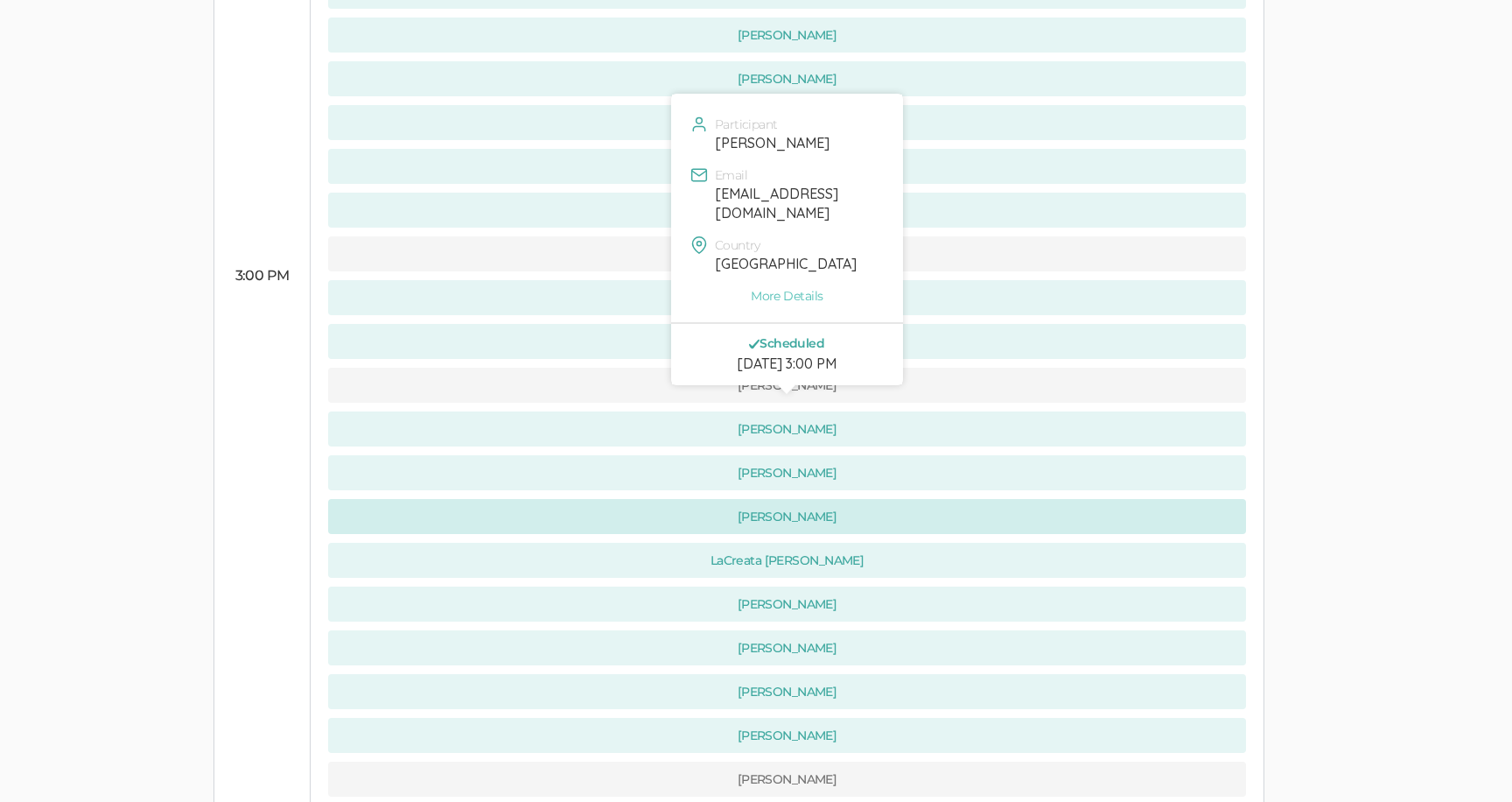
scroll to position [1694, 0]
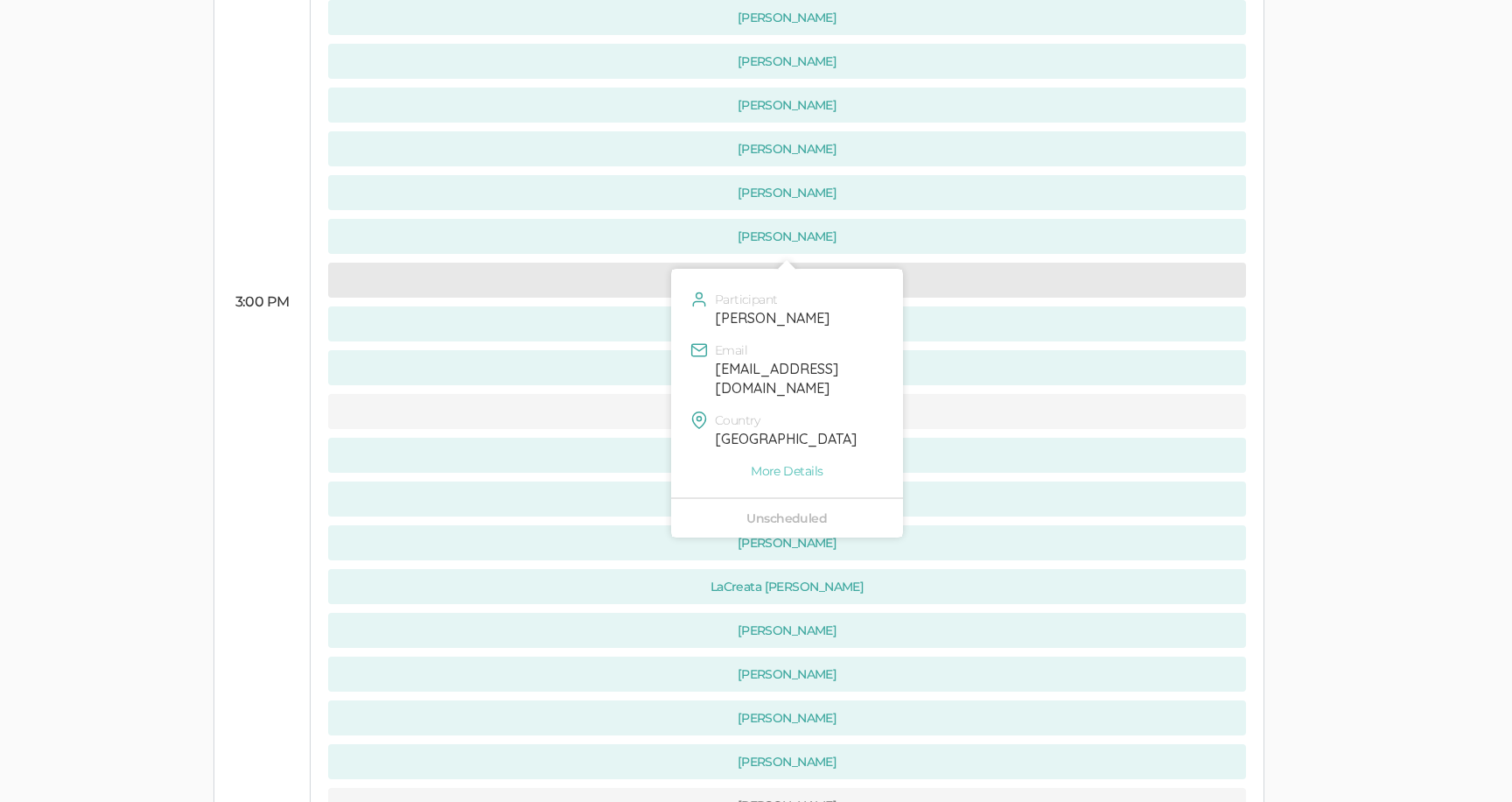
click at [537, 263] on button "[PERSON_NAME]" at bounding box center [786, 280] width 917 height 35
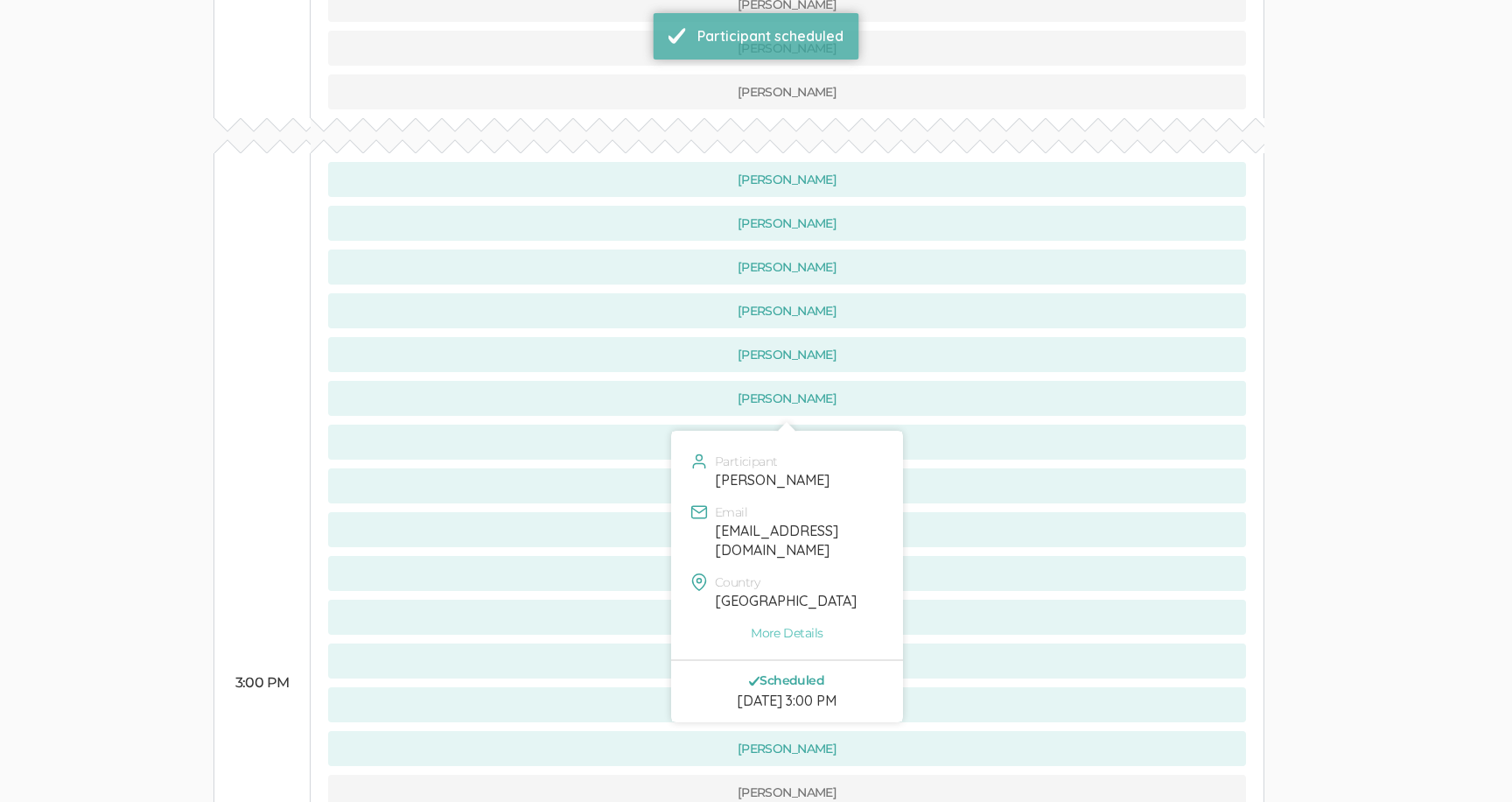
scroll to position [1341, 0]
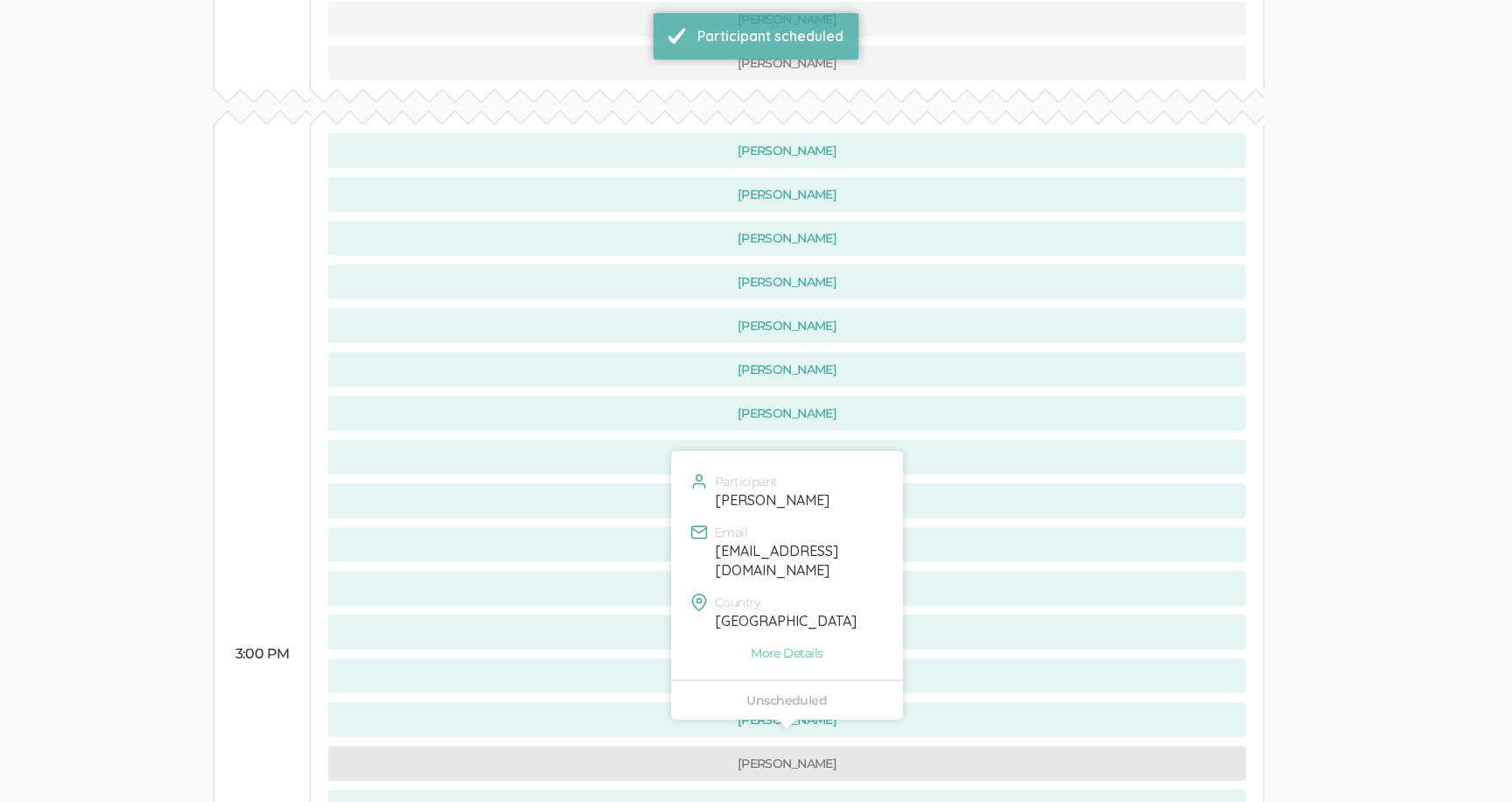
click at [567, 746] on button "[PERSON_NAME]" at bounding box center [786, 762] width 917 height 35
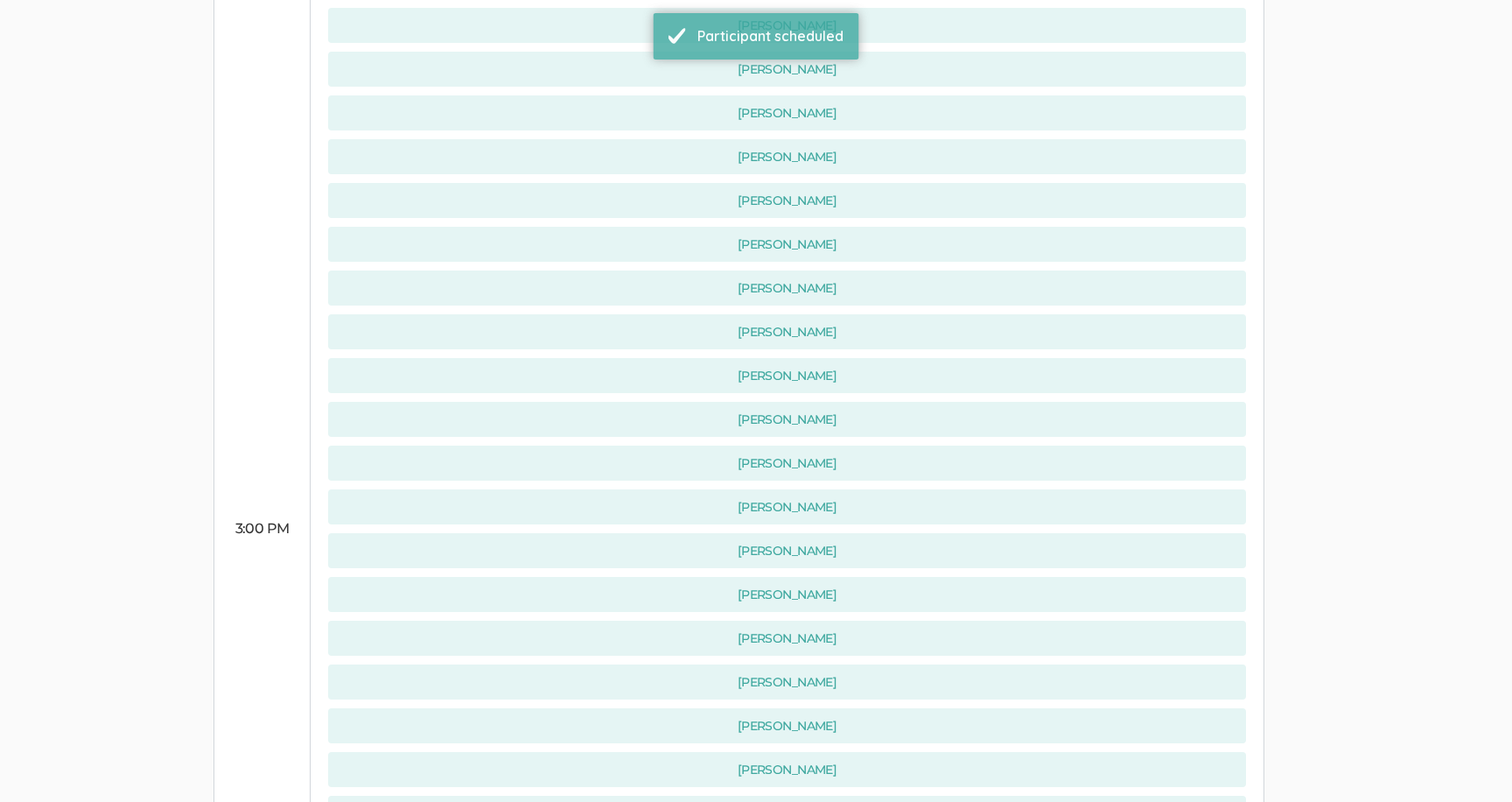
scroll to position [1799, 0]
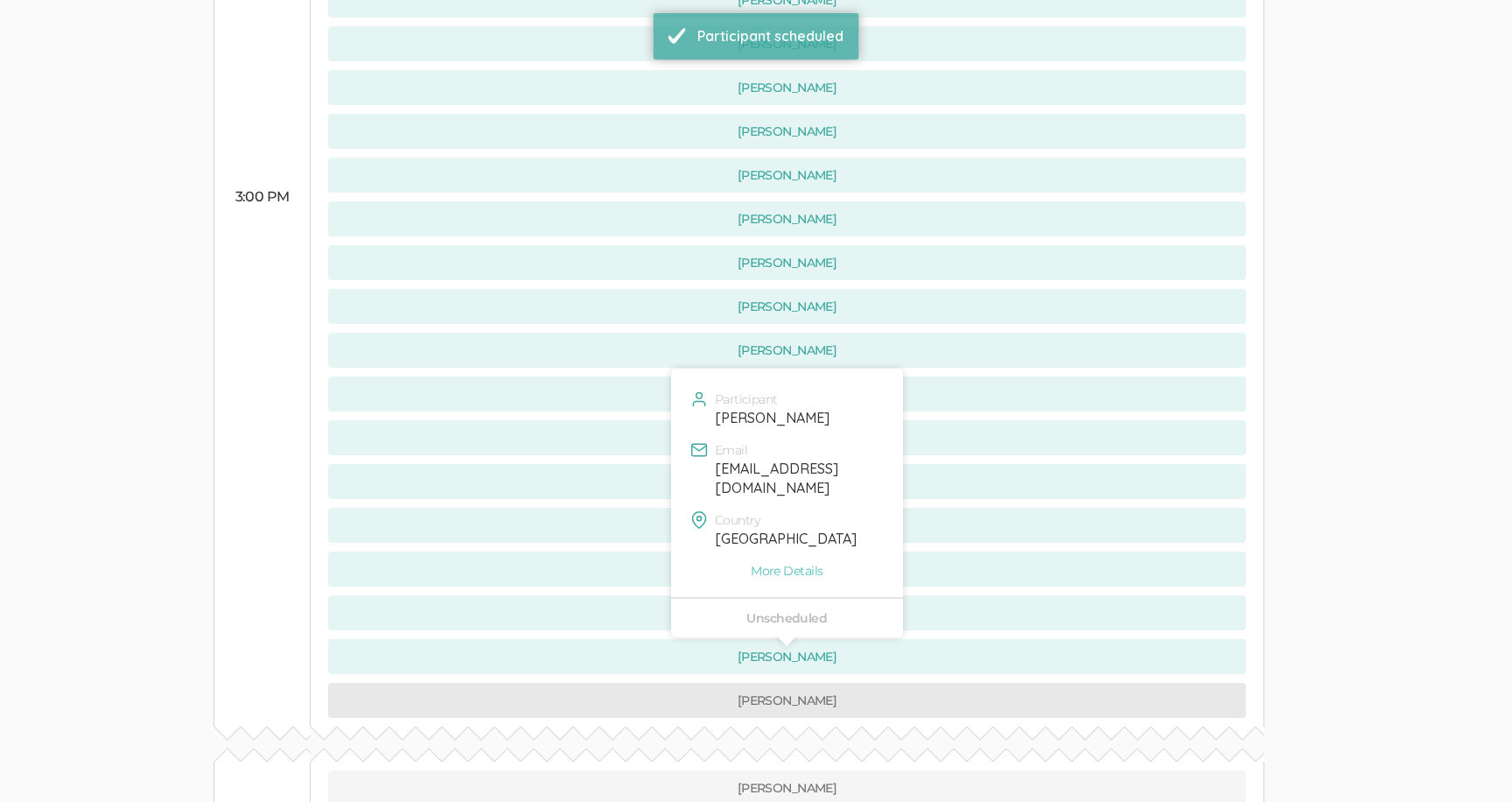
click at [578, 682] on button "[PERSON_NAME]" at bounding box center [786, 699] width 917 height 35
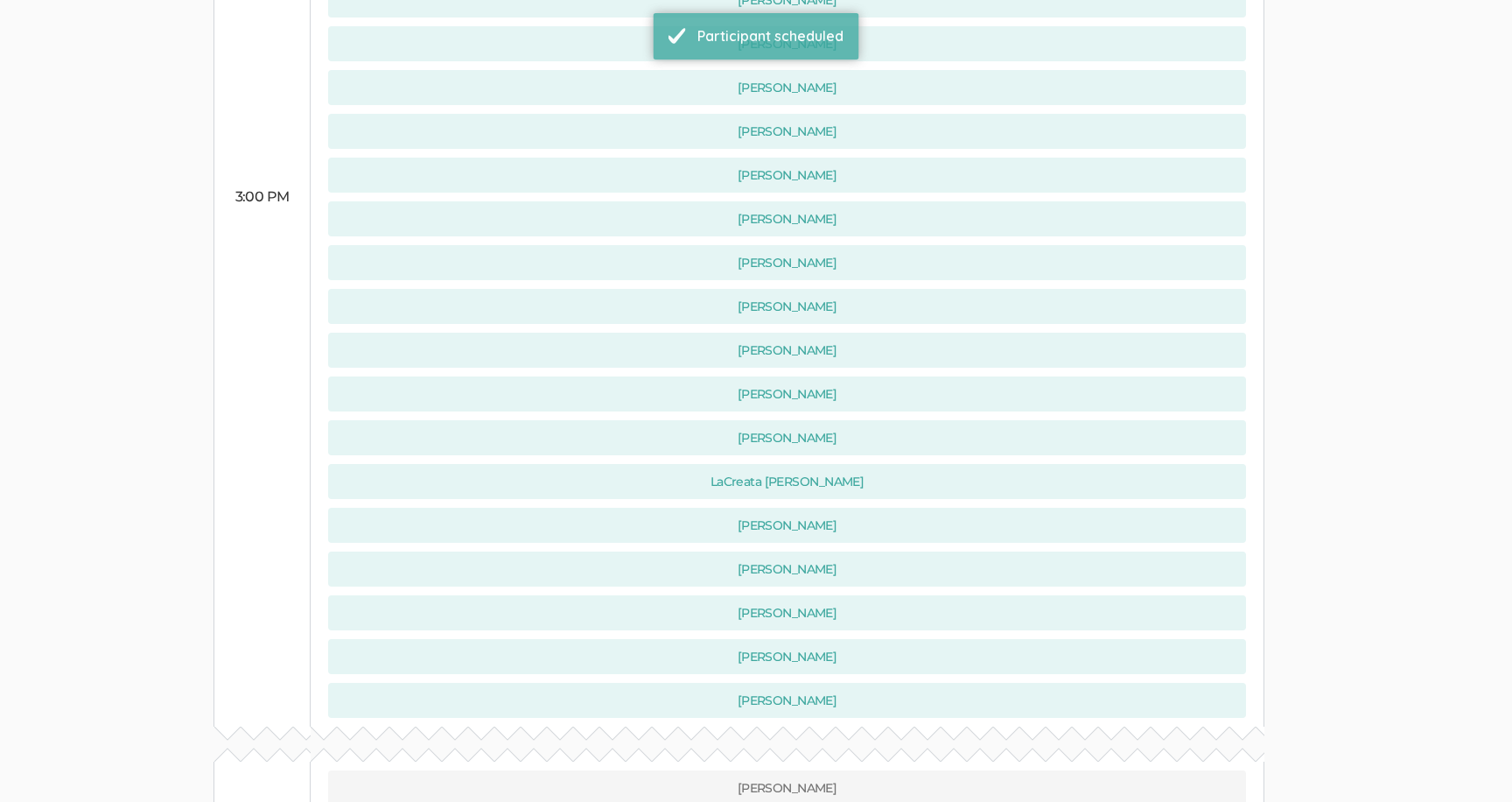
scroll to position [0, 0]
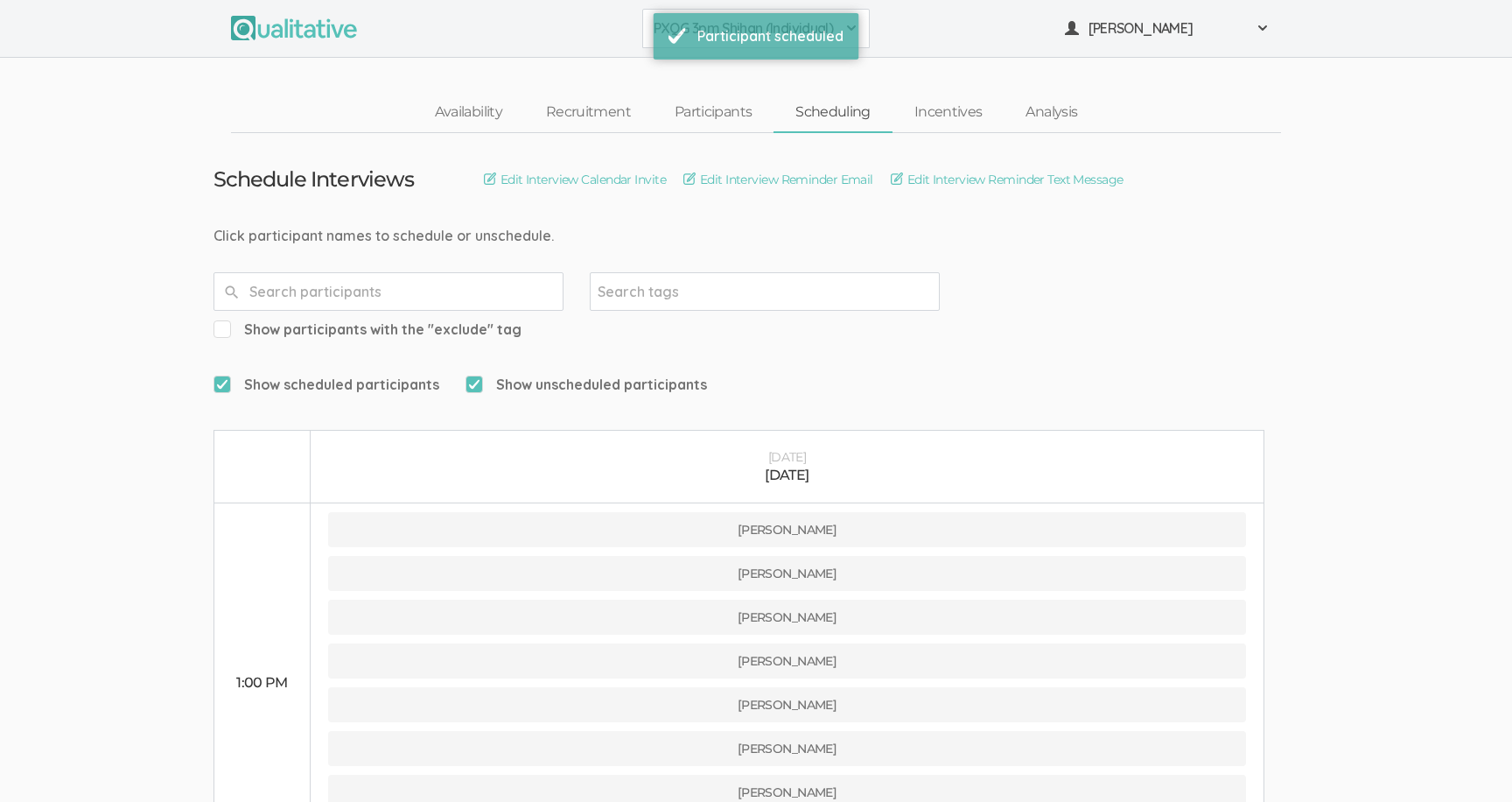
click at [648, 34] on button "PXQG 3pm Shihan (Individual)" at bounding box center [756, 29] width 227 height 40
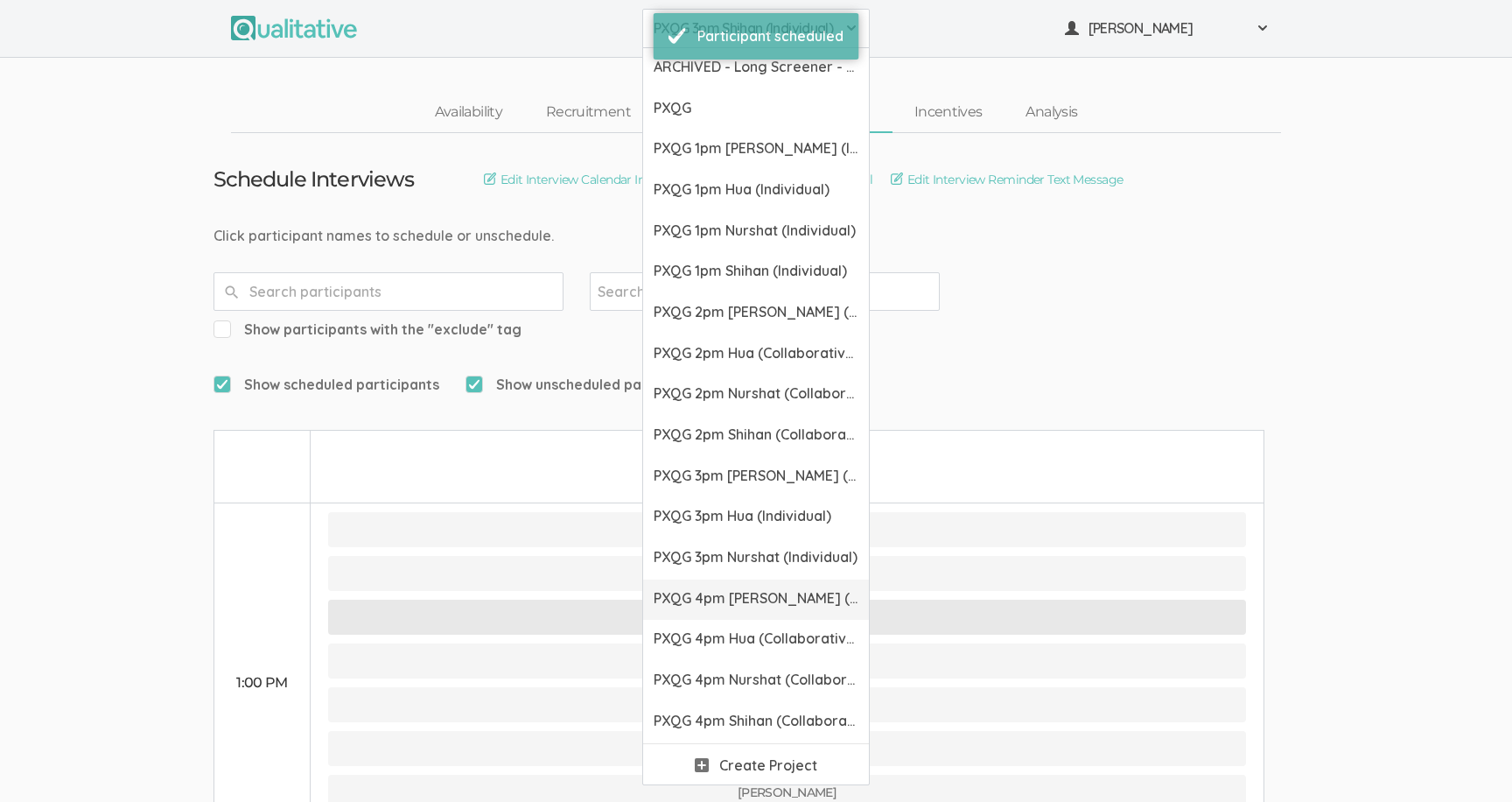
click at [699, 588] on link "PXQG 4pm [PERSON_NAME] (Collaborative)" at bounding box center [756, 601] width 226 height 41
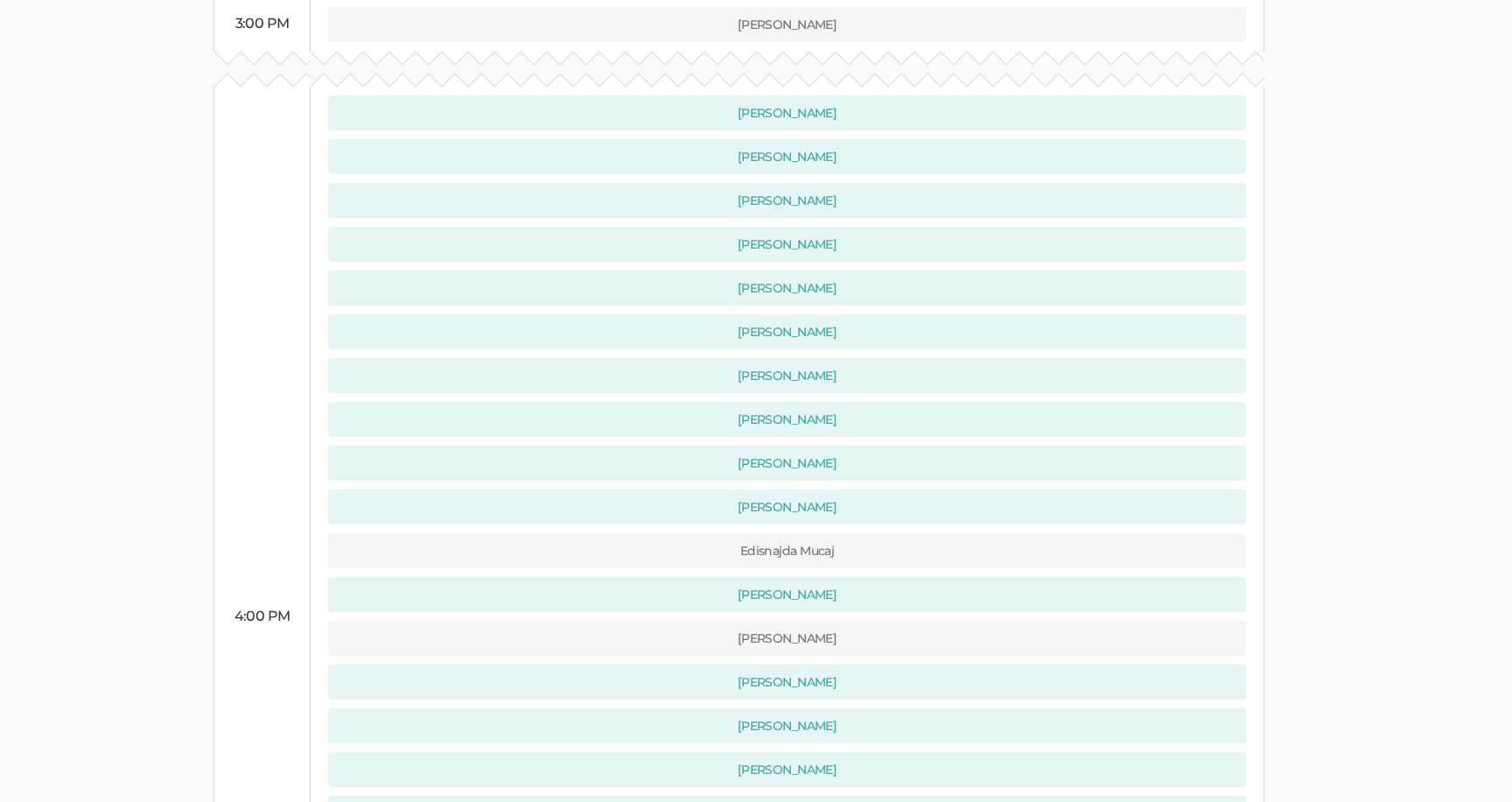
scroll to position [719, 0]
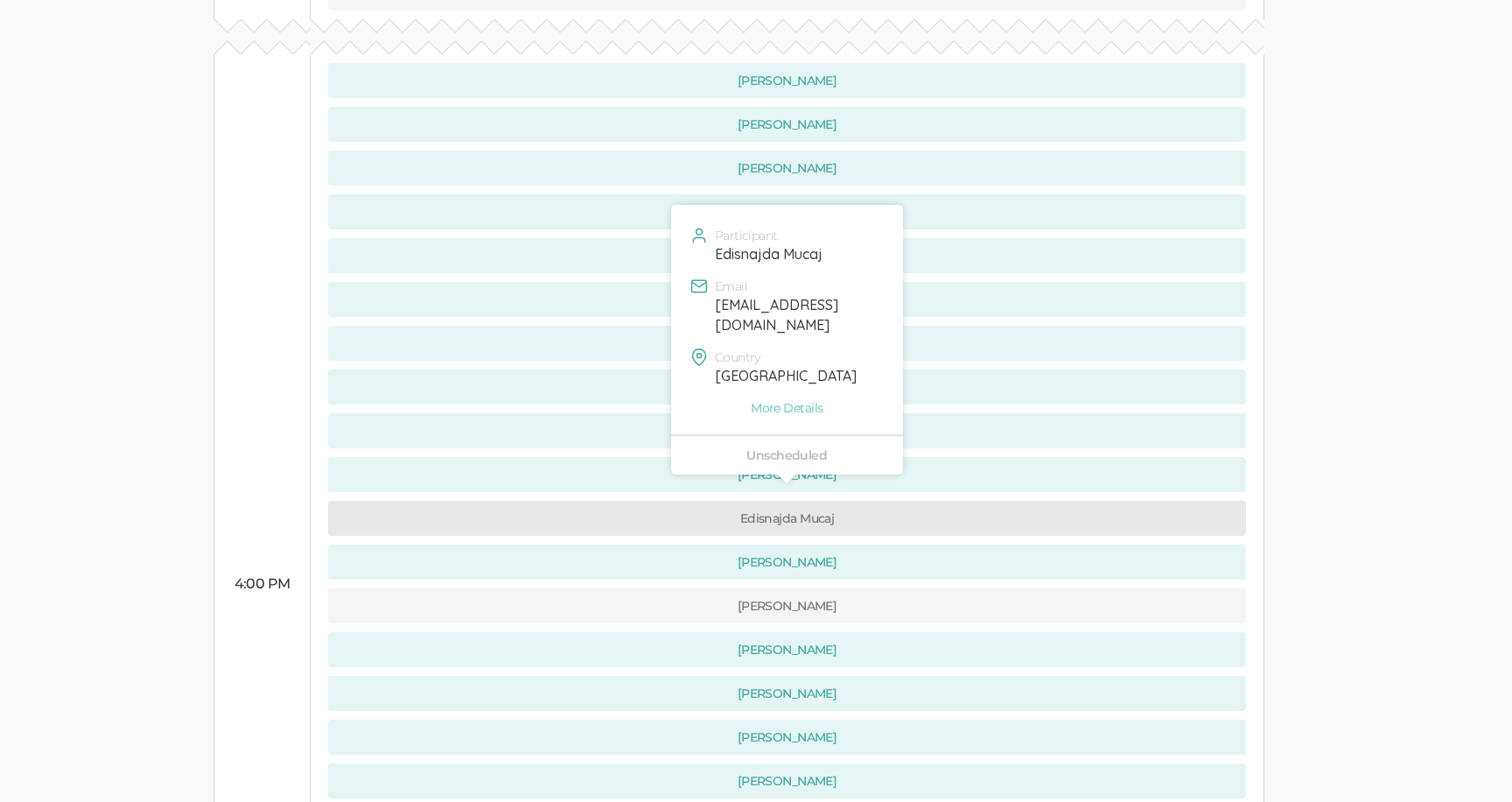
click at [441, 501] on button "Edisnajda Mucaj" at bounding box center [786, 518] width 917 height 35
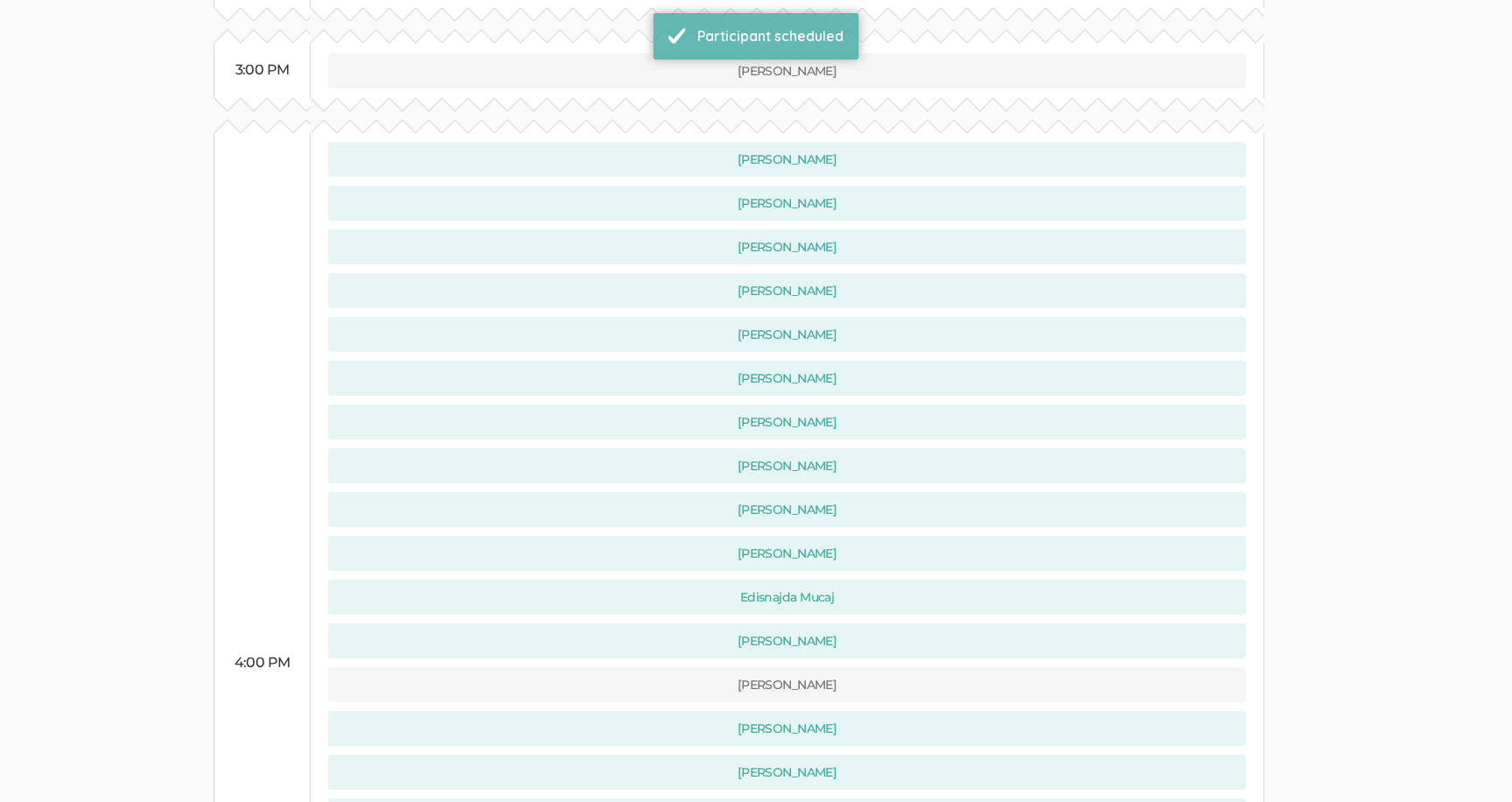
scroll to position [1074, 0]
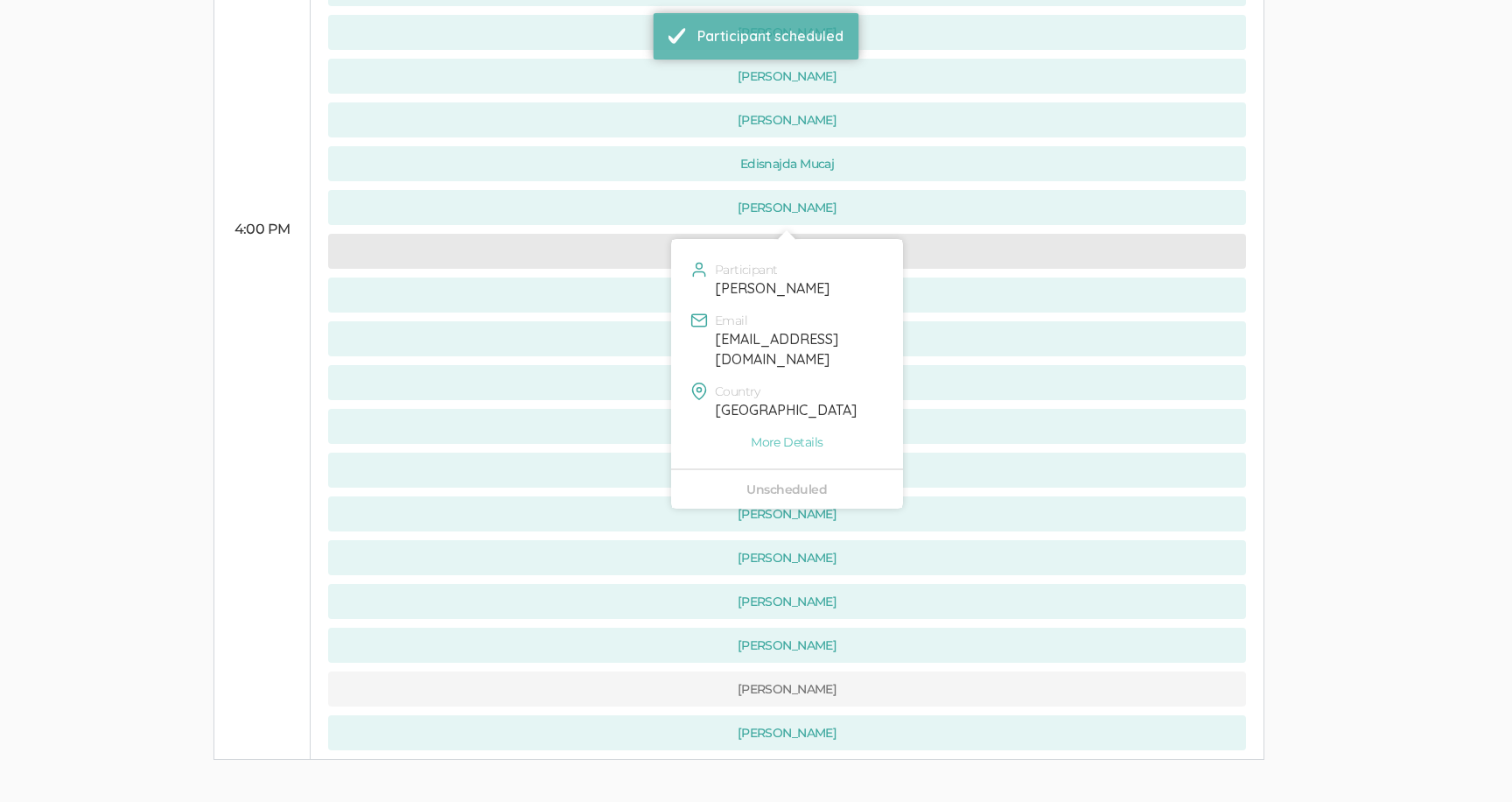
click at [617, 234] on button "[PERSON_NAME]" at bounding box center [786, 251] width 917 height 35
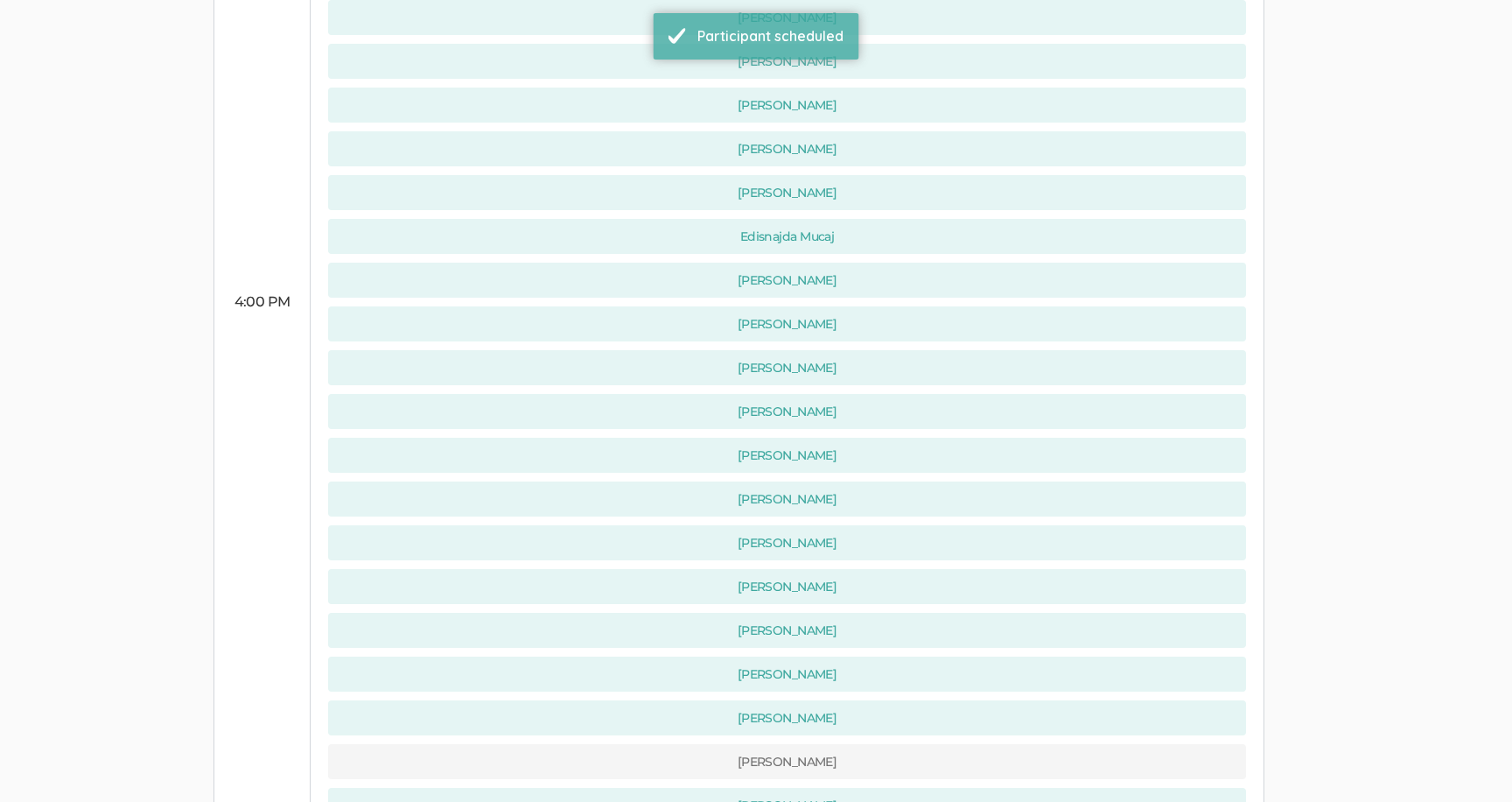
scroll to position [1125, 0]
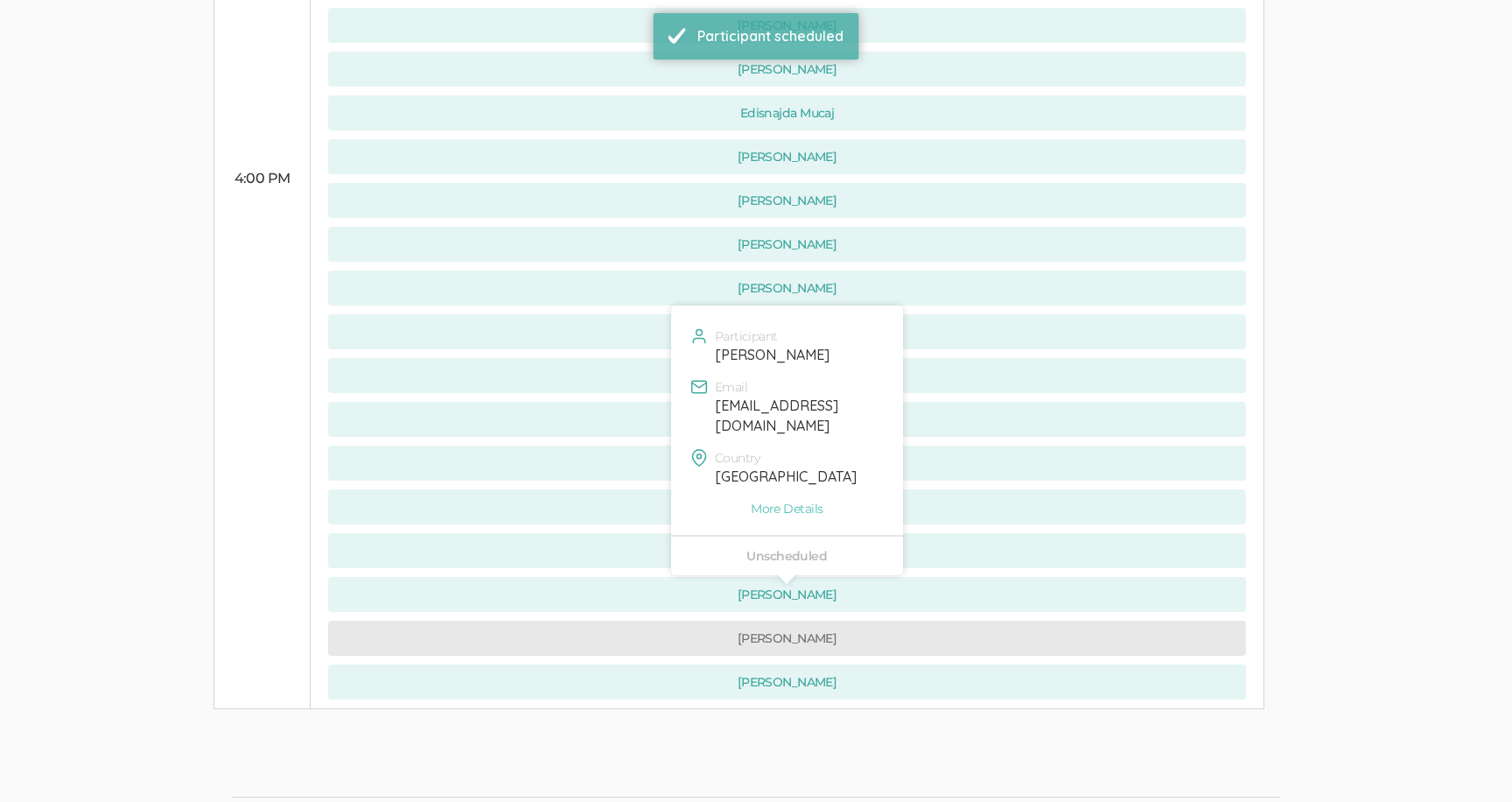
click at [649, 620] on button "[PERSON_NAME]" at bounding box center [786, 637] width 917 height 35
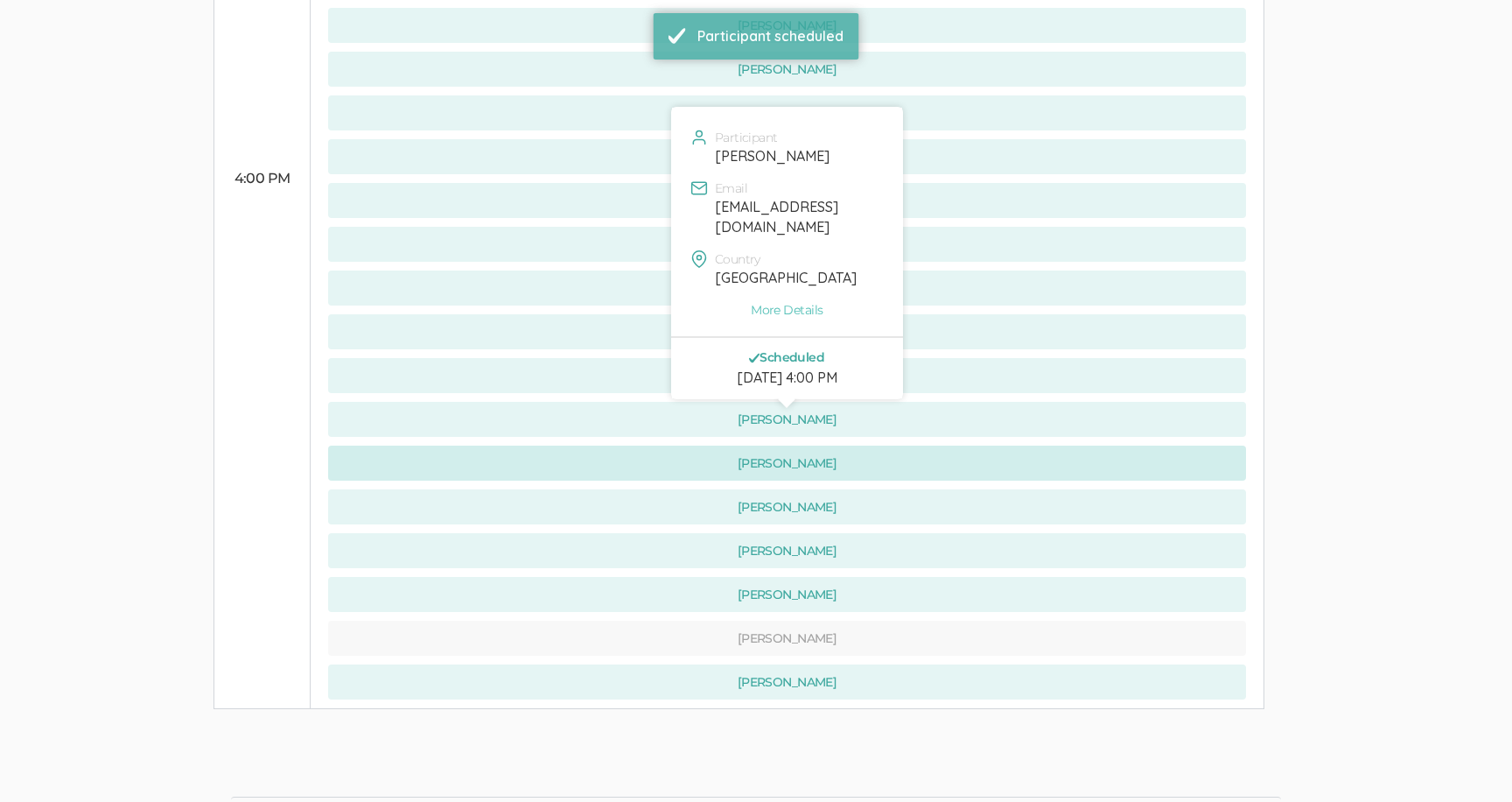
scroll to position [0, 0]
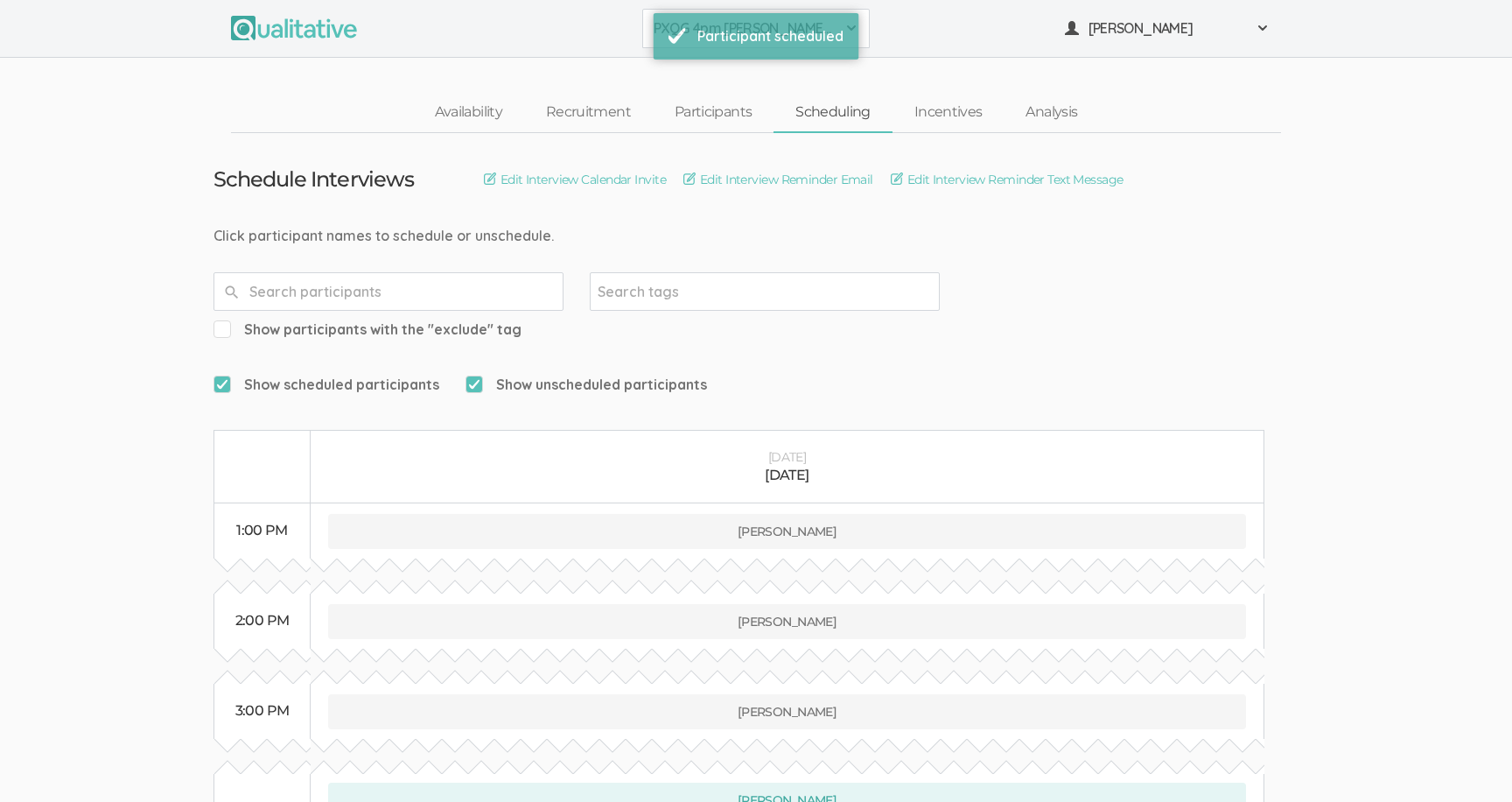
click at [648, 36] on button "PXQG 4pm [PERSON_NAME] (Collaborative)" at bounding box center [756, 29] width 227 height 40
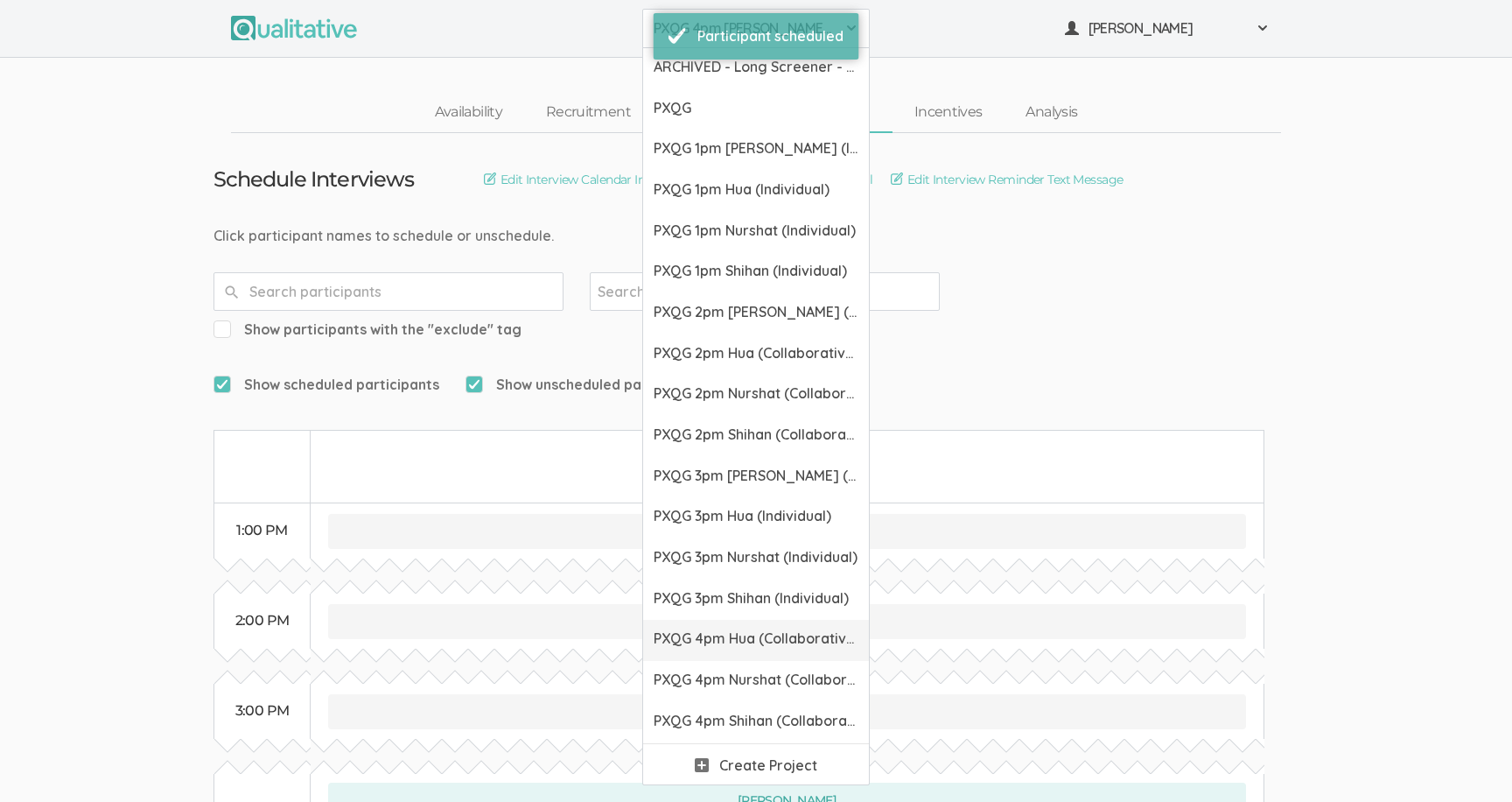
click at [664, 626] on link "PXQG 4pm Hua (Collaborative)" at bounding box center [756, 640] width 226 height 41
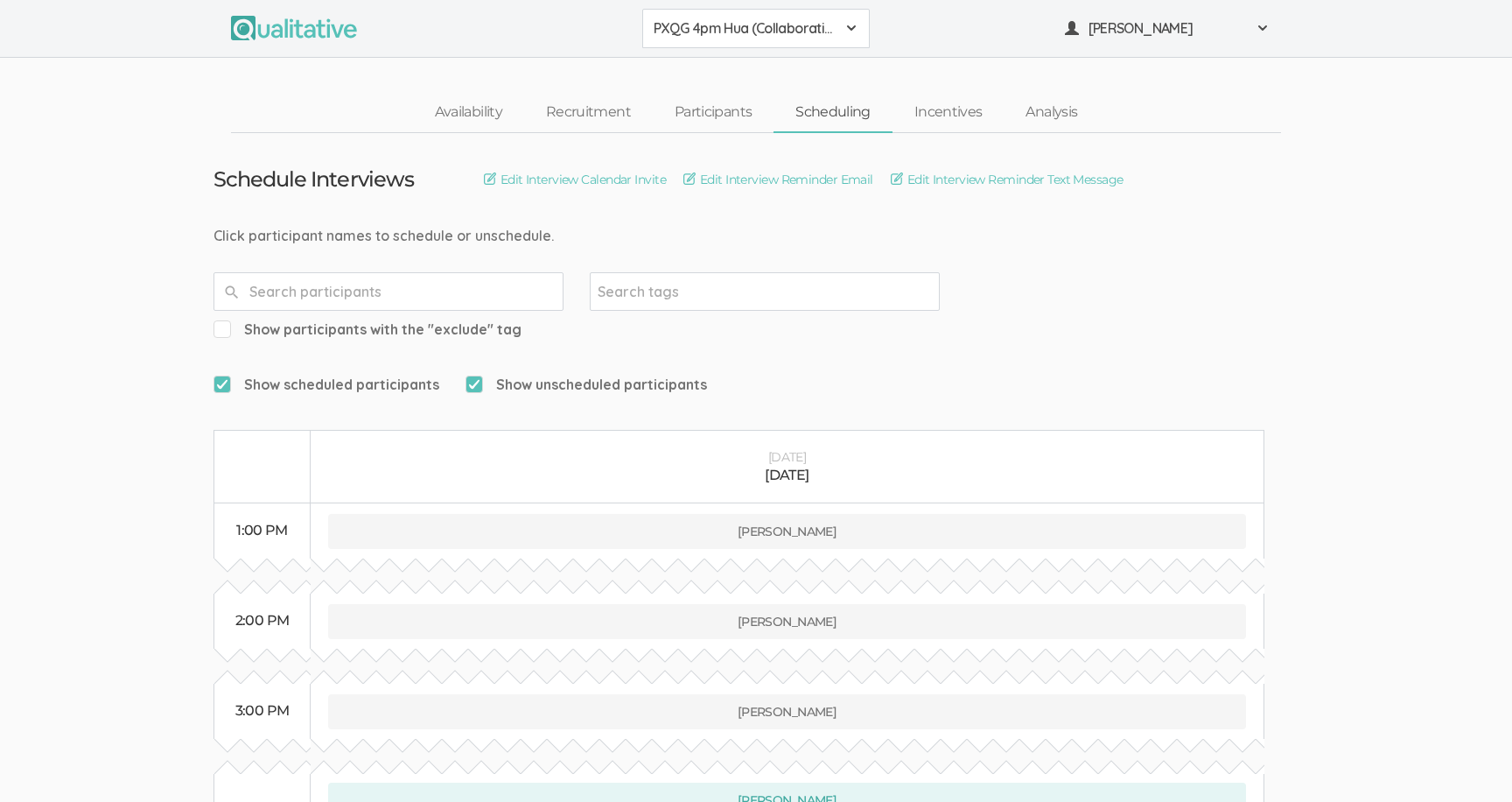
scroll to position [1125, 0]
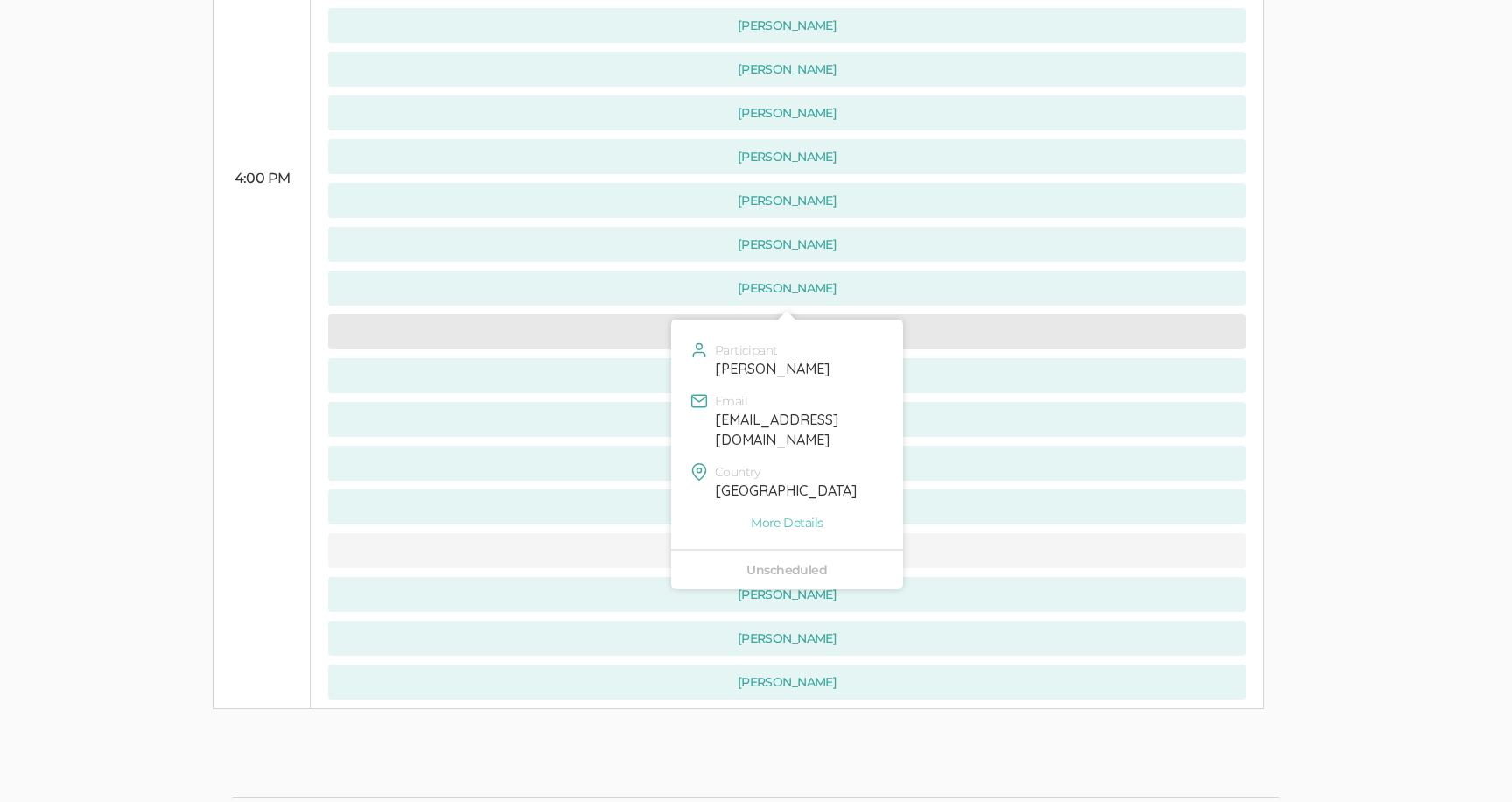
click at [480, 314] on button "[PERSON_NAME]" at bounding box center [786, 331] width 917 height 35
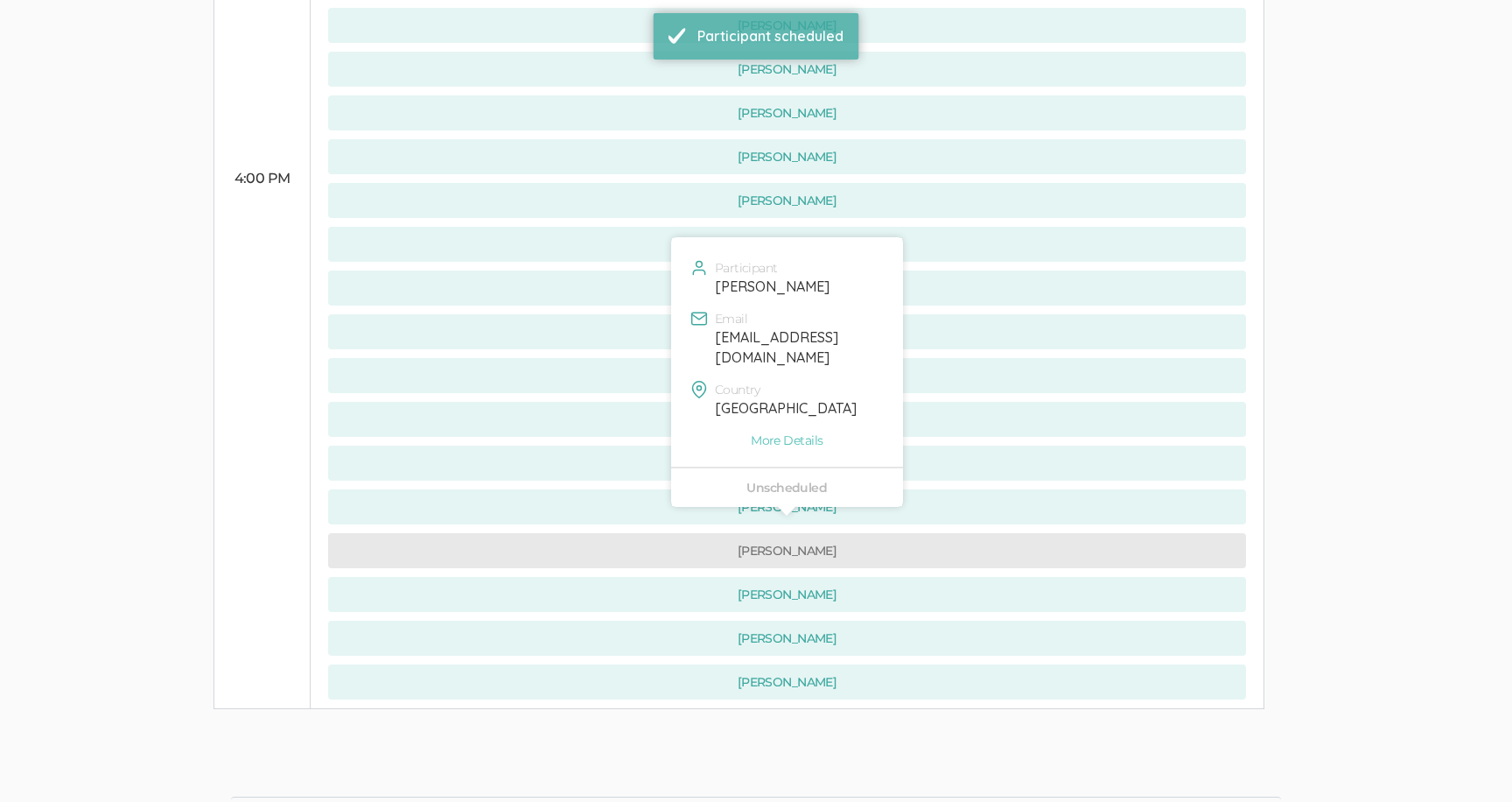
click at [569, 533] on button "[PERSON_NAME]" at bounding box center [786, 550] width 917 height 35
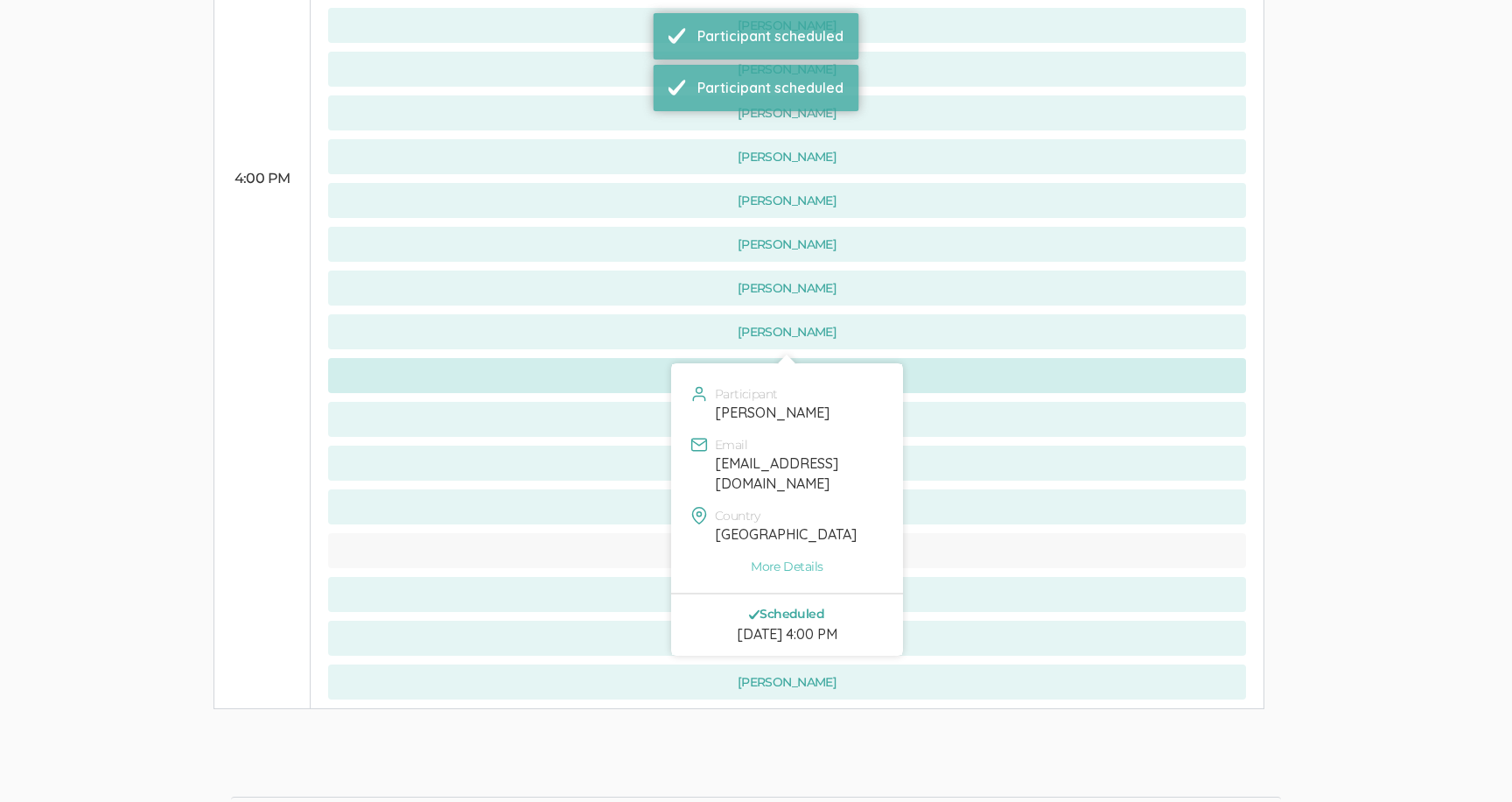
scroll to position [0, 0]
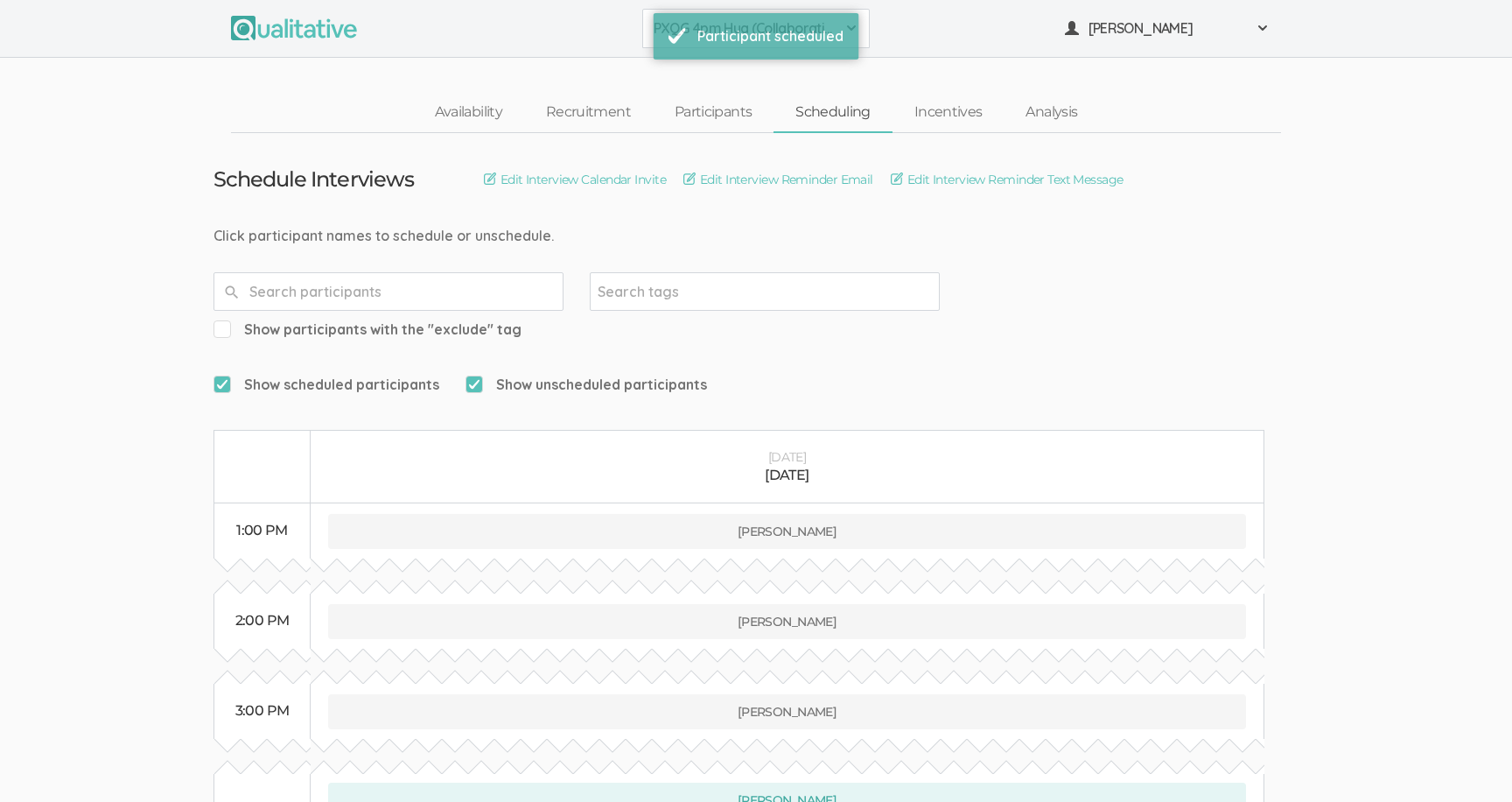
click at [648, 35] on button "PXQG 4pm Hua (Collaborative)" at bounding box center [756, 29] width 227 height 40
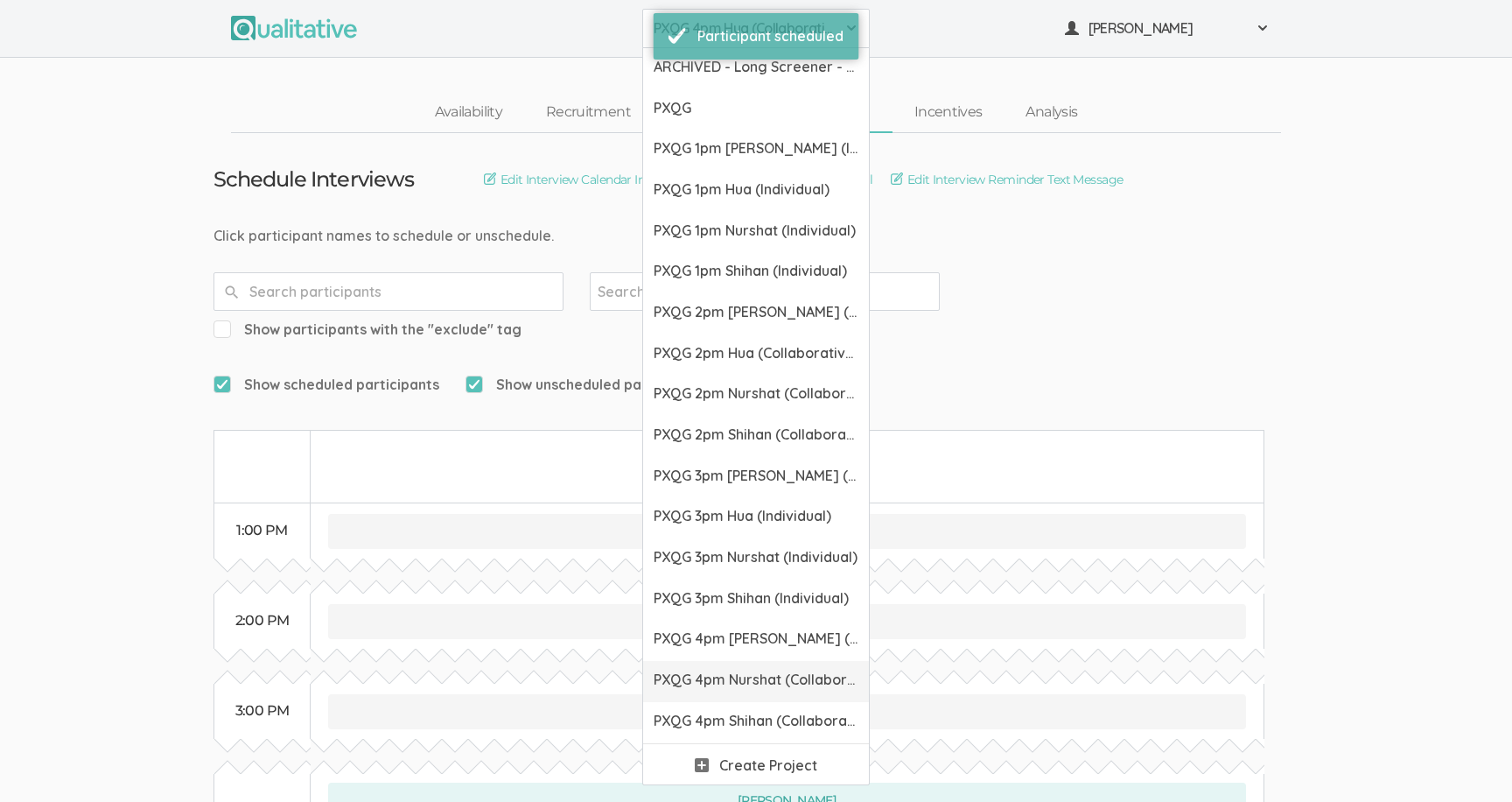
click at [676, 673] on span "PXQG 4pm Nurshat (Collaborative)" at bounding box center [756, 680] width 204 height 20
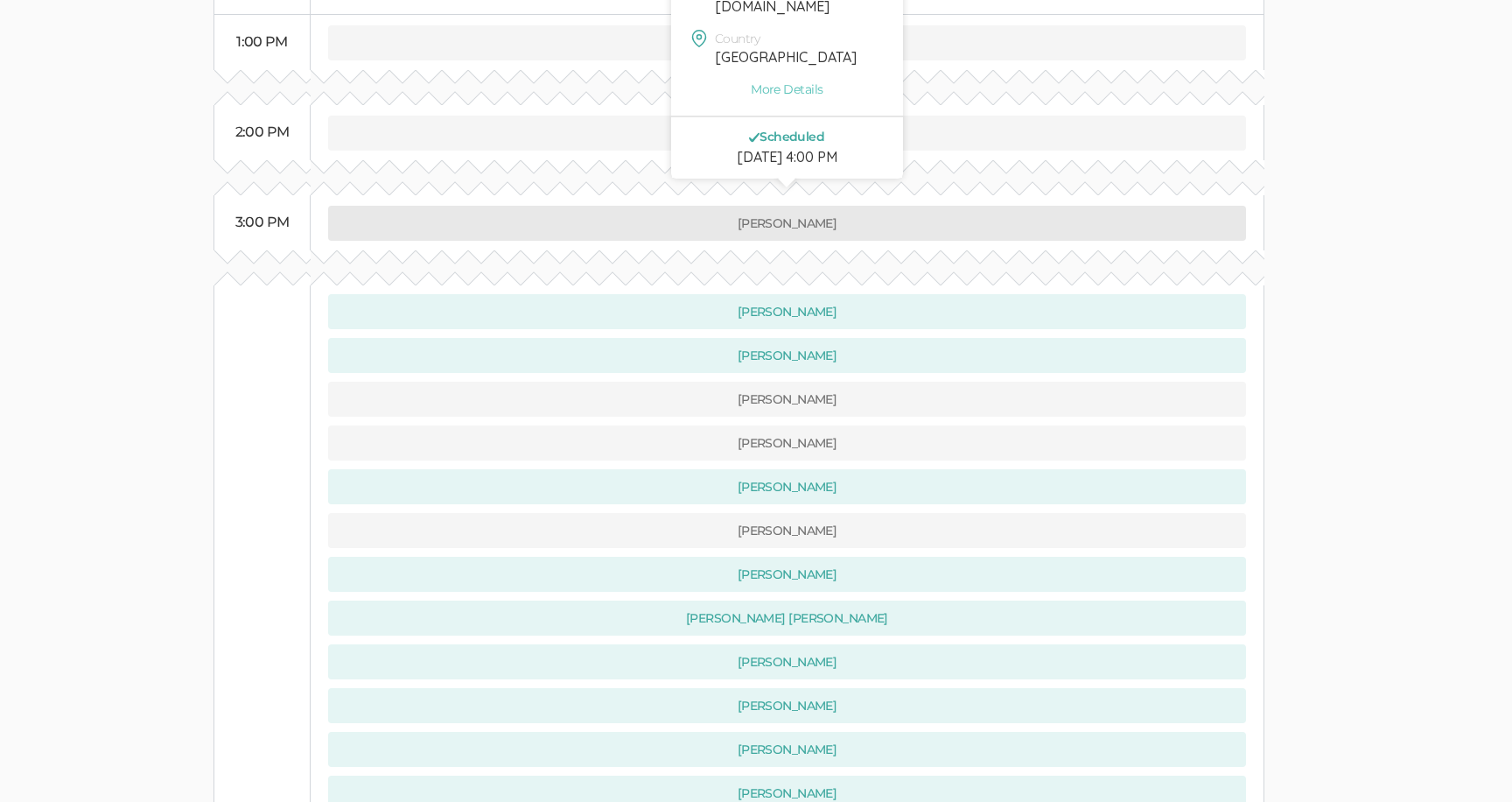
scroll to position [661, 0]
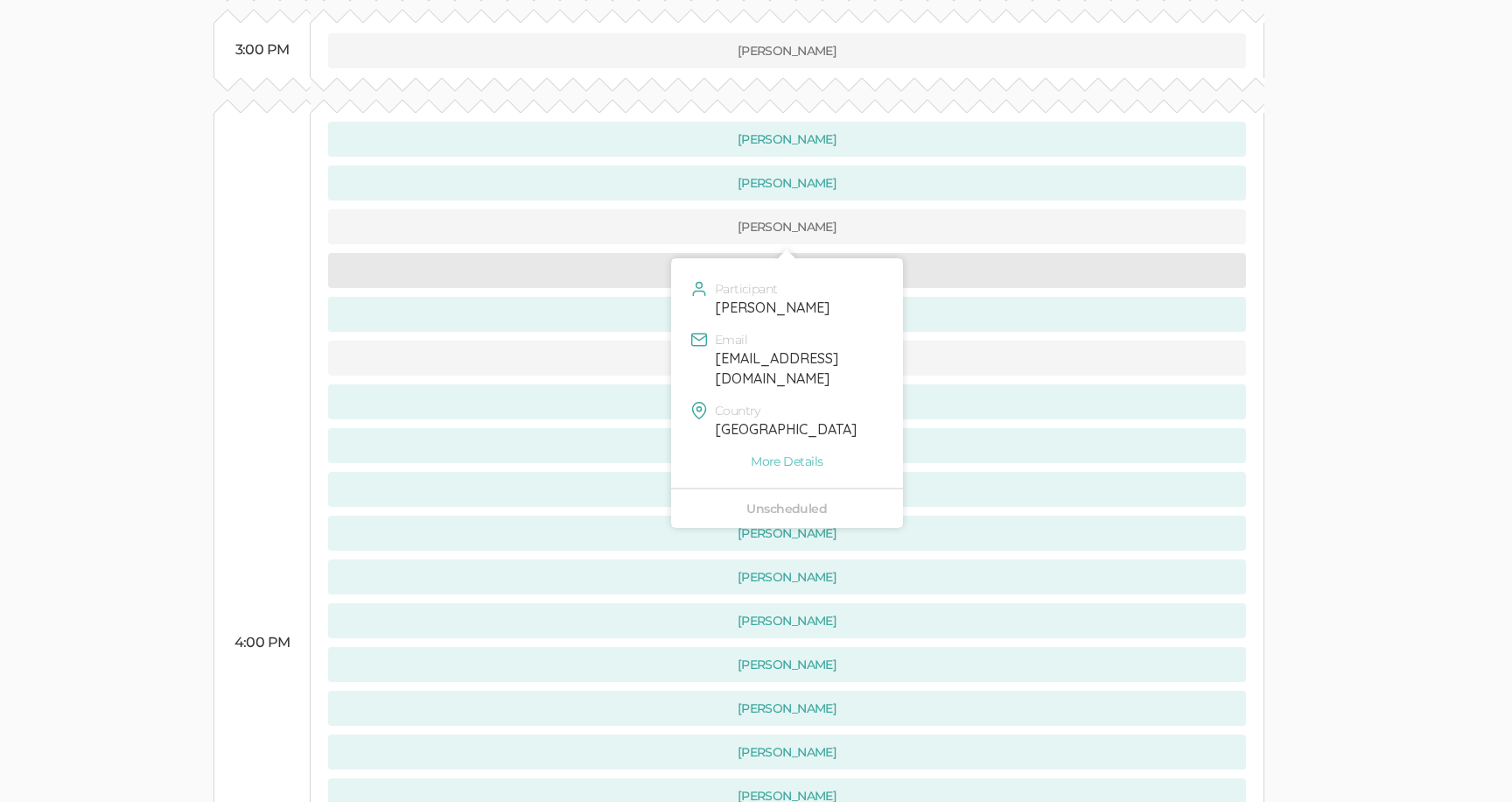
click at [533, 253] on button "[PERSON_NAME]" at bounding box center [786, 270] width 917 height 35
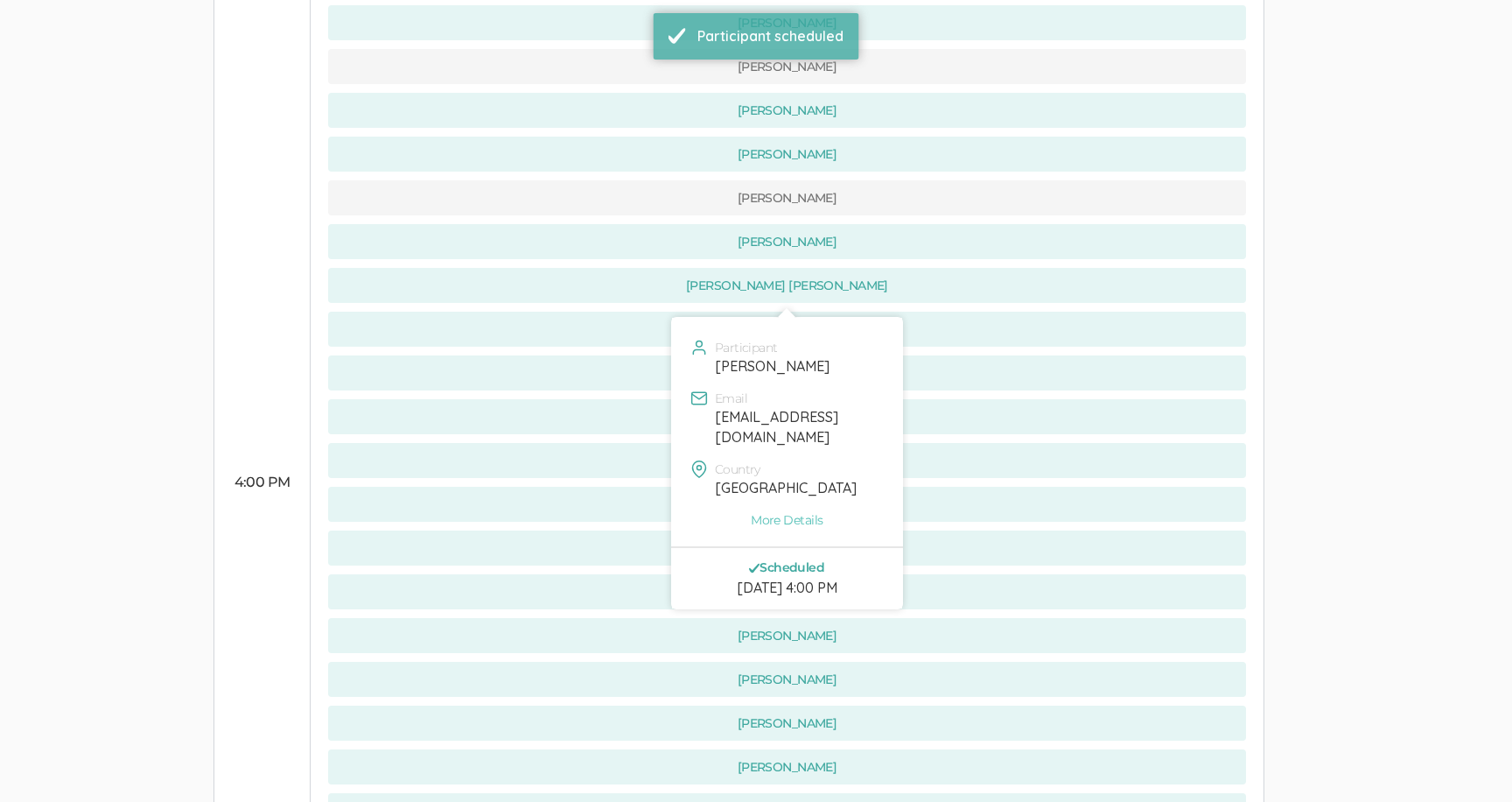
scroll to position [827, 0]
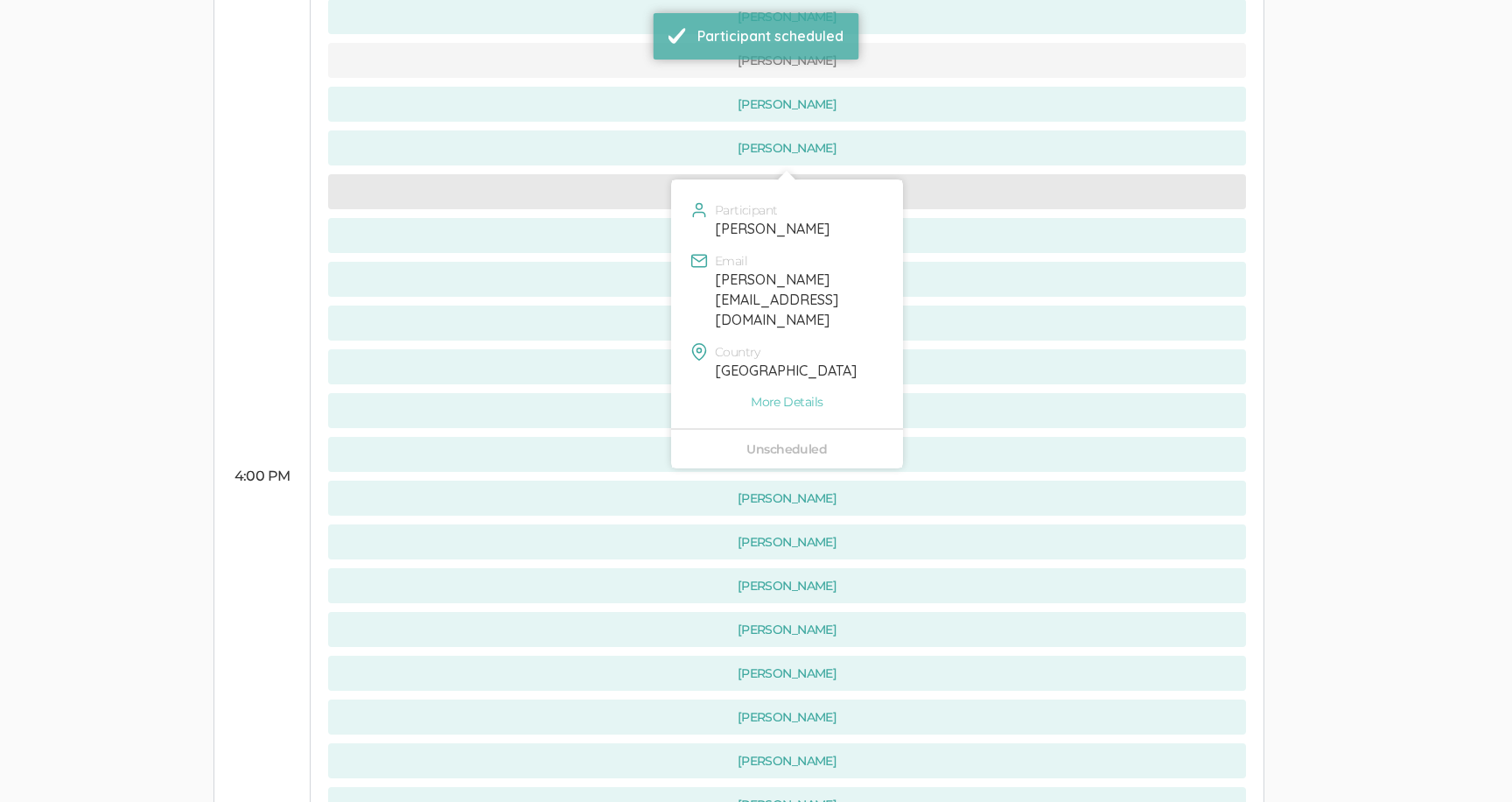
click at [598, 174] on button "[PERSON_NAME]" at bounding box center [786, 191] width 917 height 35
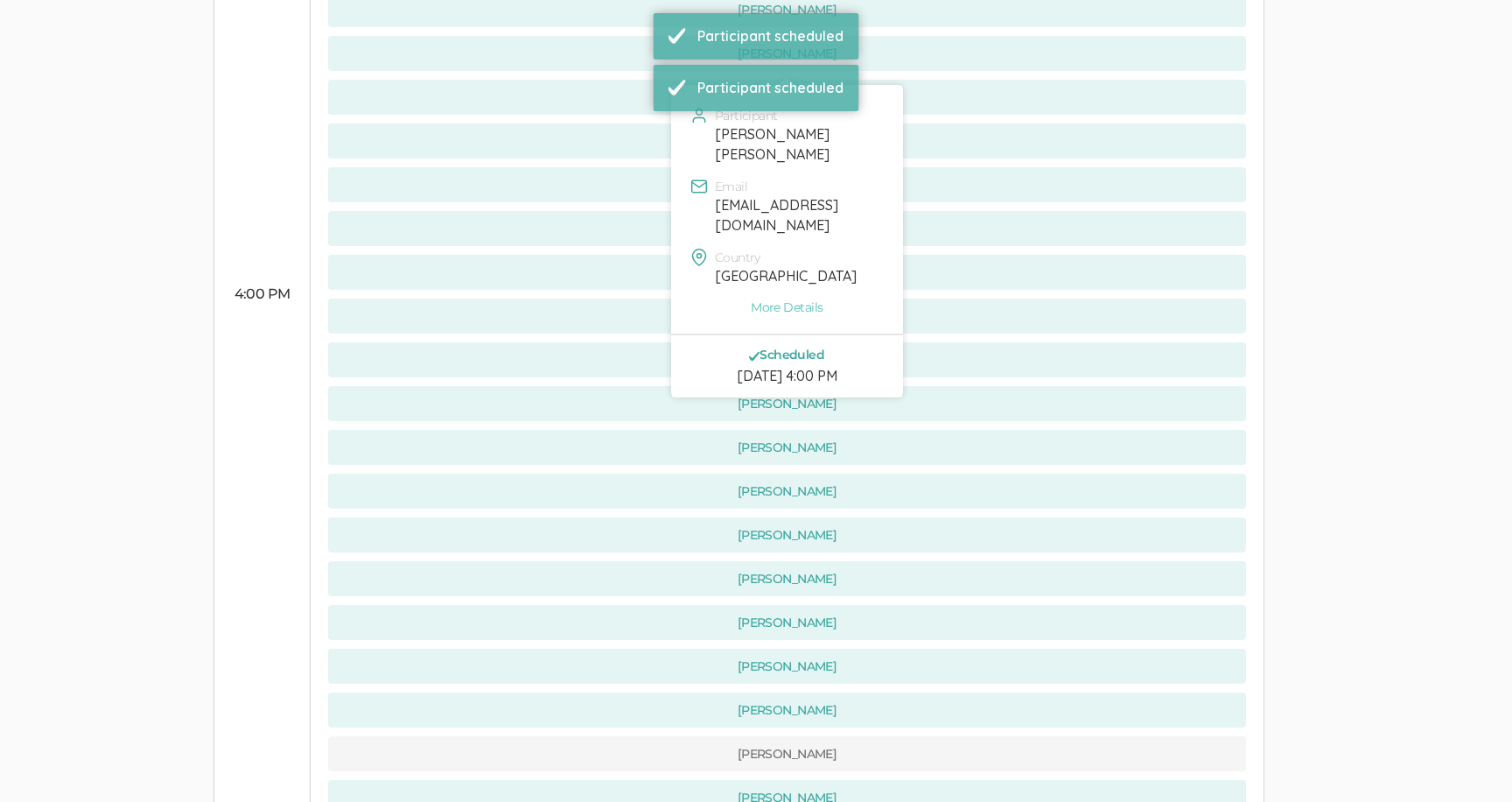
scroll to position [1125, 0]
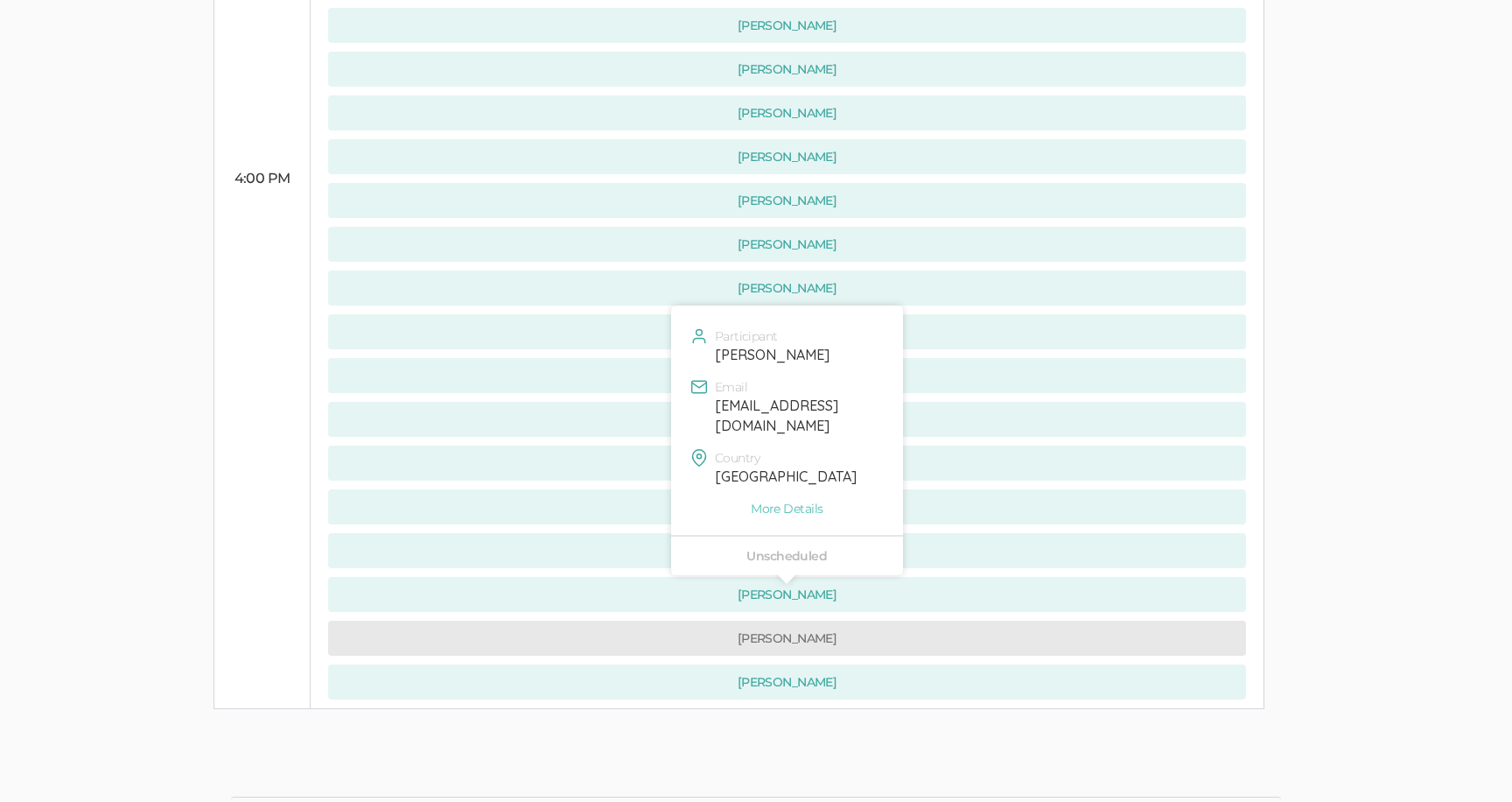
click at [572, 620] on button "[PERSON_NAME]" at bounding box center [786, 637] width 917 height 35
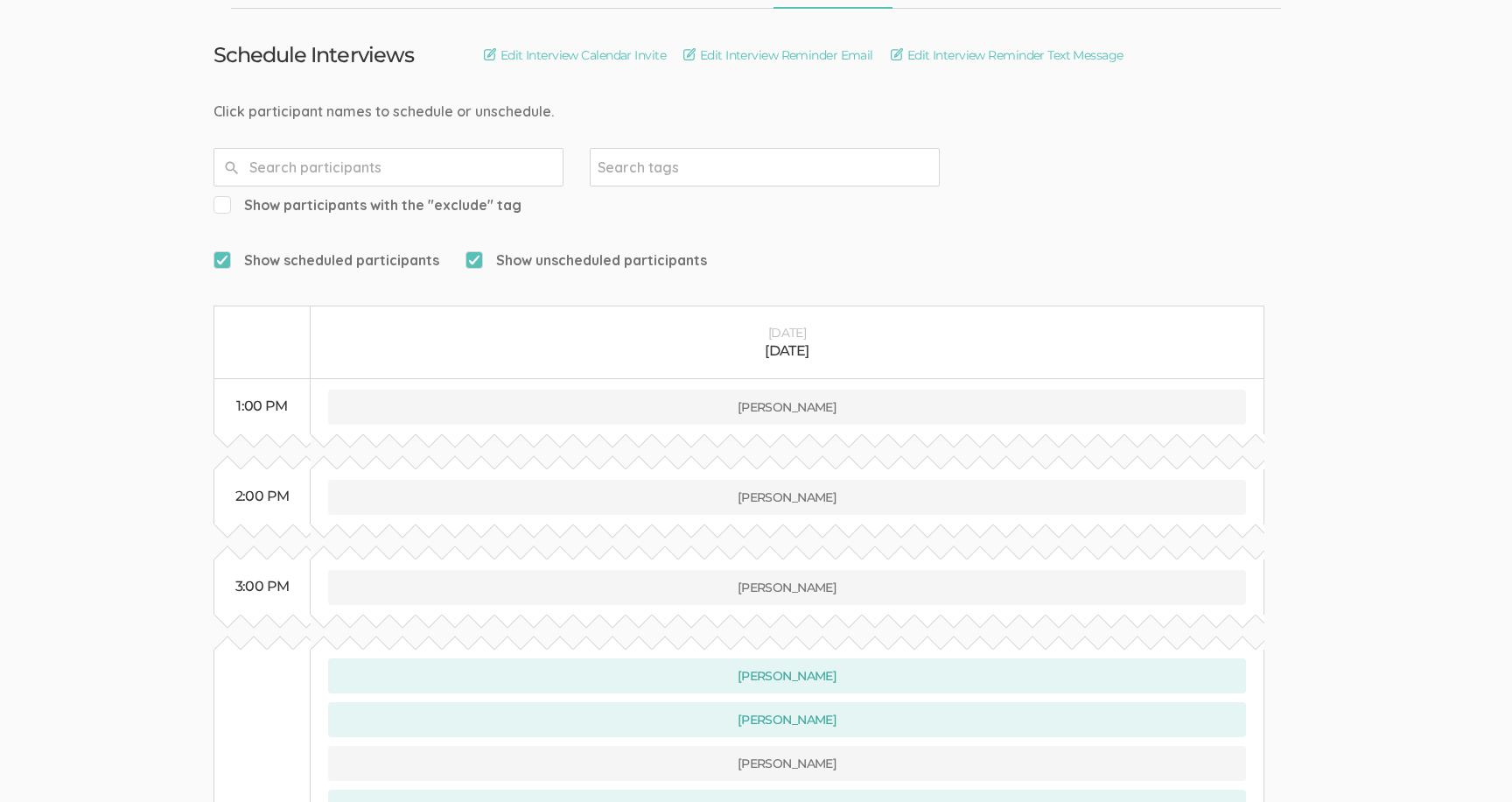
scroll to position [0, 0]
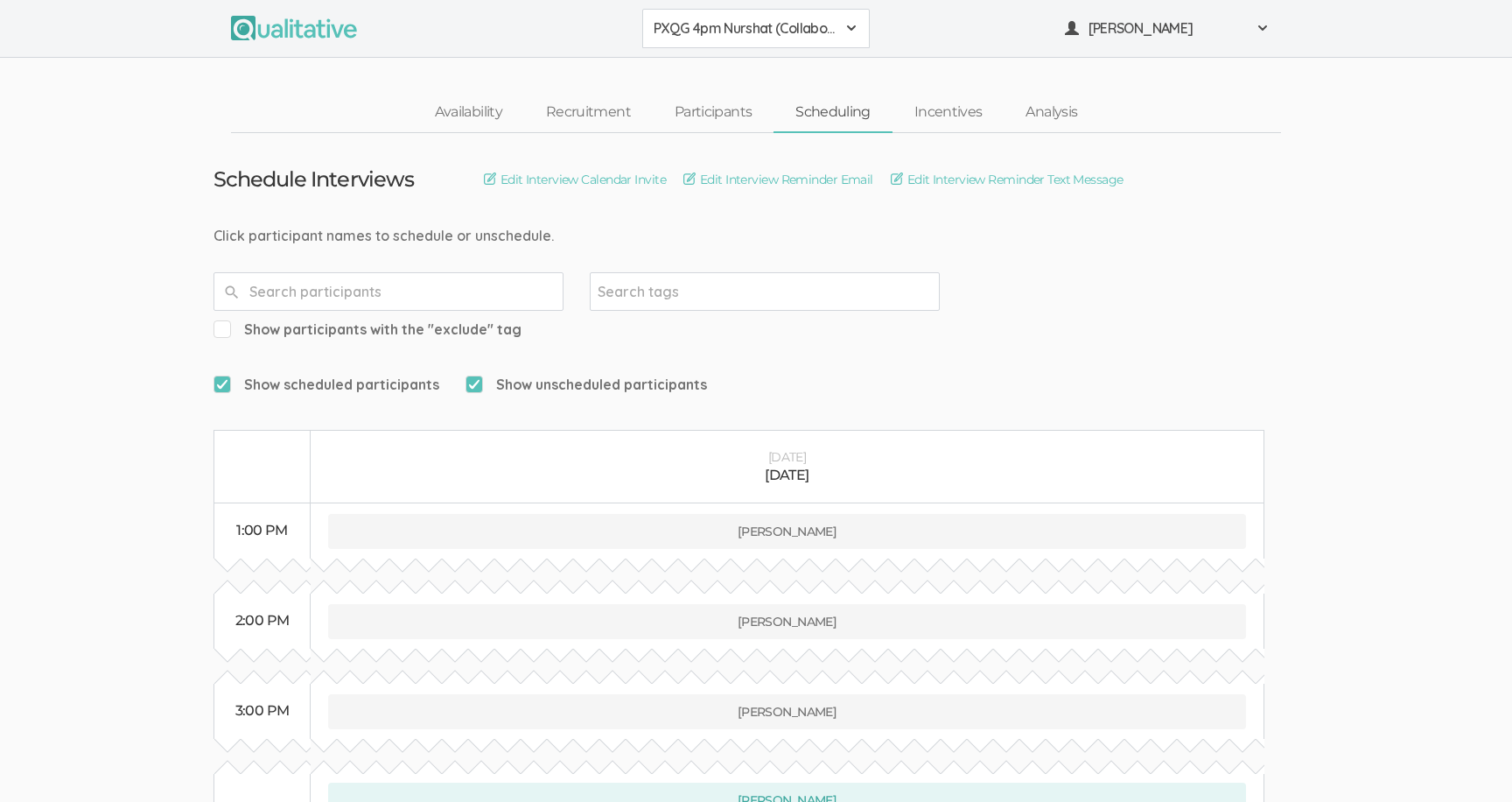
click at [692, 30] on span "PXQG 4pm Nurshat (Collaborative)" at bounding box center [745, 29] width 182 height 20
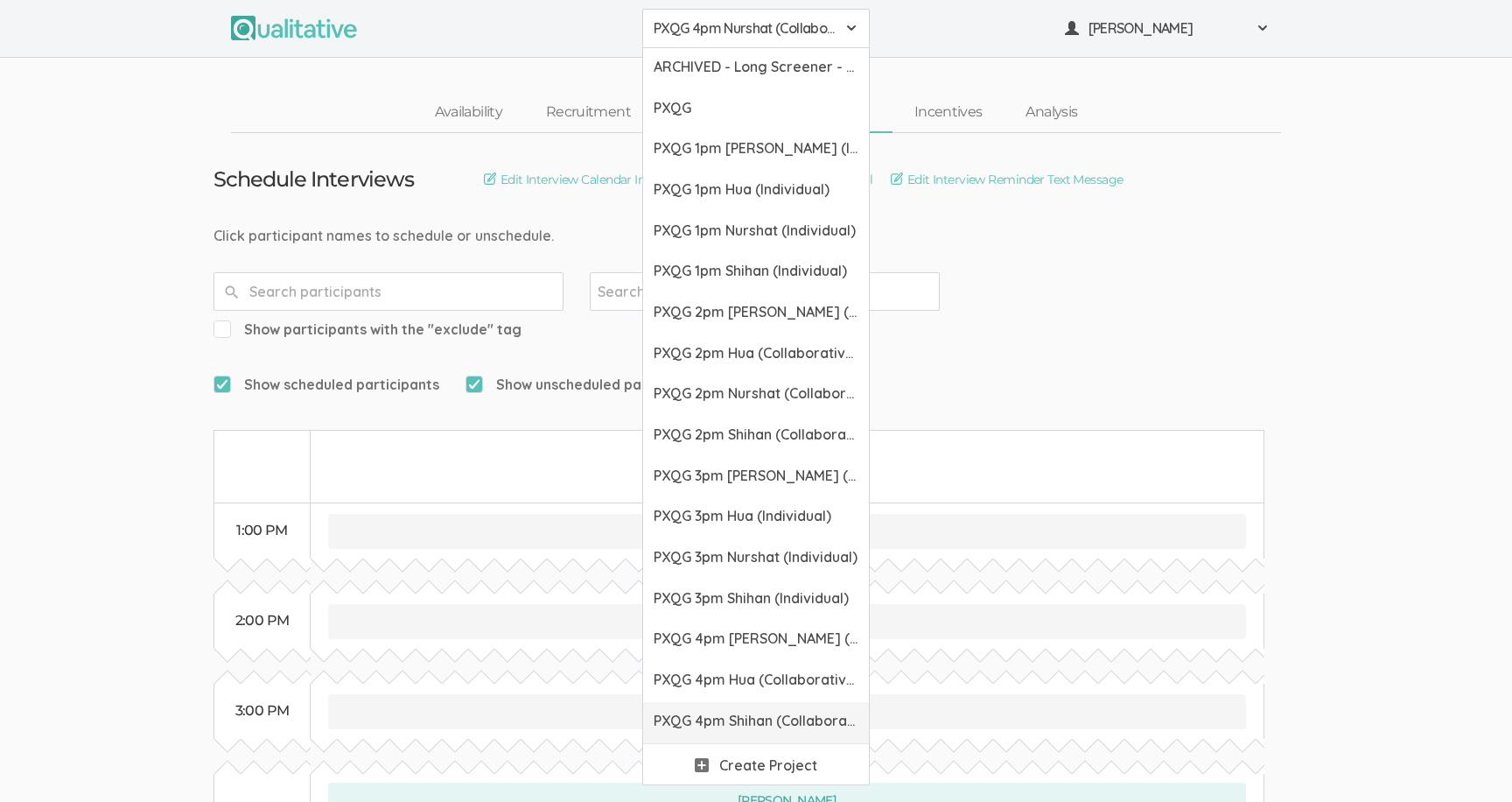
click at [708, 741] on link "PXQG 4pm Shihan (Collaborative)" at bounding box center [756, 723] width 226 height 41
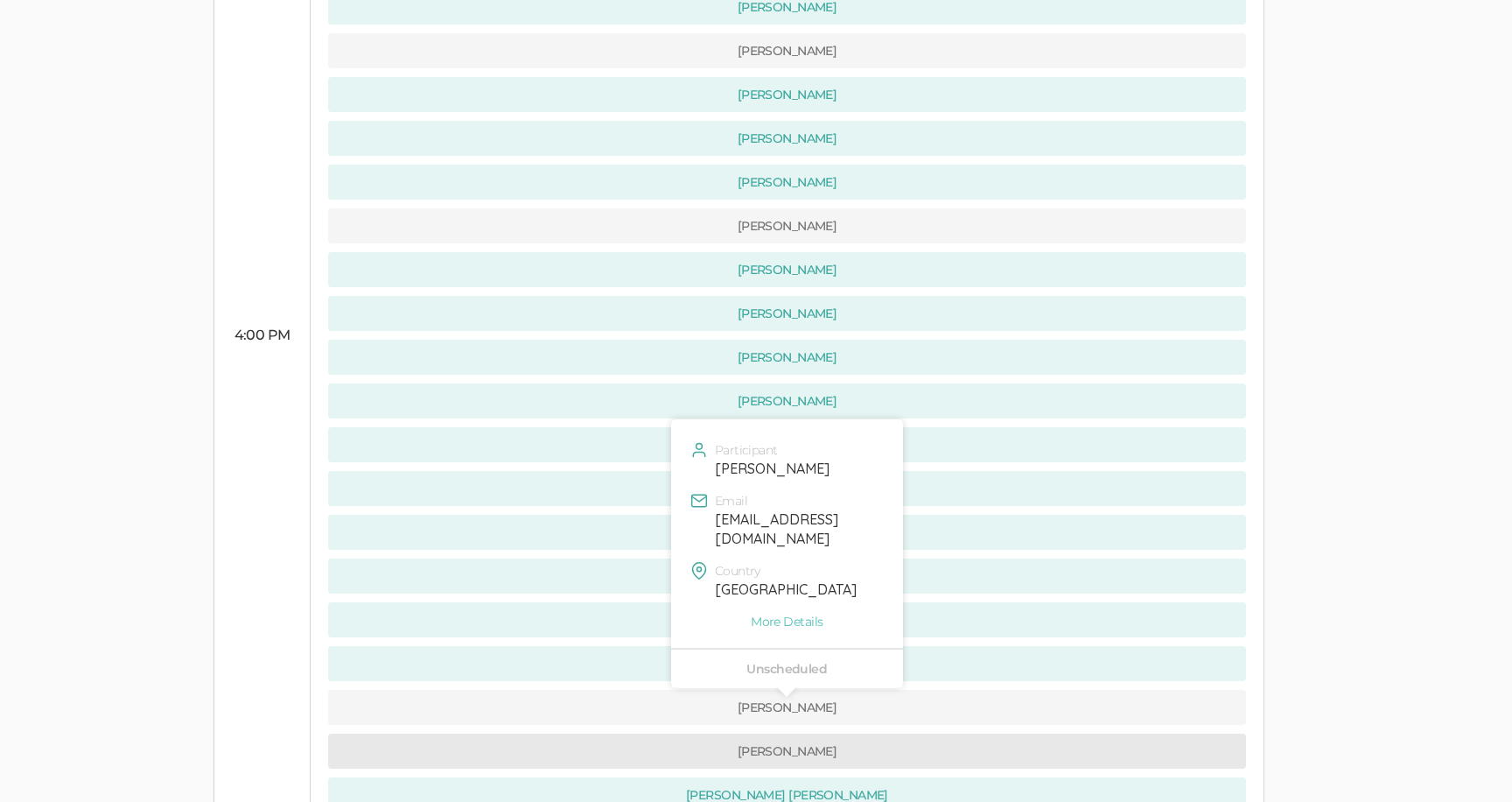
scroll to position [1642, 0]
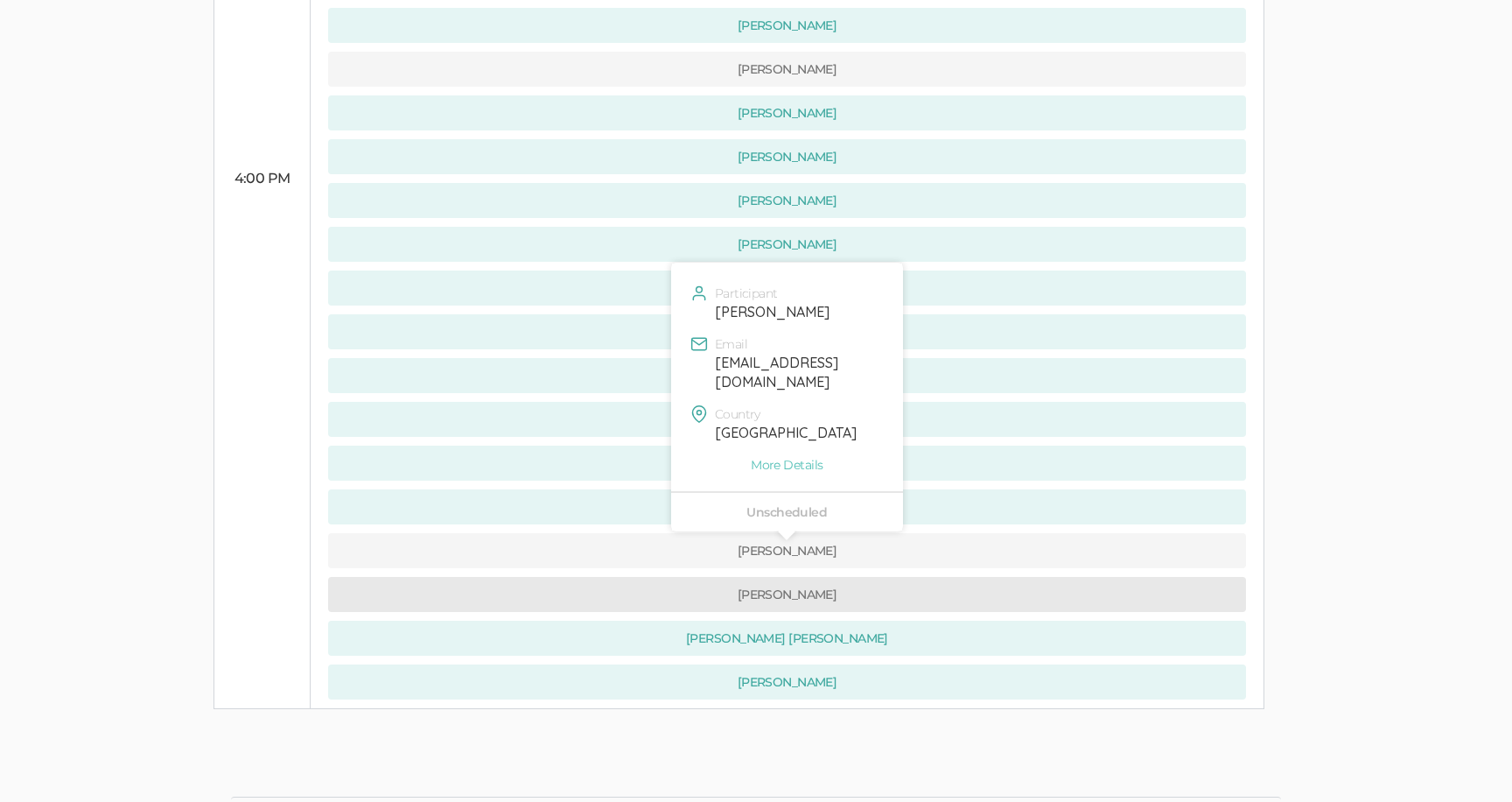
click at [509, 577] on button "[PERSON_NAME]" at bounding box center [786, 594] width 917 height 35
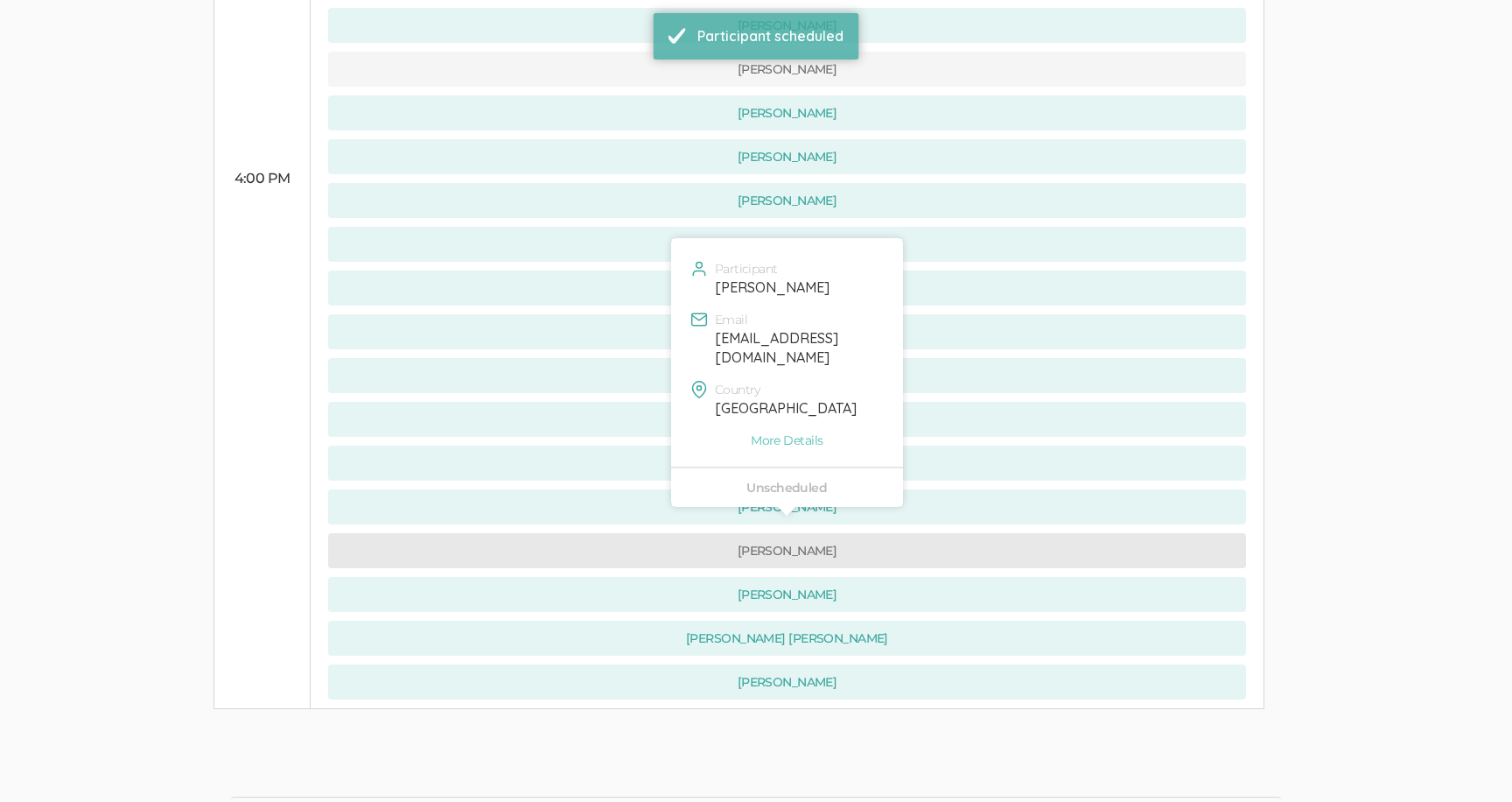
click at [588, 533] on button "[PERSON_NAME]" at bounding box center [786, 550] width 917 height 35
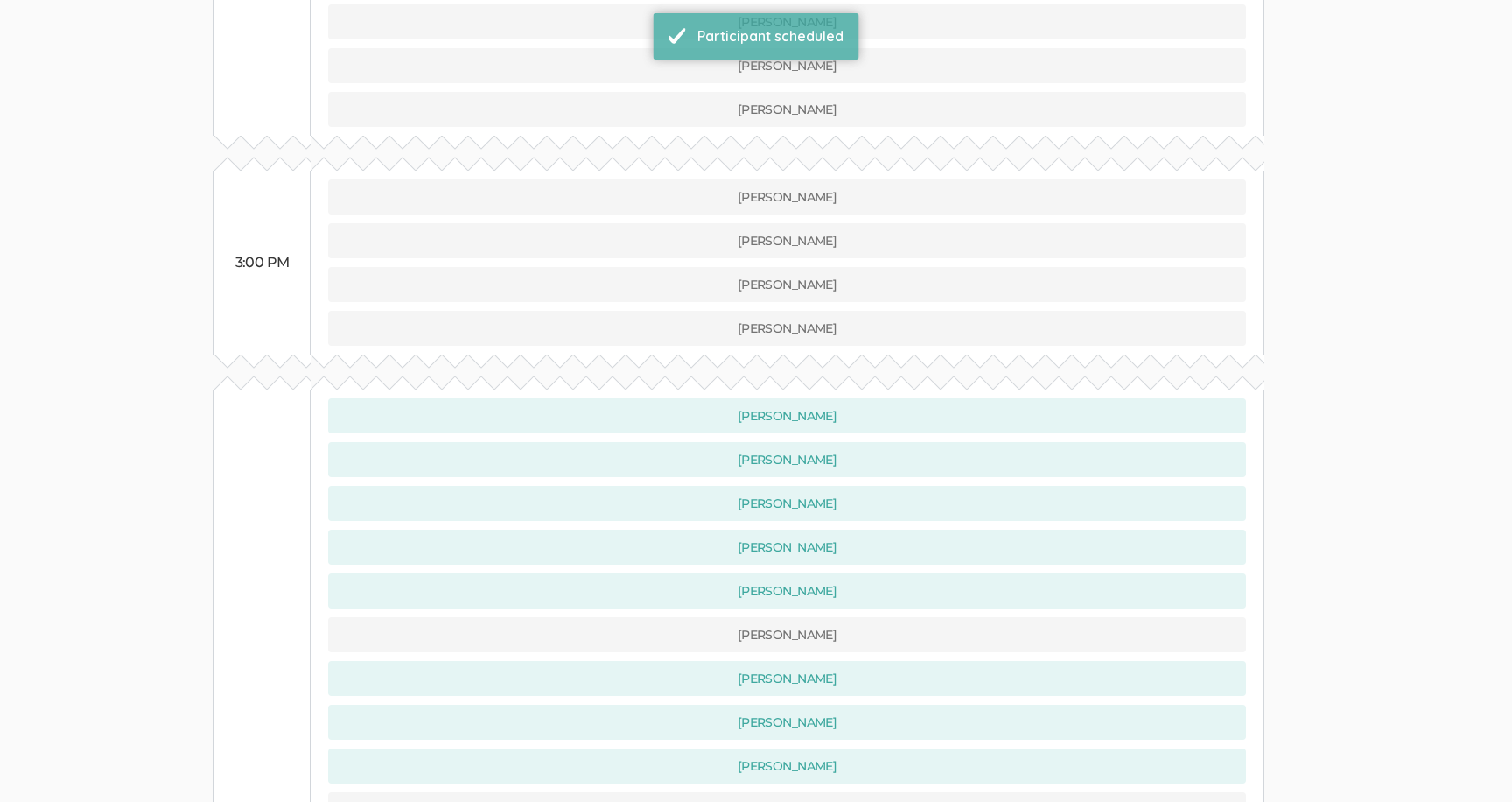
scroll to position [1014, 0]
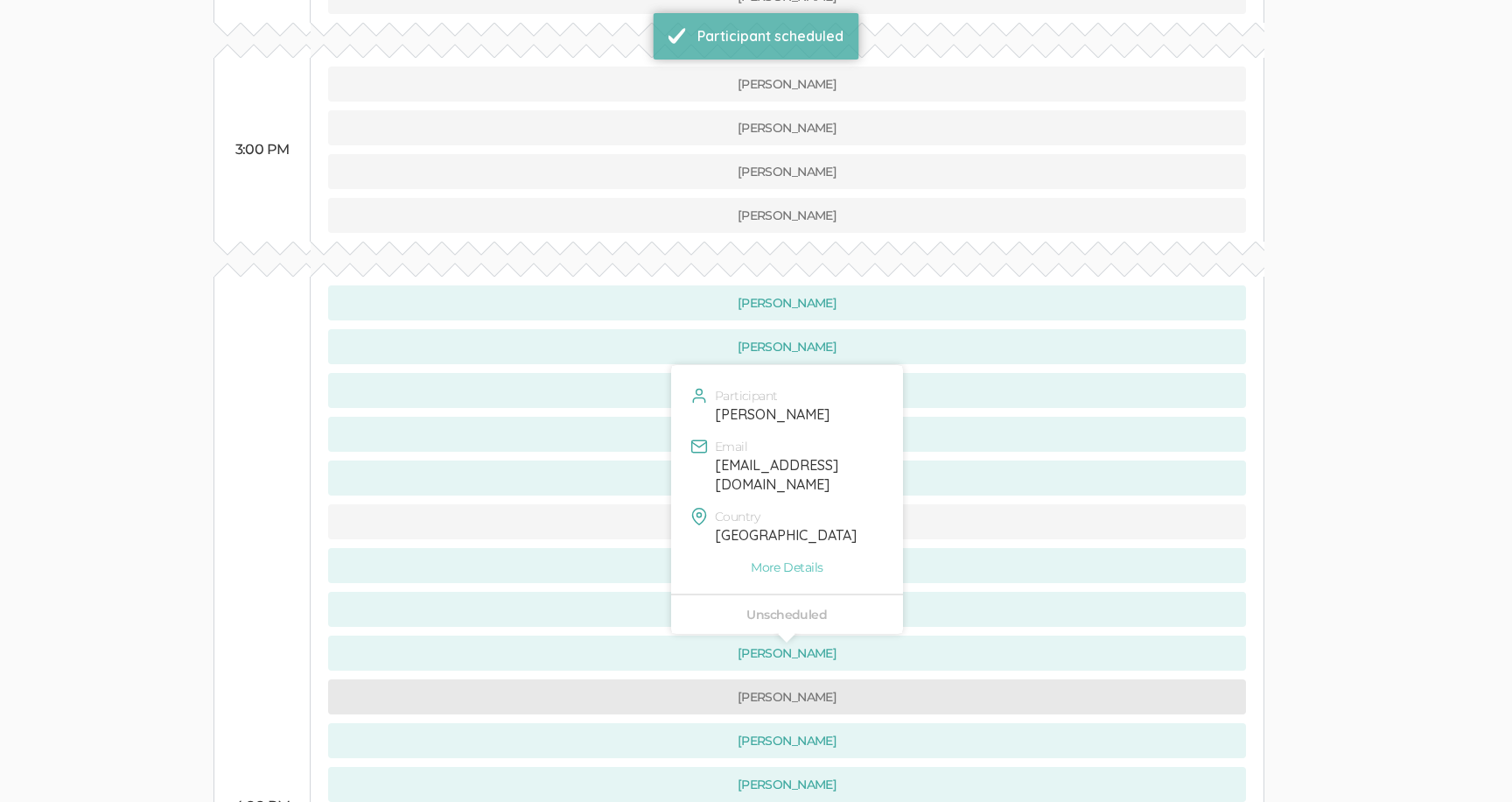
click at [598, 680] on button "[PERSON_NAME]" at bounding box center [786, 696] width 917 height 35
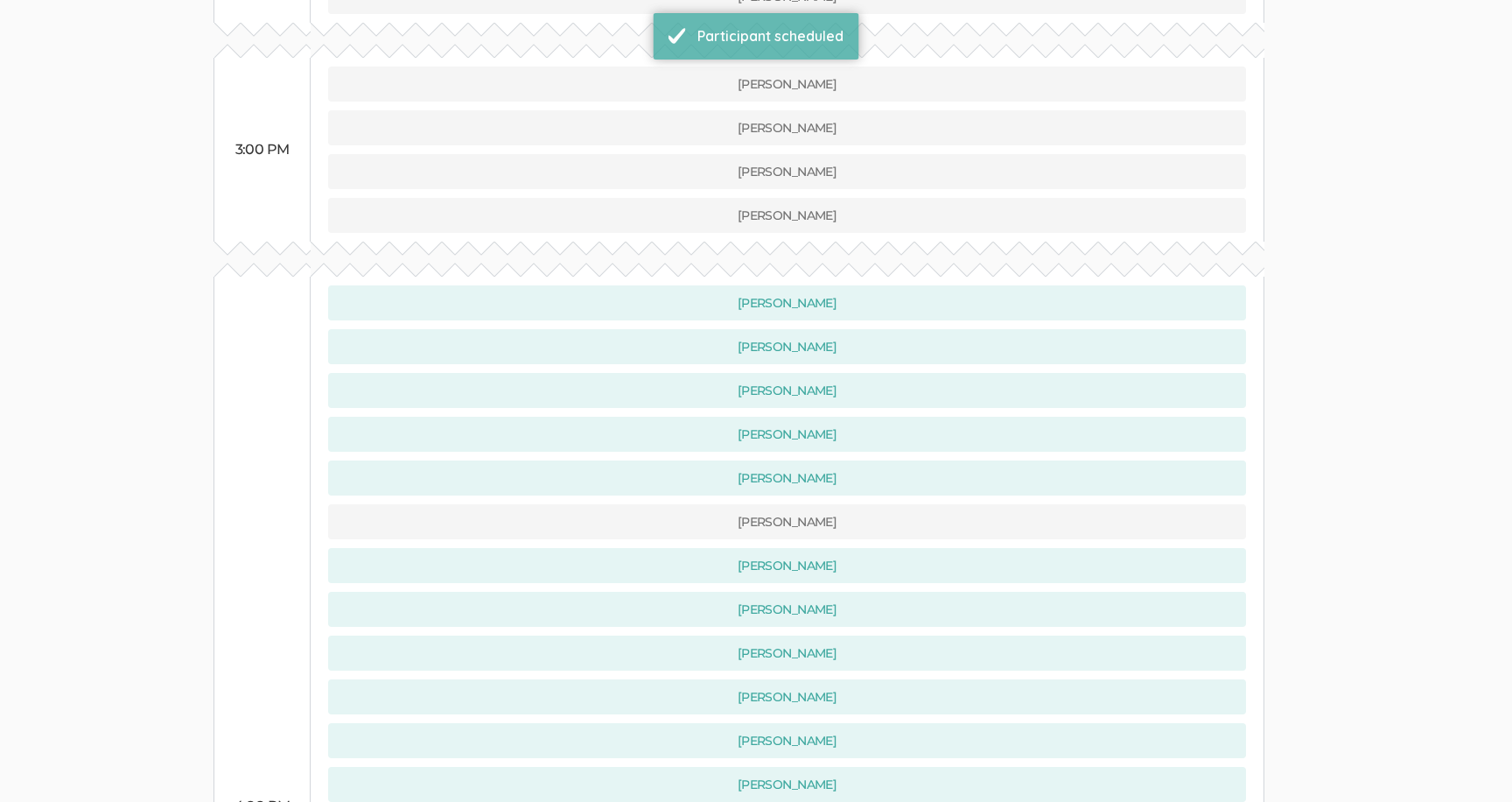
scroll to position [0, 0]
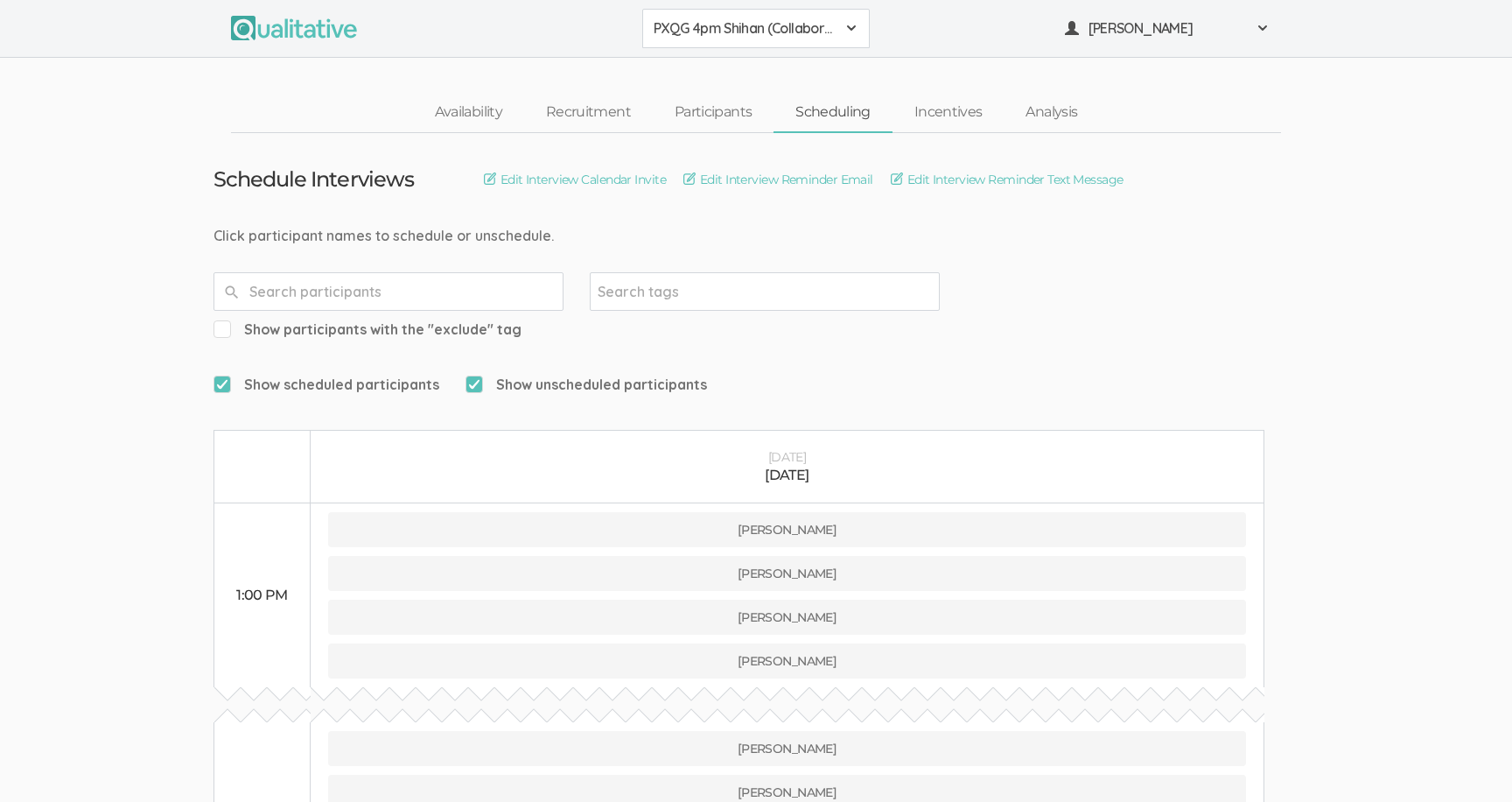
click at [715, 20] on span "PXQG 4pm Shihan (Collaborative)" at bounding box center [745, 29] width 182 height 20
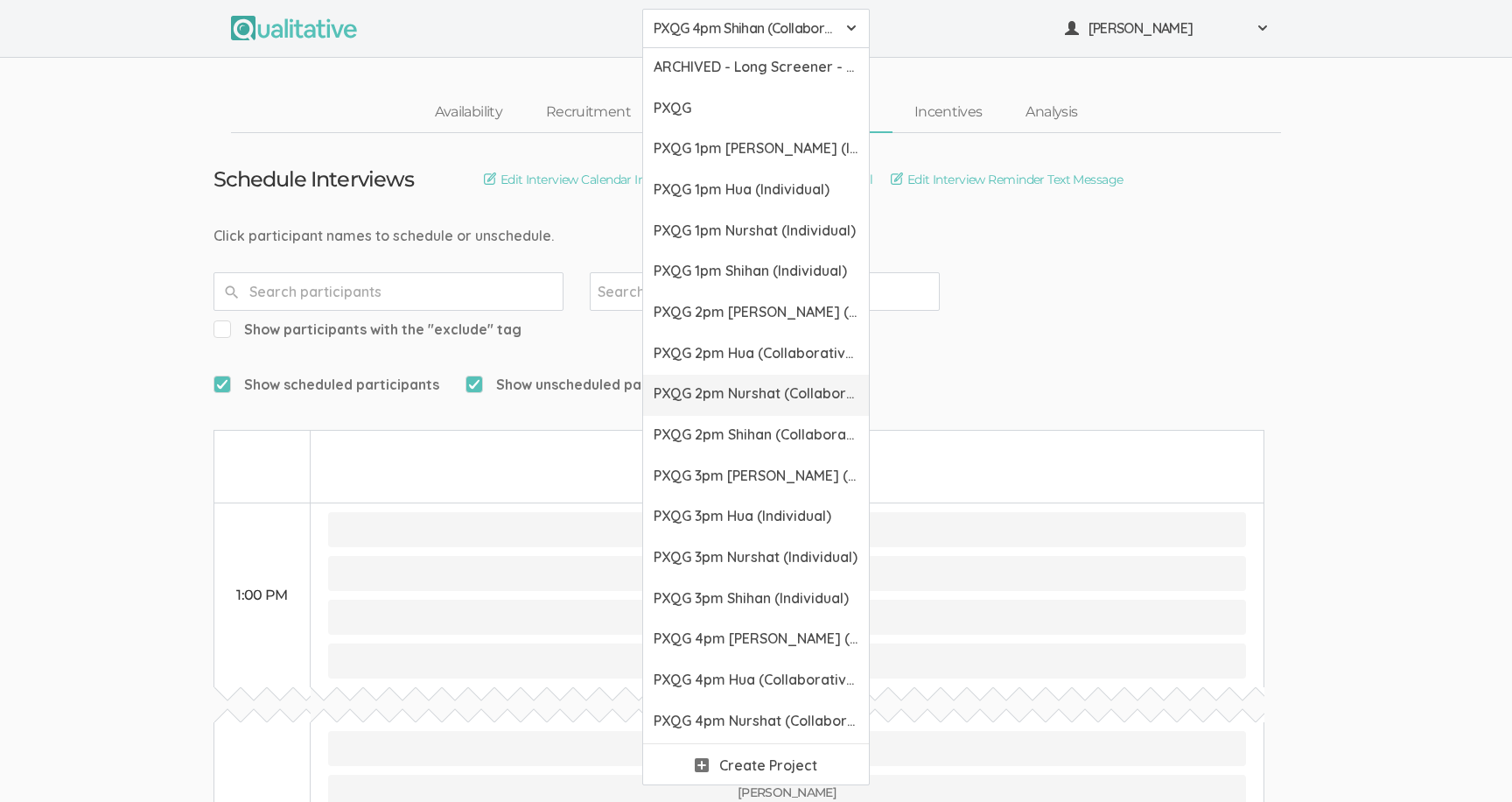
click at [733, 396] on span "PXQG 2pm Nurshat (Collaborative)" at bounding box center [756, 393] width 204 height 20
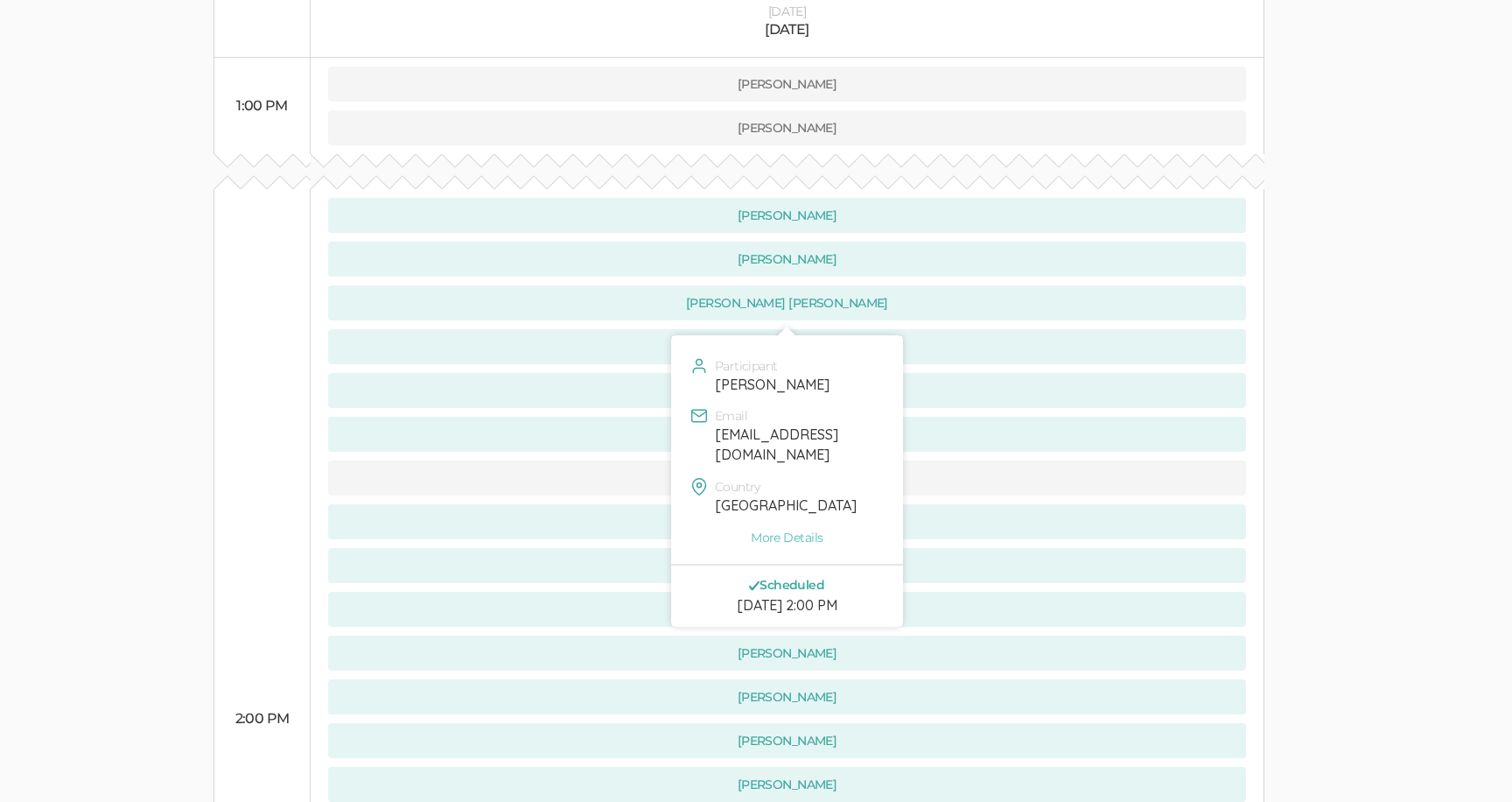
scroll to position [549, 0]
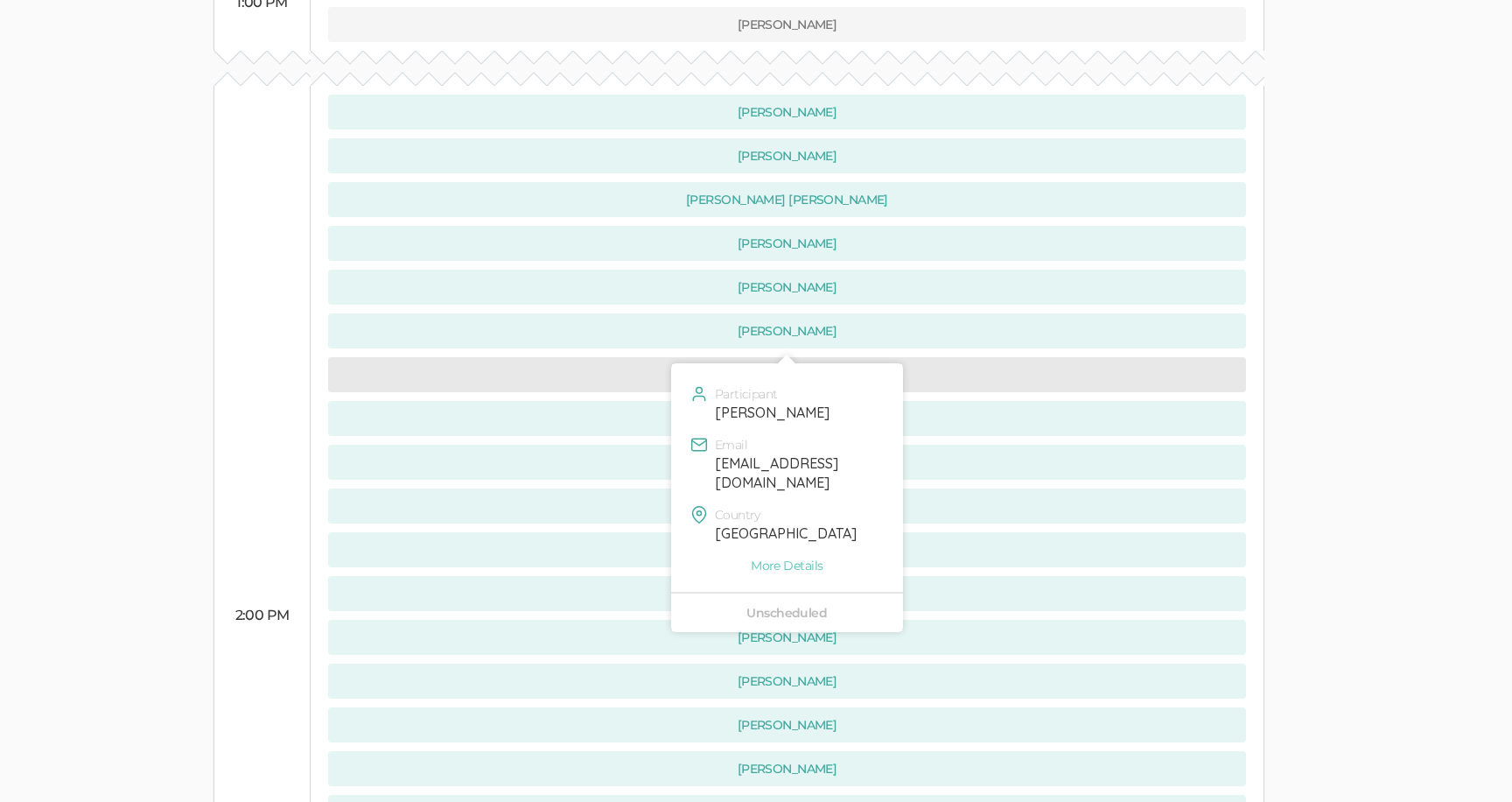
click at [584, 358] on button "[PERSON_NAME]" at bounding box center [786, 374] width 917 height 35
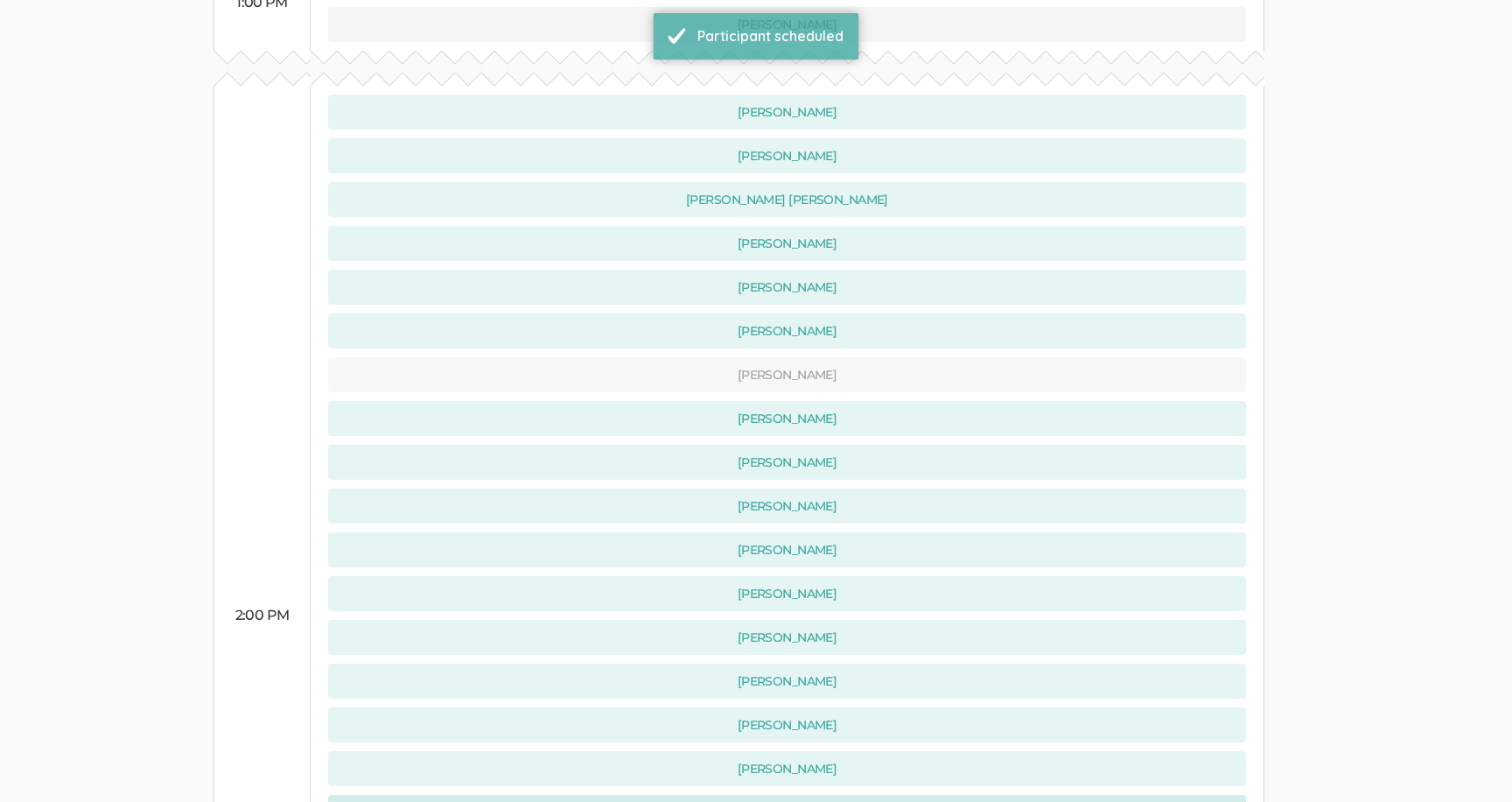
scroll to position [0, 0]
